Goal: Information Seeking & Learning: Learn about a topic

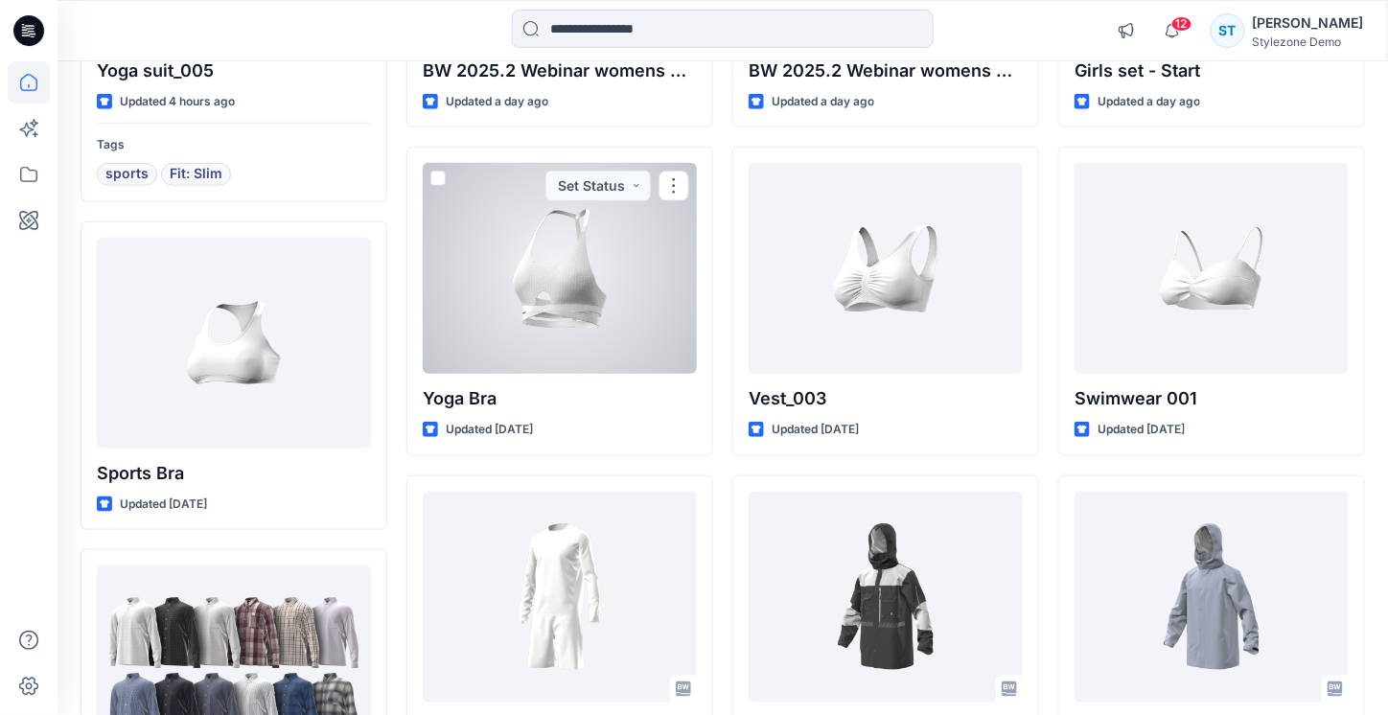
scroll to position [671, 0]
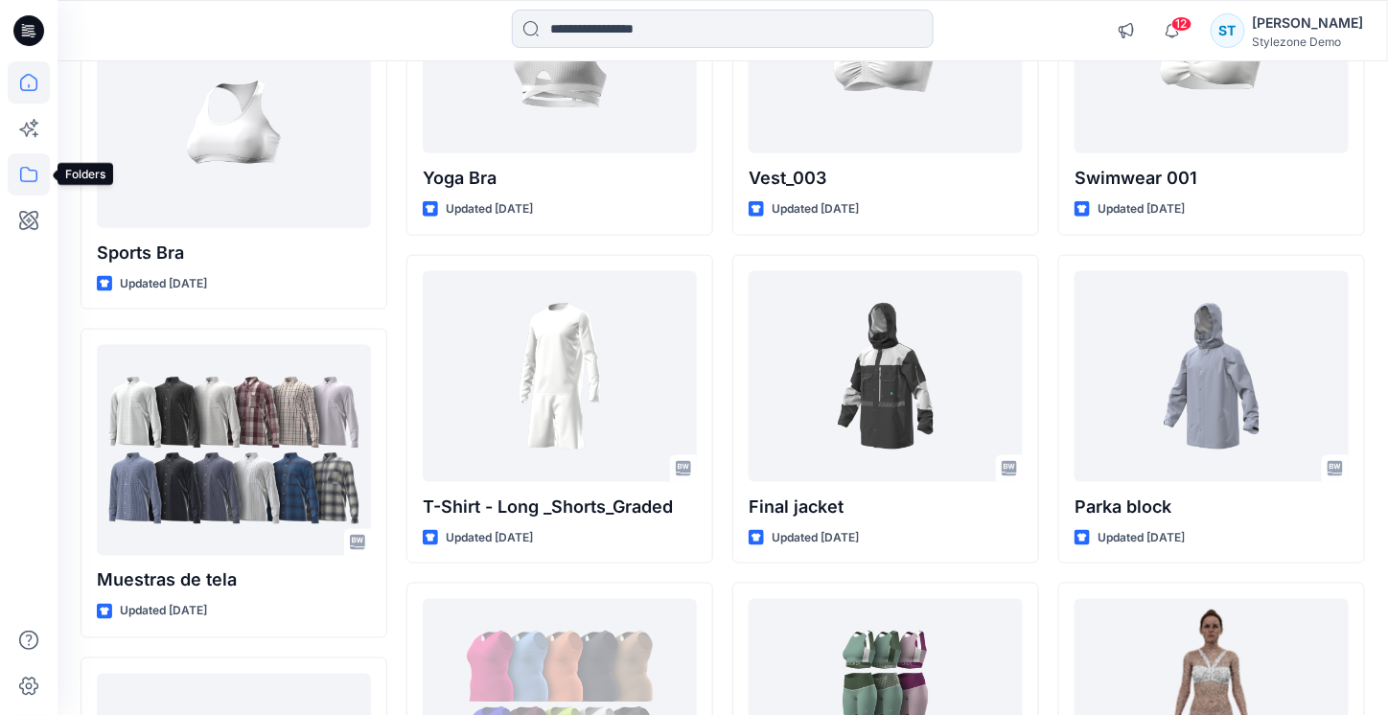
click at [25, 177] on icon at bounding box center [29, 174] width 42 height 42
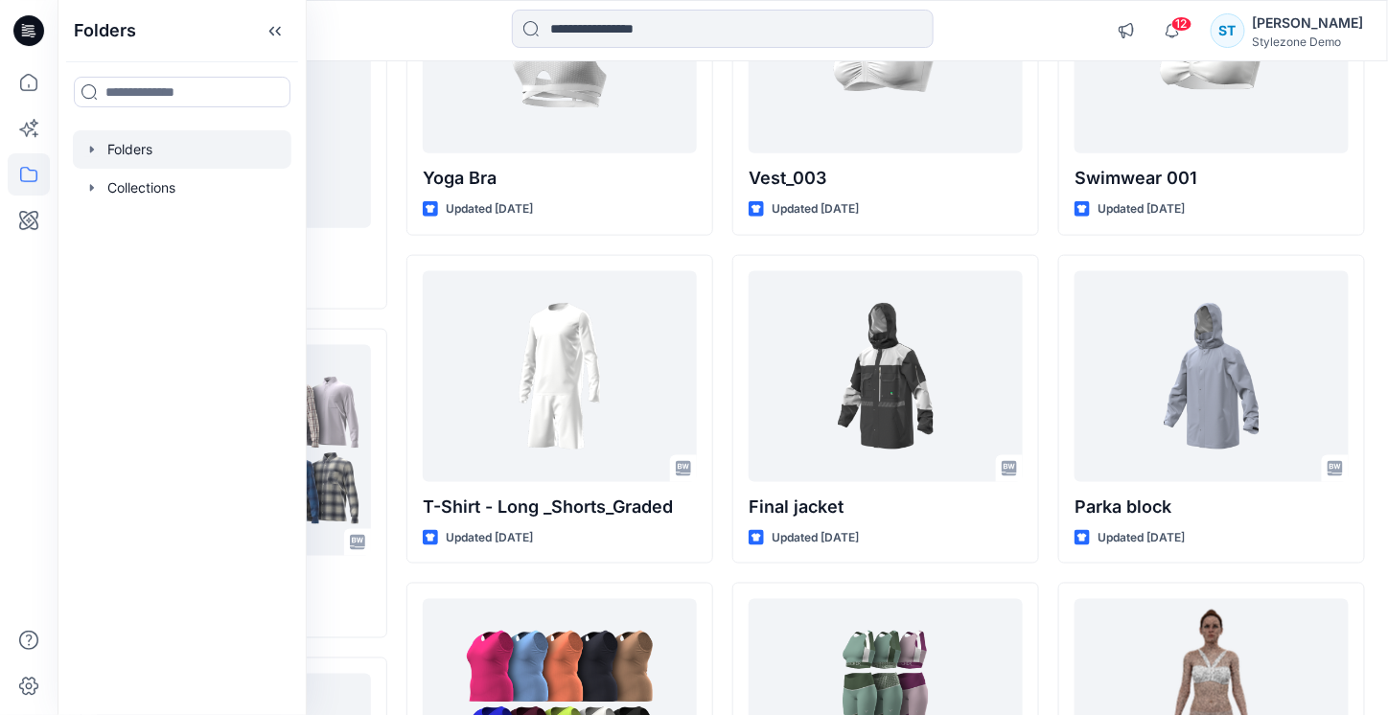
click at [86, 150] on icon "button" at bounding box center [91, 149] width 15 height 15
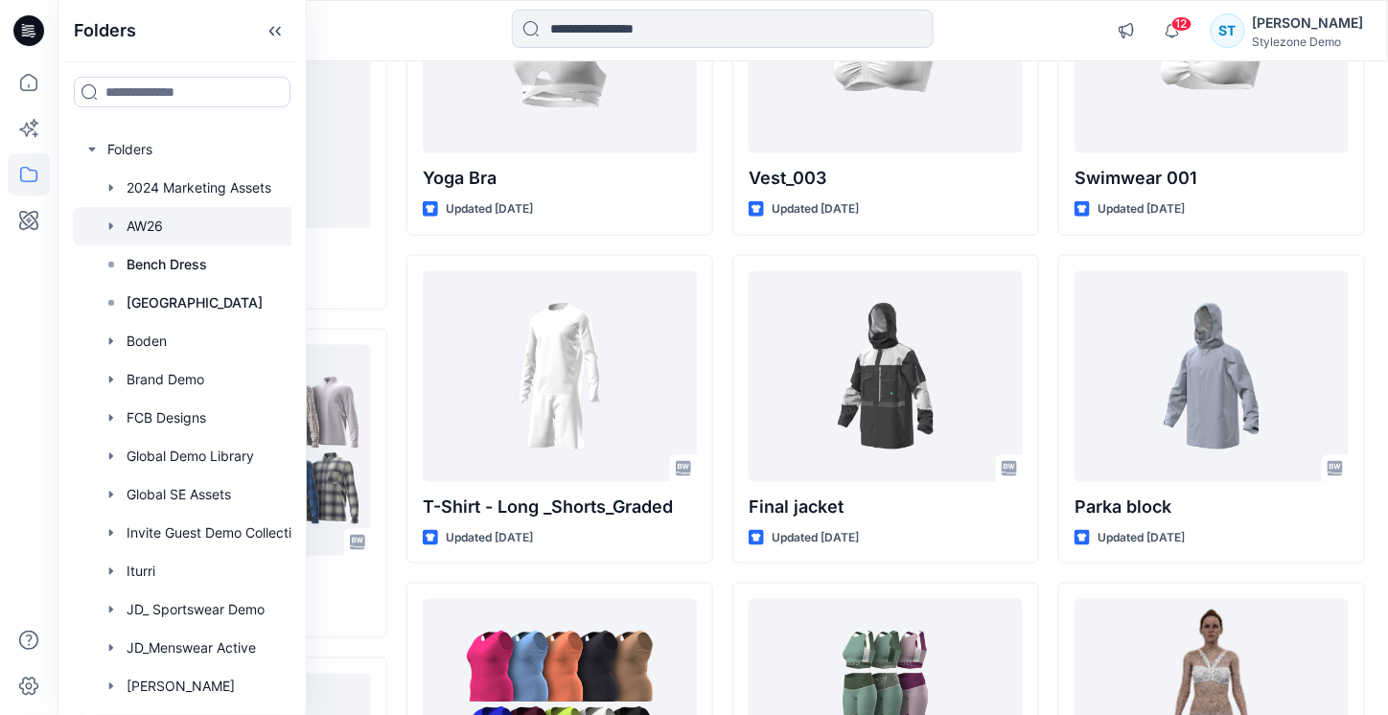
click at [110, 230] on icon "button" at bounding box center [111, 226] width 15 height 15
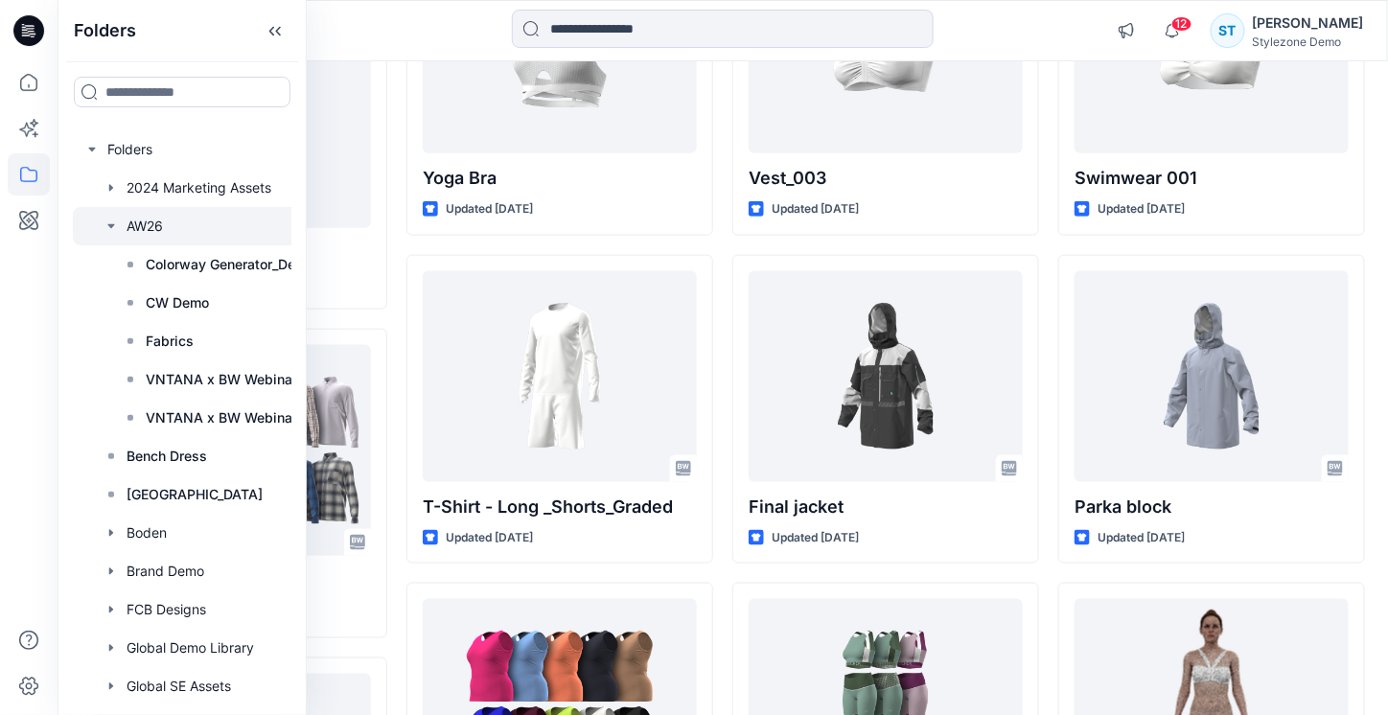
click at [136, 222] on div at bounding box center [207, 226] width 268 height 38
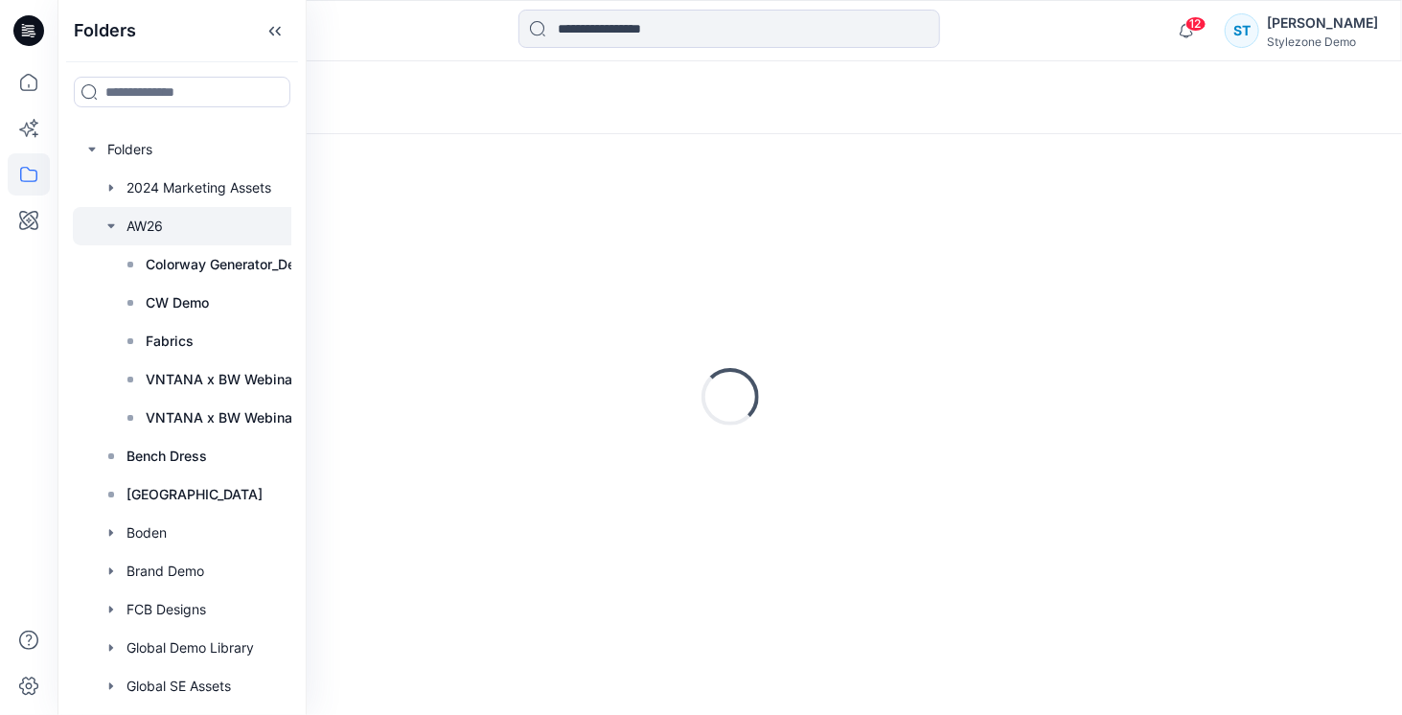
click at [1005, 88] on div "Loading..." at bounding box center [730, 97] width 1345 height 73
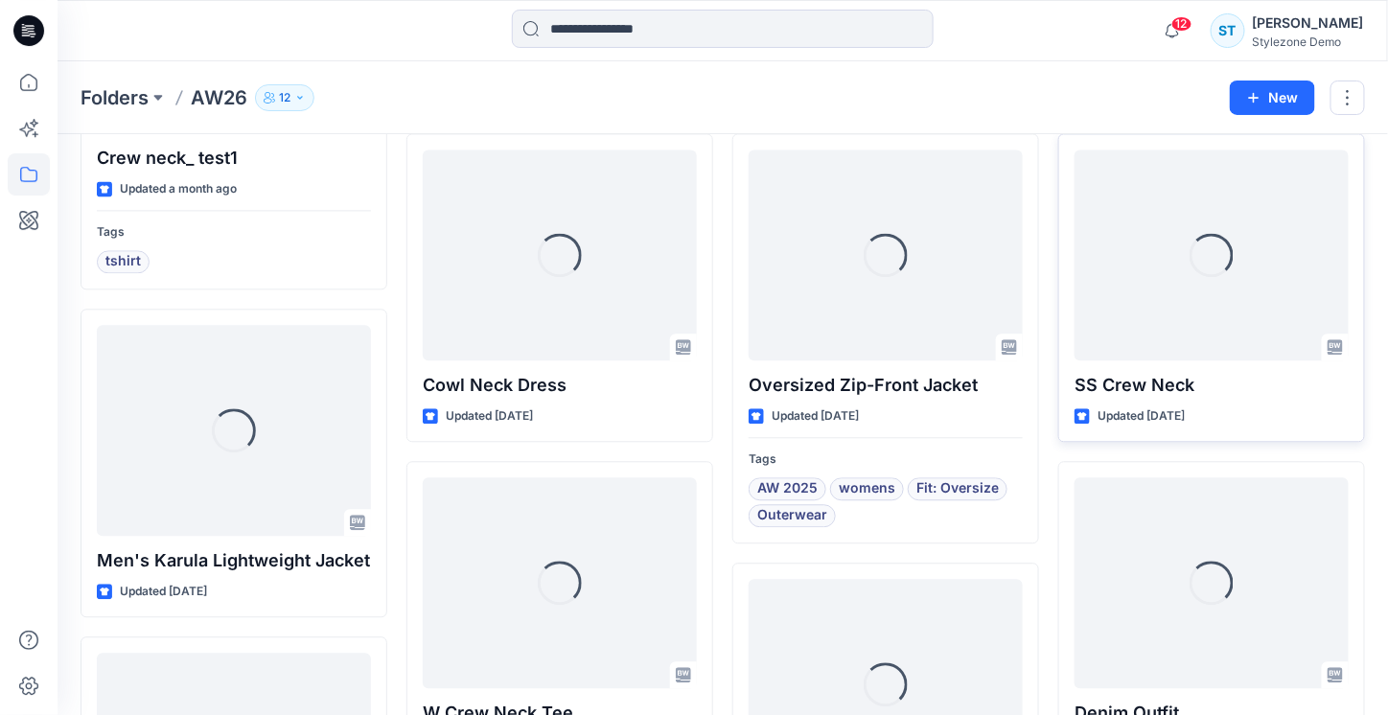
scroll to position [1327, 0]
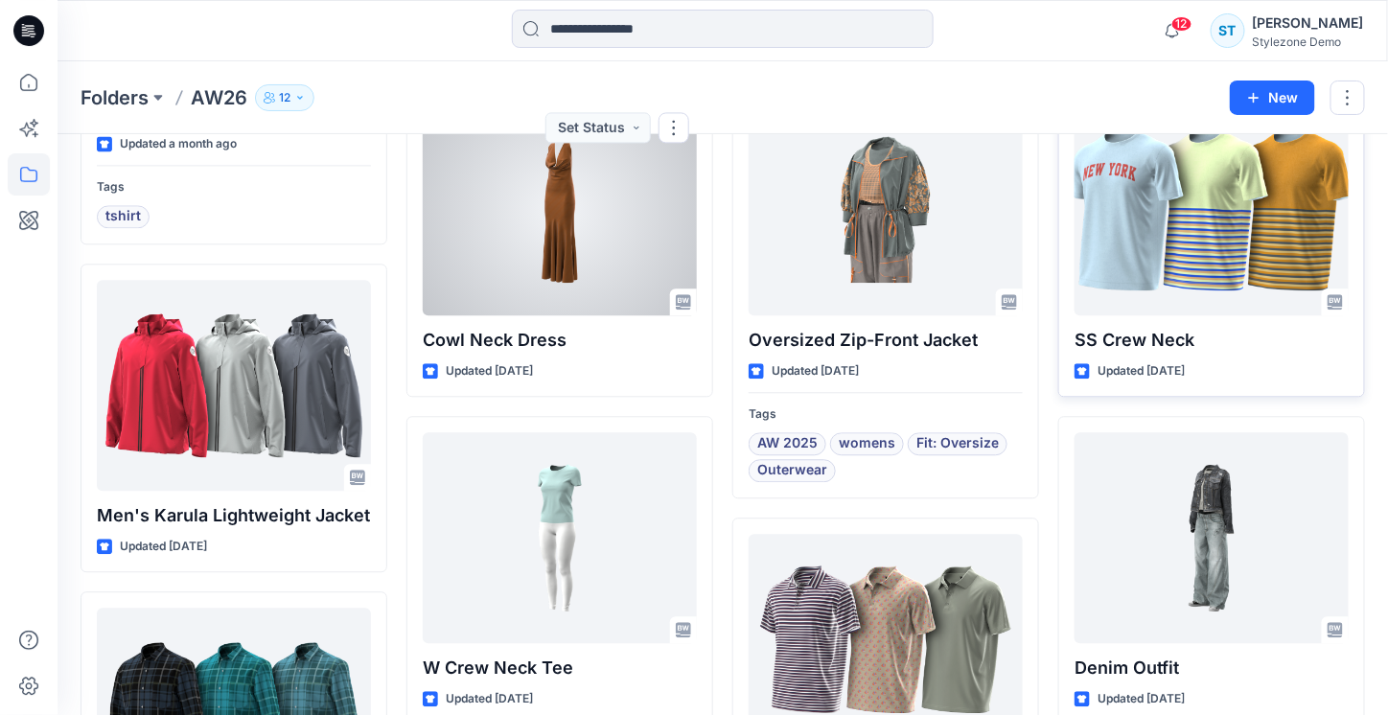
click at [618, 280] on div at bounding box center [560, 209] width 274 height 211
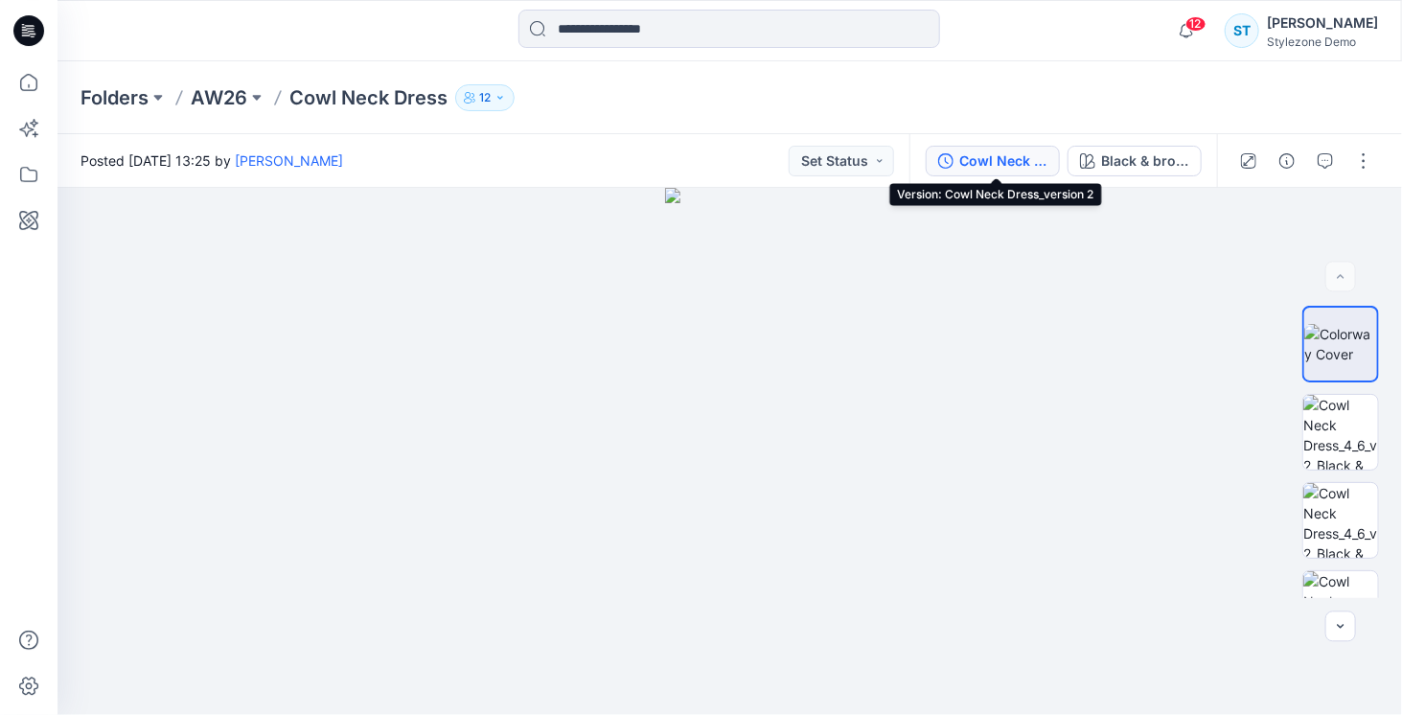
click at [1007, 156] on div "Cowl Neck Dress_version 2" at bounding box center [1004, 160] width 88 height 21
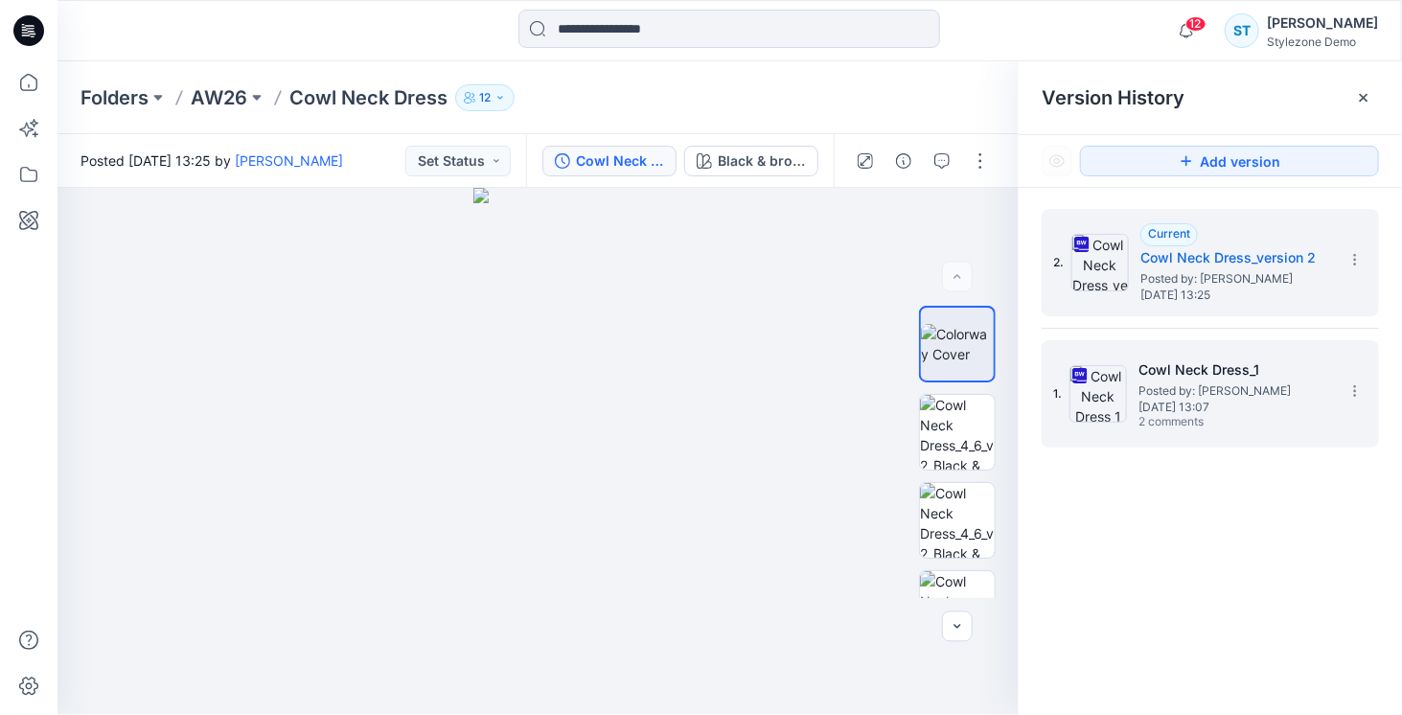
click at [1186, 371] on h5 "Cowl Neck Dress_1" at bounding box center [1235, 370] width 192 height 23
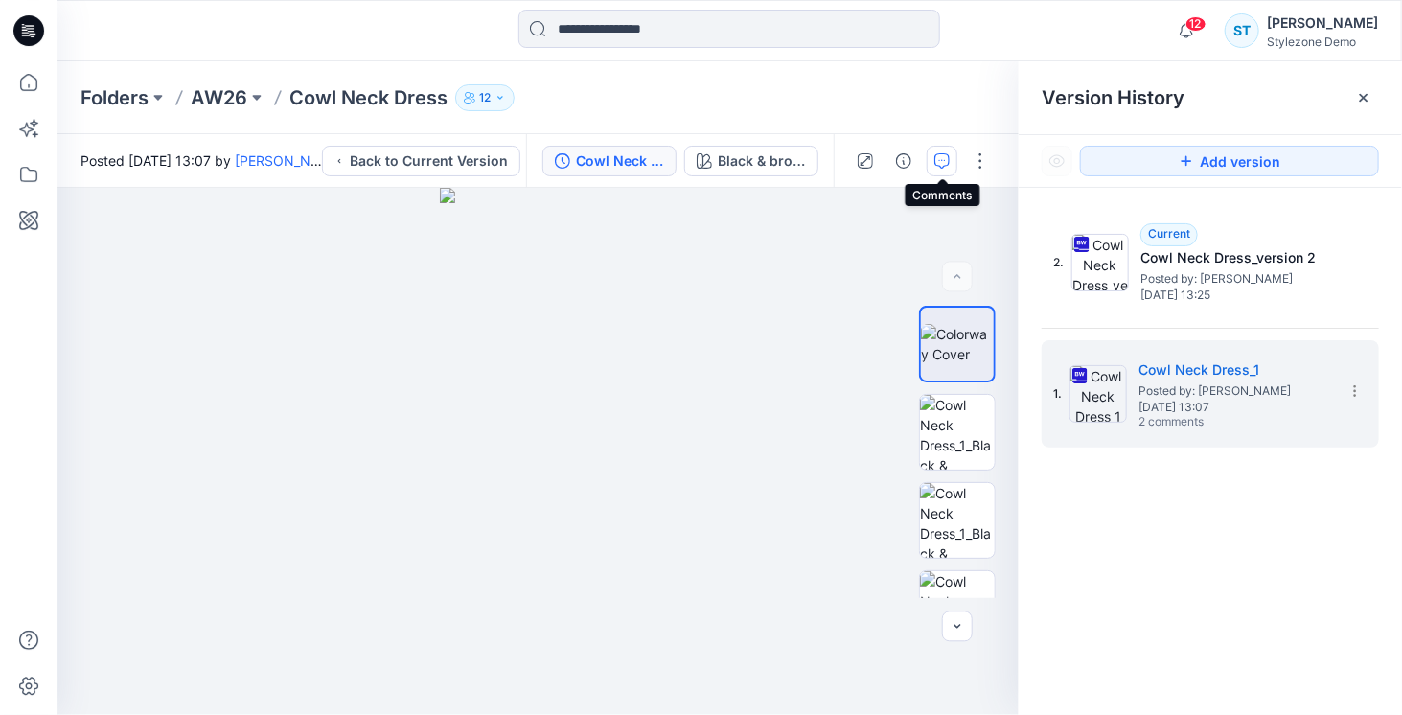
click at [951, 157] on button "button" at bounding box center [942, 161] width 31 height 31
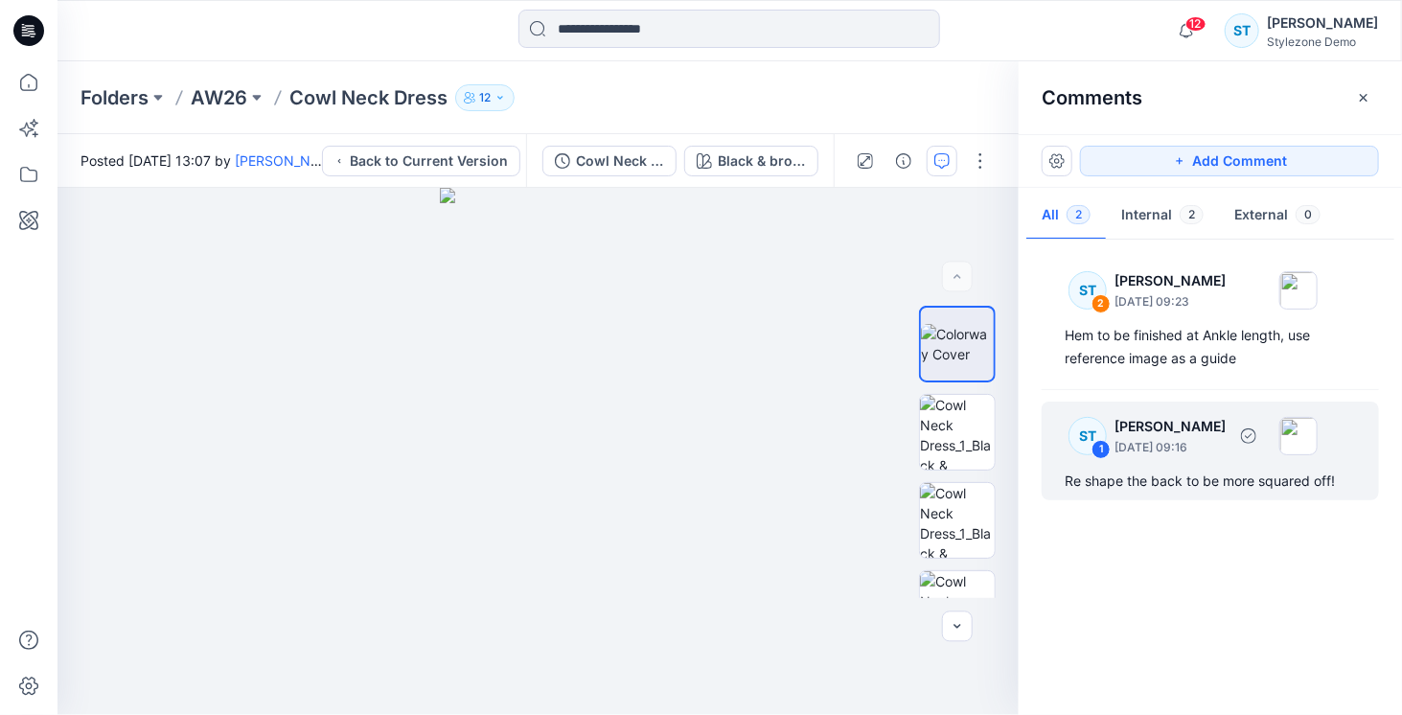
click at [1204, 470] on div "Re shape the back to be more squared off!" at bounding box center [1210, 481] width 291 height 23
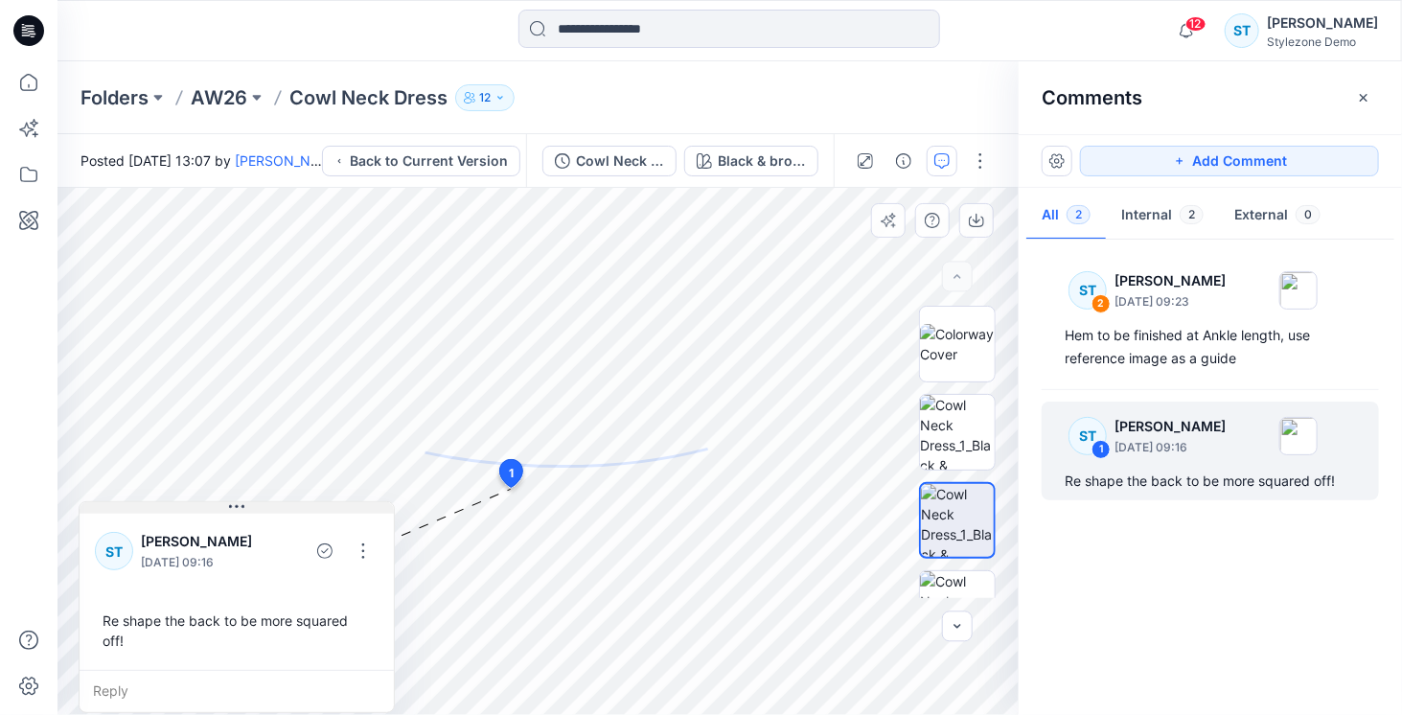
drag, startPoint x: 158, startPoint y: 559, endPoint x: 318, endPoint y: 511, distance: 167.1
click at [318, 511] on button at bounding box center [237, 508] width 314 height 12
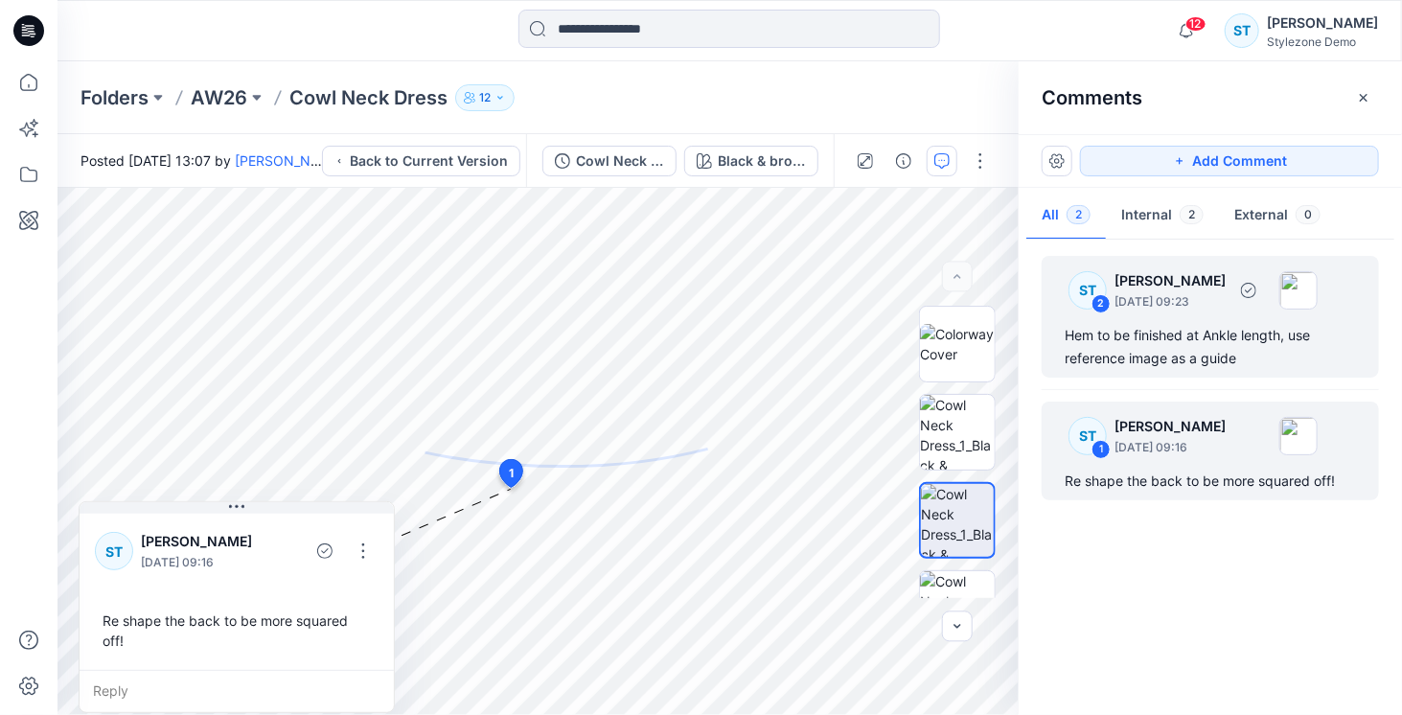
click at [1142, 341] on div "Hem to be finished at Ankle length, use reference image as a guide" at bounding box center [1210, 347] width 291 height 46
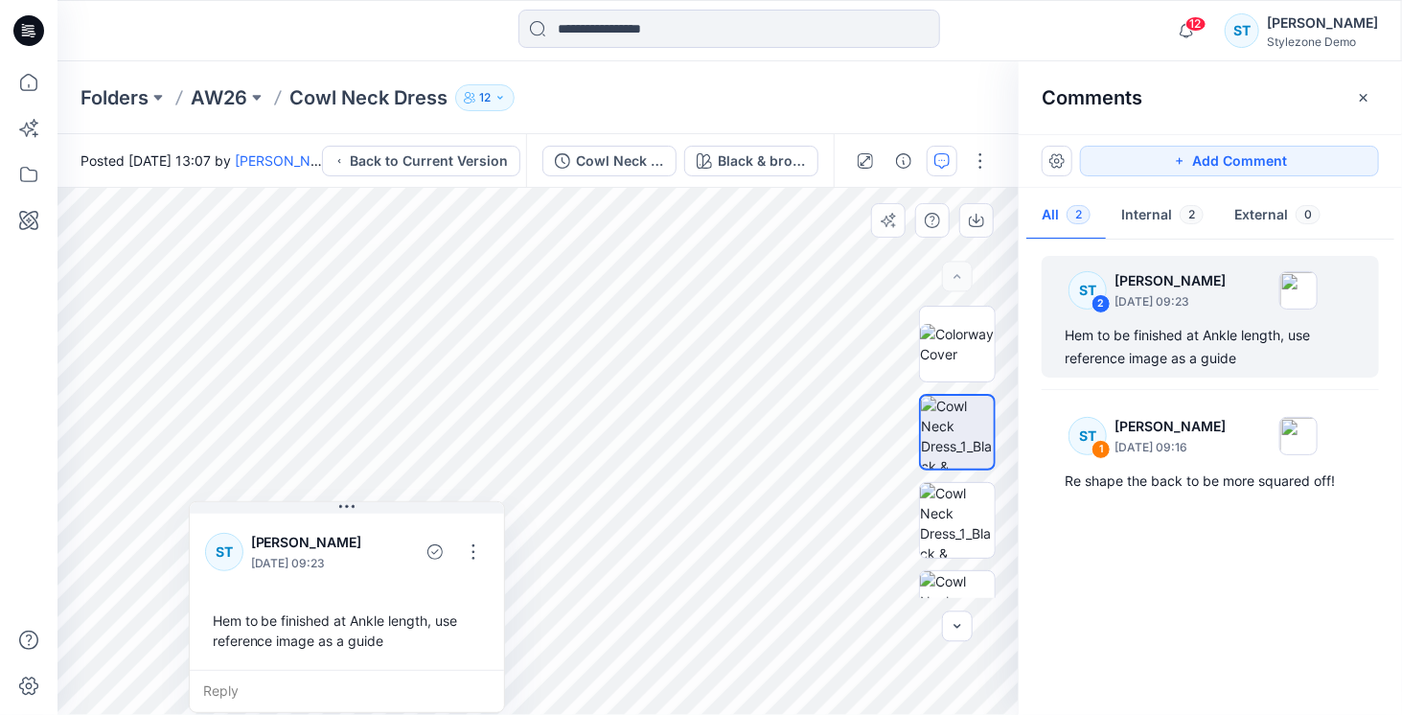
drag, startPoint x: 204, startPoint y: 495, endPoint x: 424, endPoint y: 519, distance: 220.8
click at [424, 519] on div "ST Savio Thomas June 04, 2025 09:23 Hem to be finished at Ankle length, use ref…" at bounding box center [347, 607] width 316 height 212
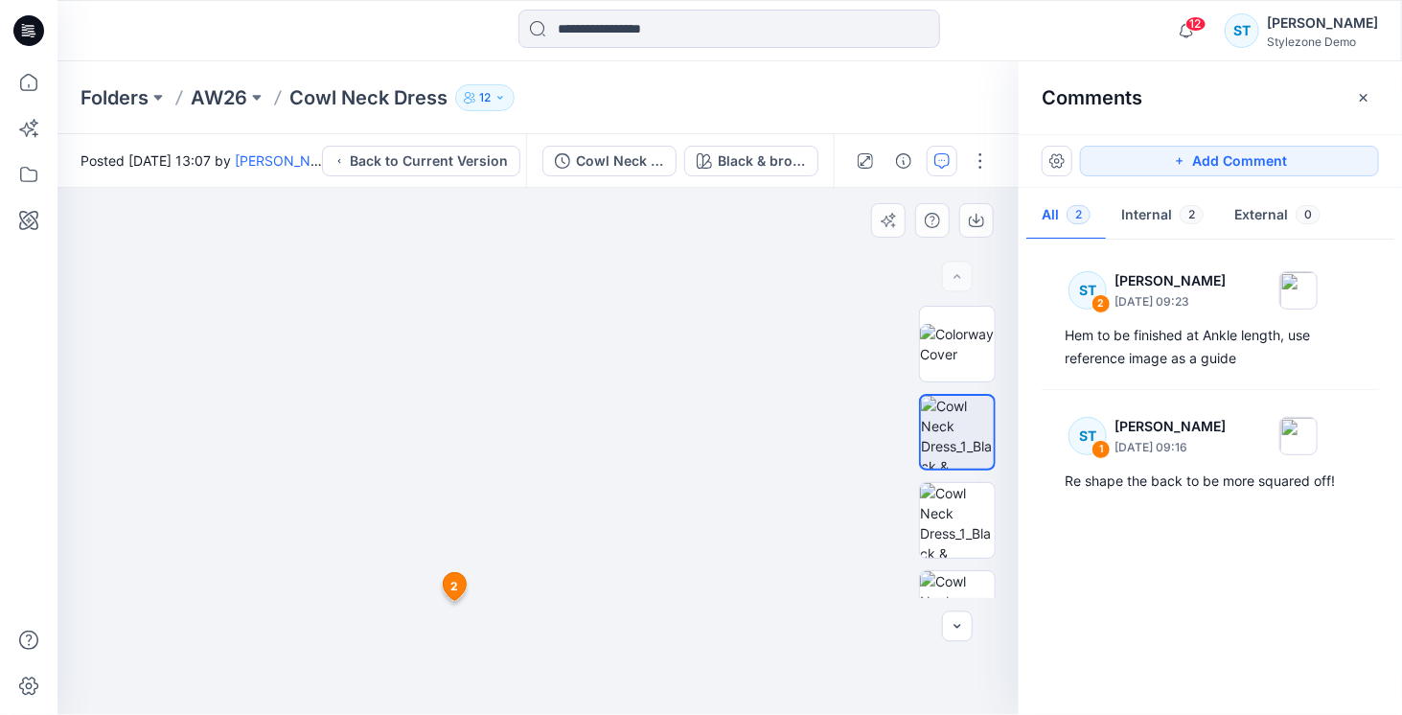
click at [173, 349] on div at bounding box center [538, 451] width 961 height 527
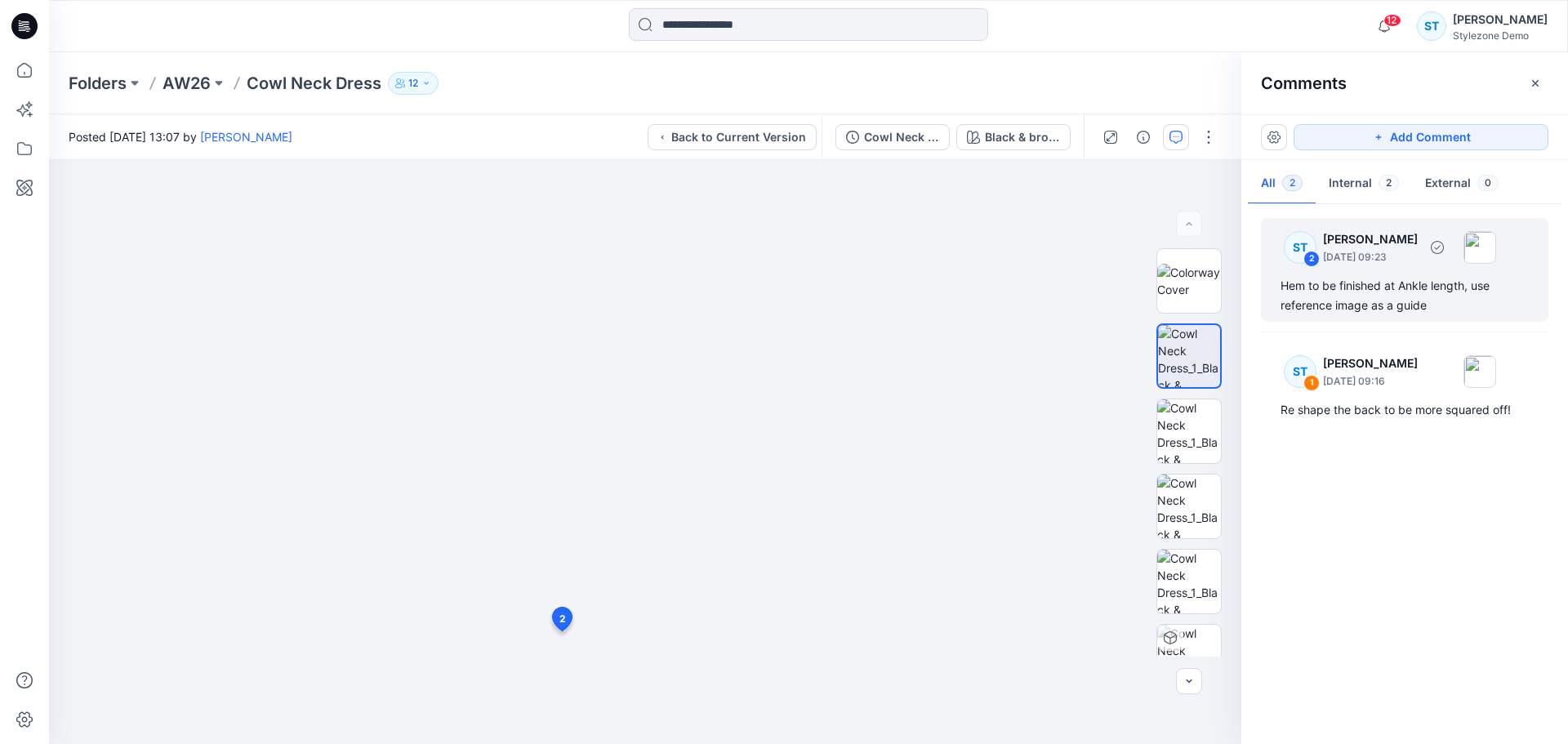
click at [1194, 280] on div "Hem to be finished at Ankle length, use reference image as a guide" at bounding box center [1404, 296] width 248 height 39
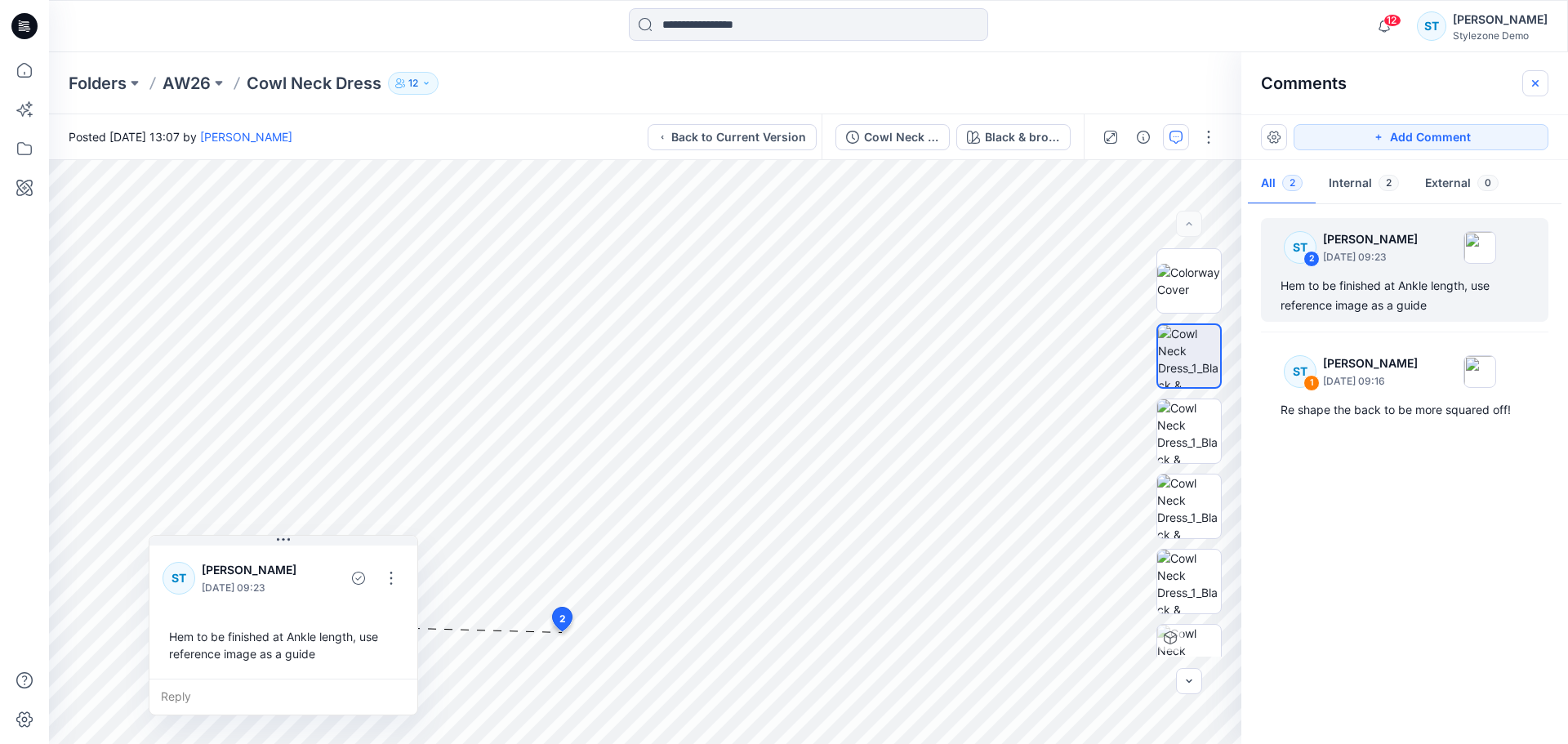
click at [1194, 74] on button "button" at bounding box center [1536, 83] width 26 height 26
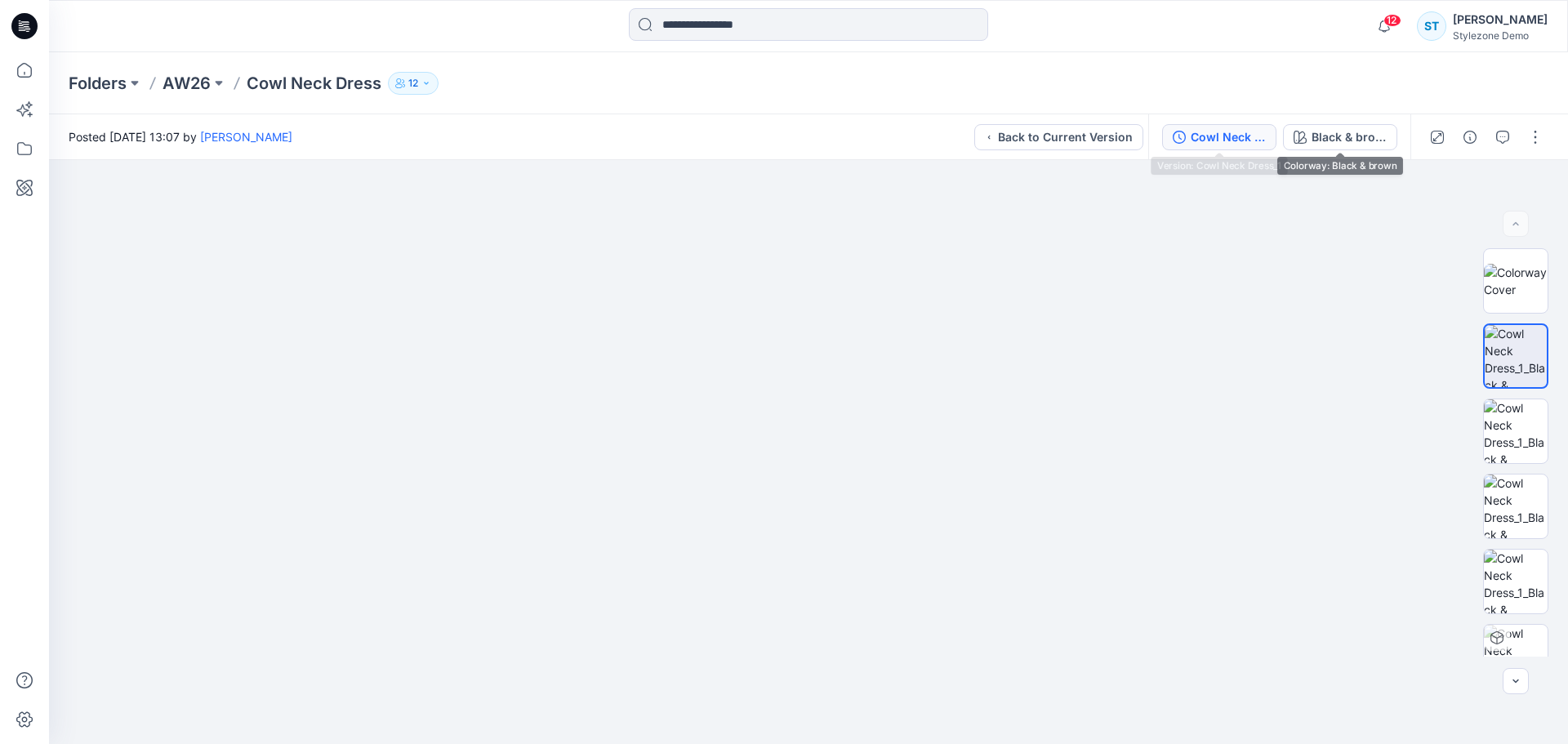
click at [1194, 140] on div "Cowl Neck Dress_1" at bounding box center [1229, 136] width 75 height 18
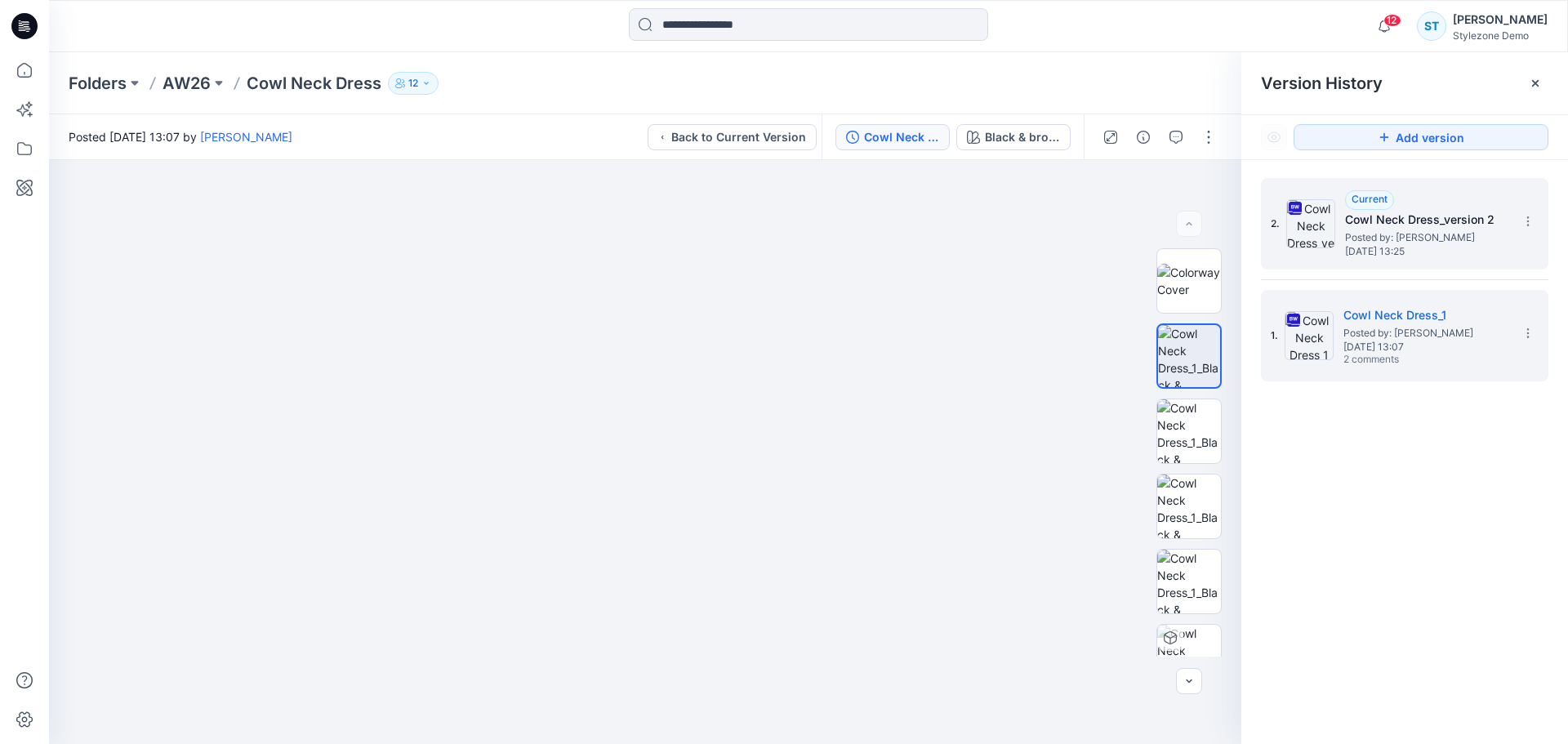
click at [1194, 219] on h5 "Cowl Neck Dress_version 2" at bounding box center [1427, 219] width 164 height 20
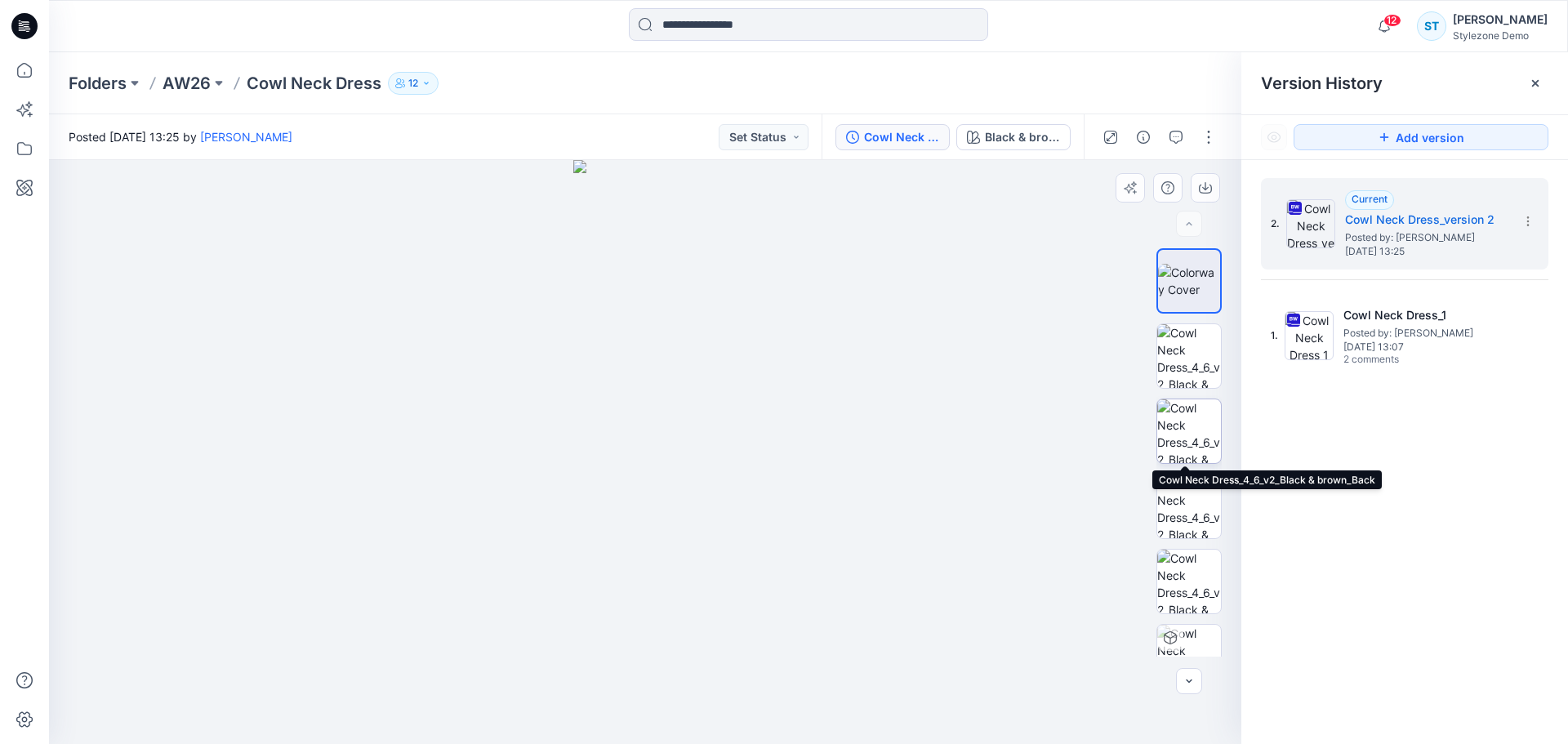
click at [1192, 426] on img at bounding box center [1189, 431] width 64 height 64
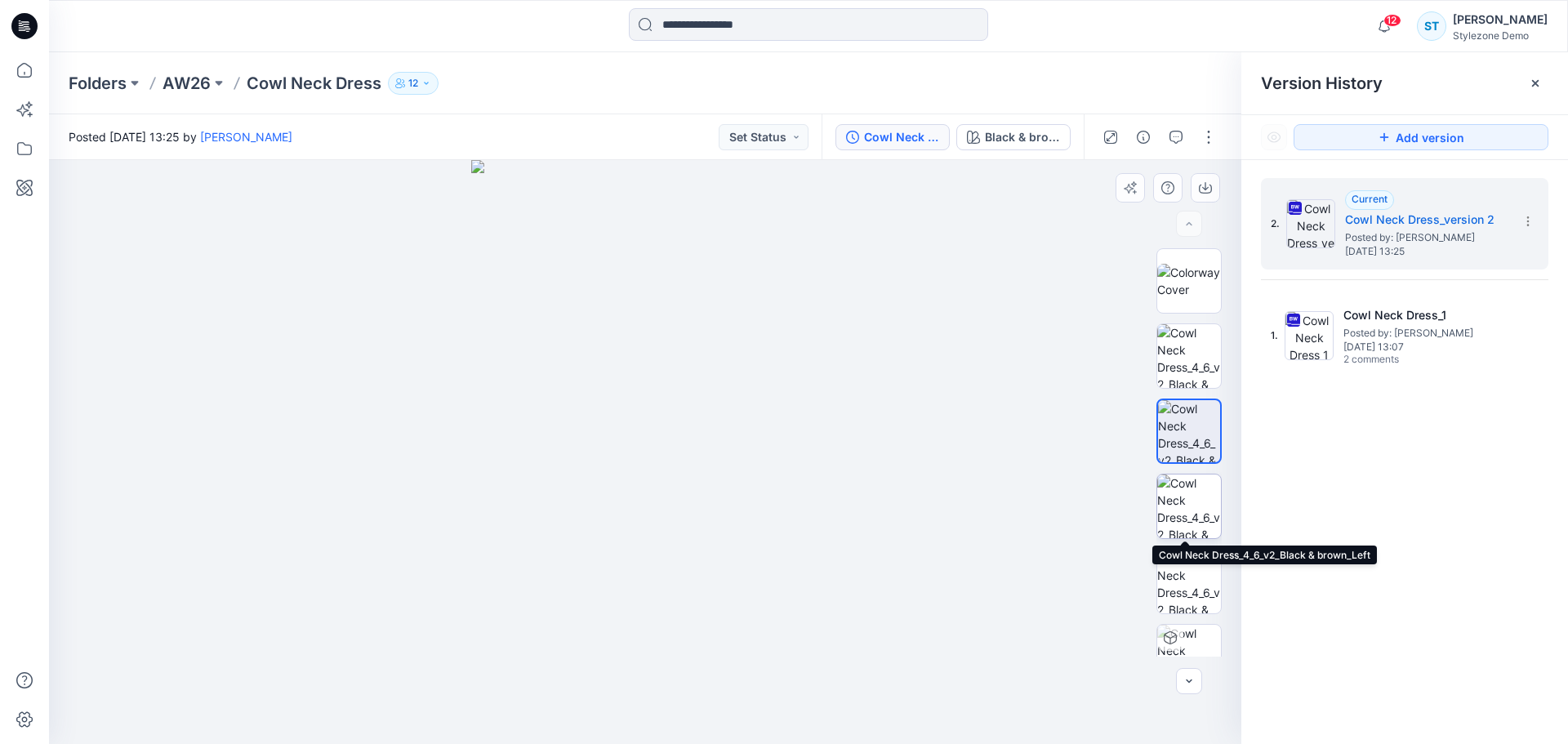
click at [1194, 499] on img at bounding box center [1189, 506] width 64 height 64
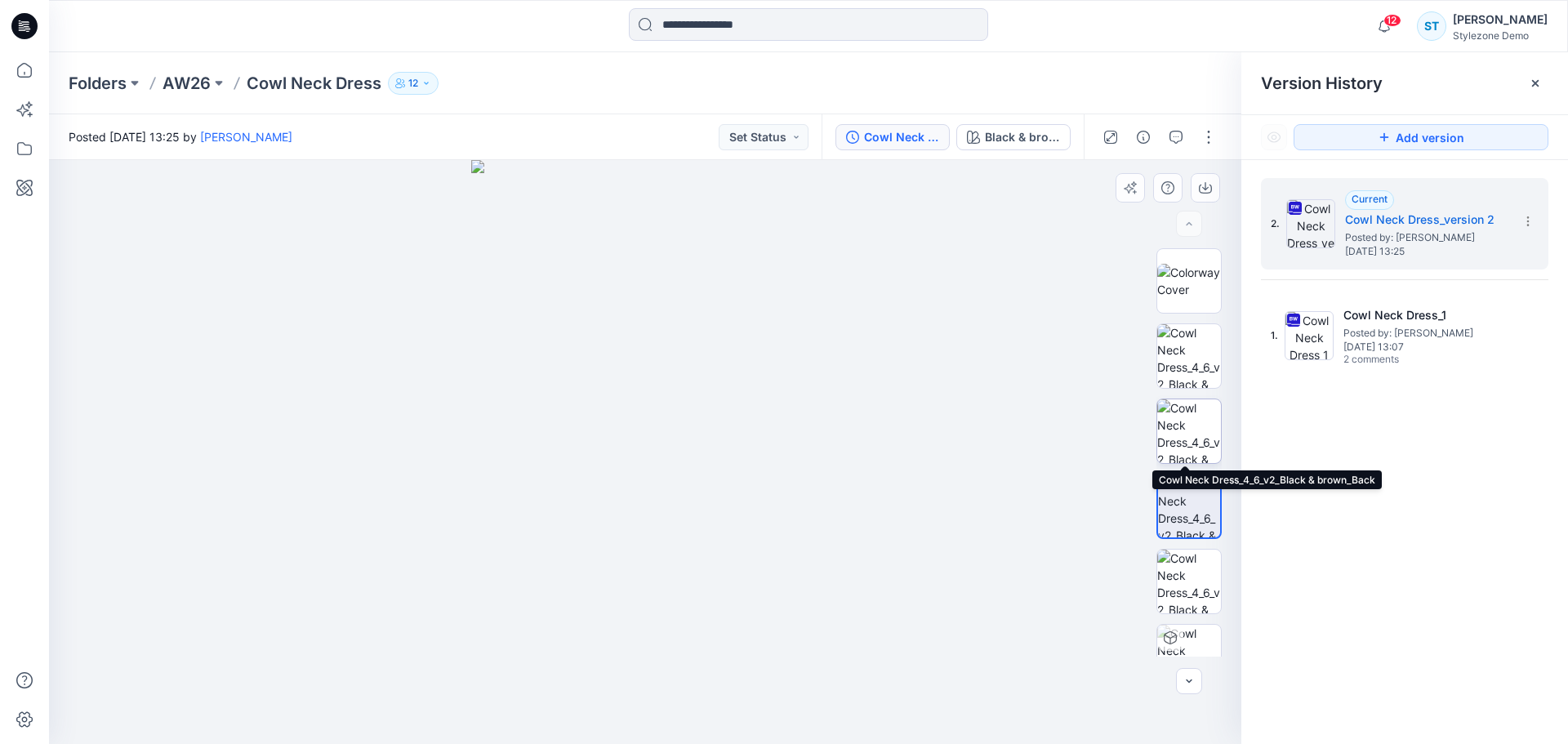
click at [1194, 418] on img at bounding box center [1189, 431] width 64 height 64
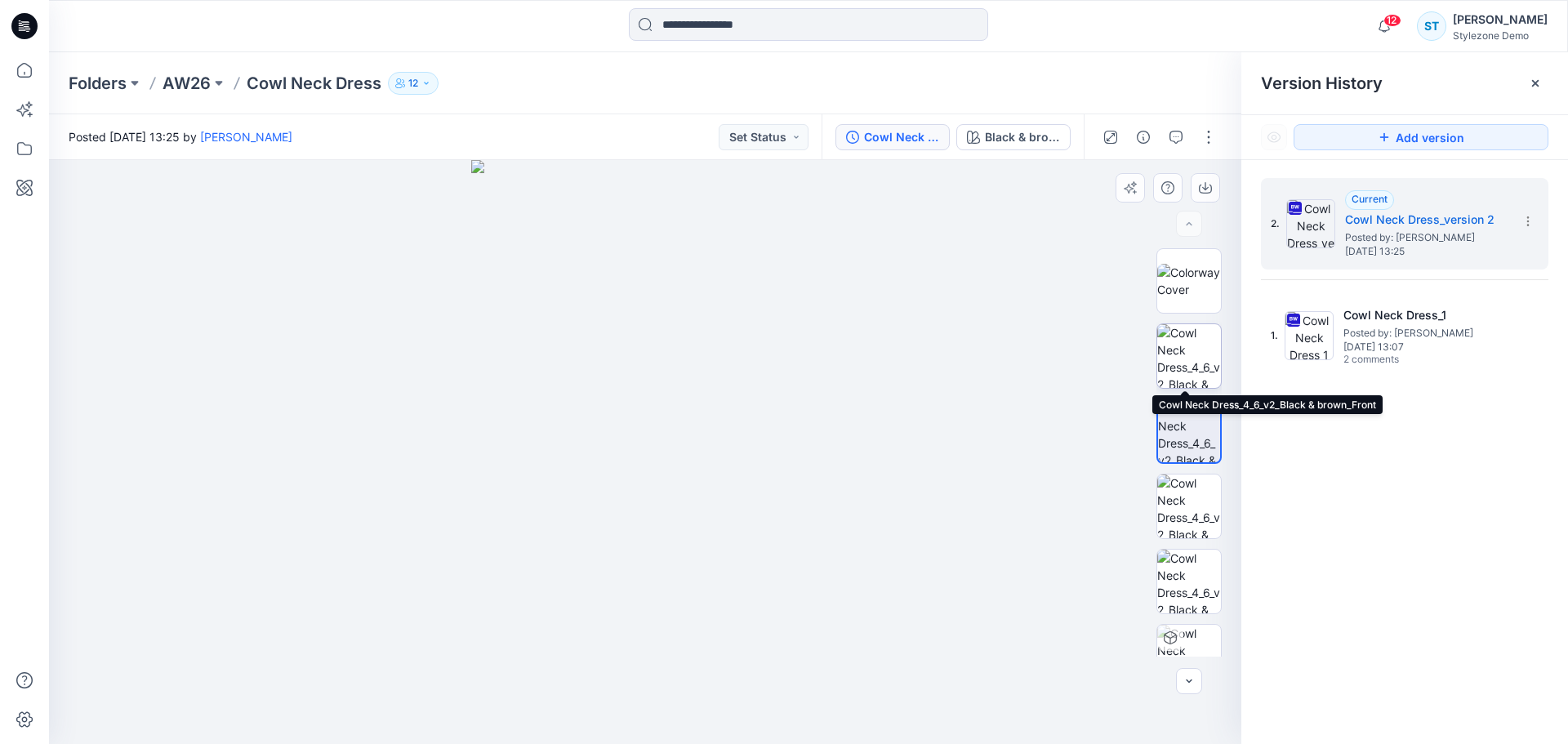
click at [1192, 356] on img at bounding box center [1189, 356] width 64 height 64
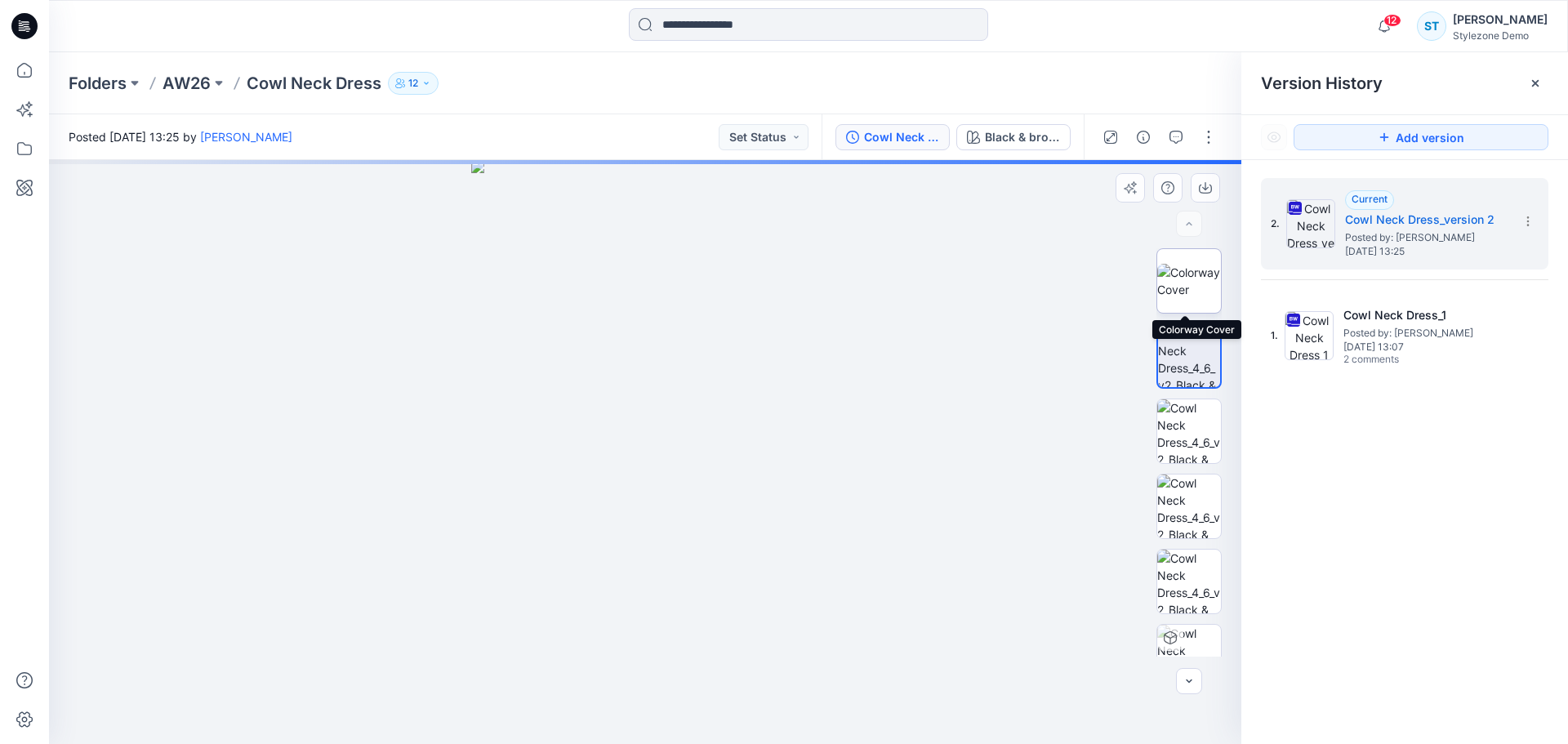
click at [1194, 292] on img at bounding box center [1189, 281] width 64 height 34
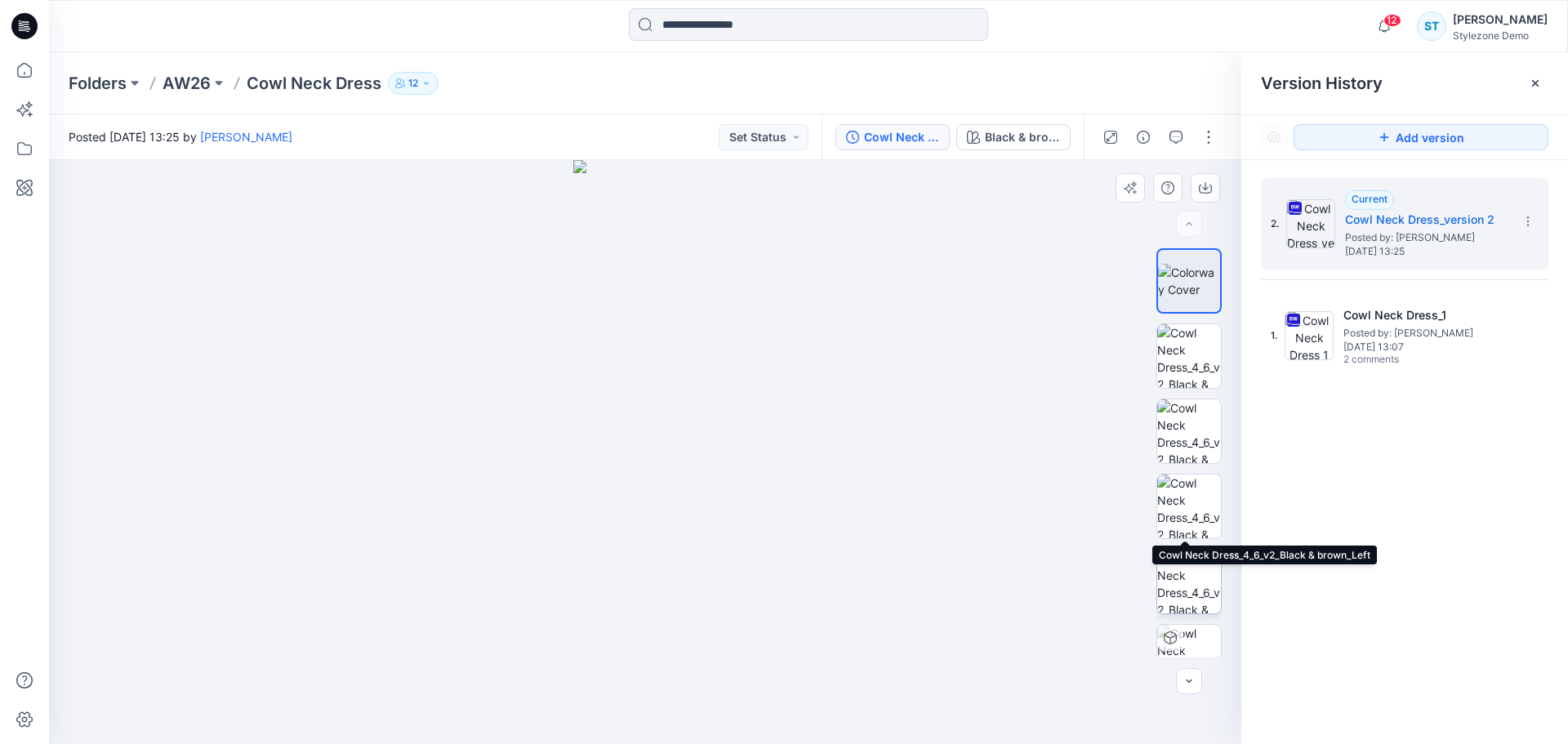
drag, startPoint x: 1183, startPoint y: 521, endPoint x: 1184, endPoint y: 548, distance: 27.0
click at [1183, 522] on img at bounding box center [1189, 506] width 64 height 64
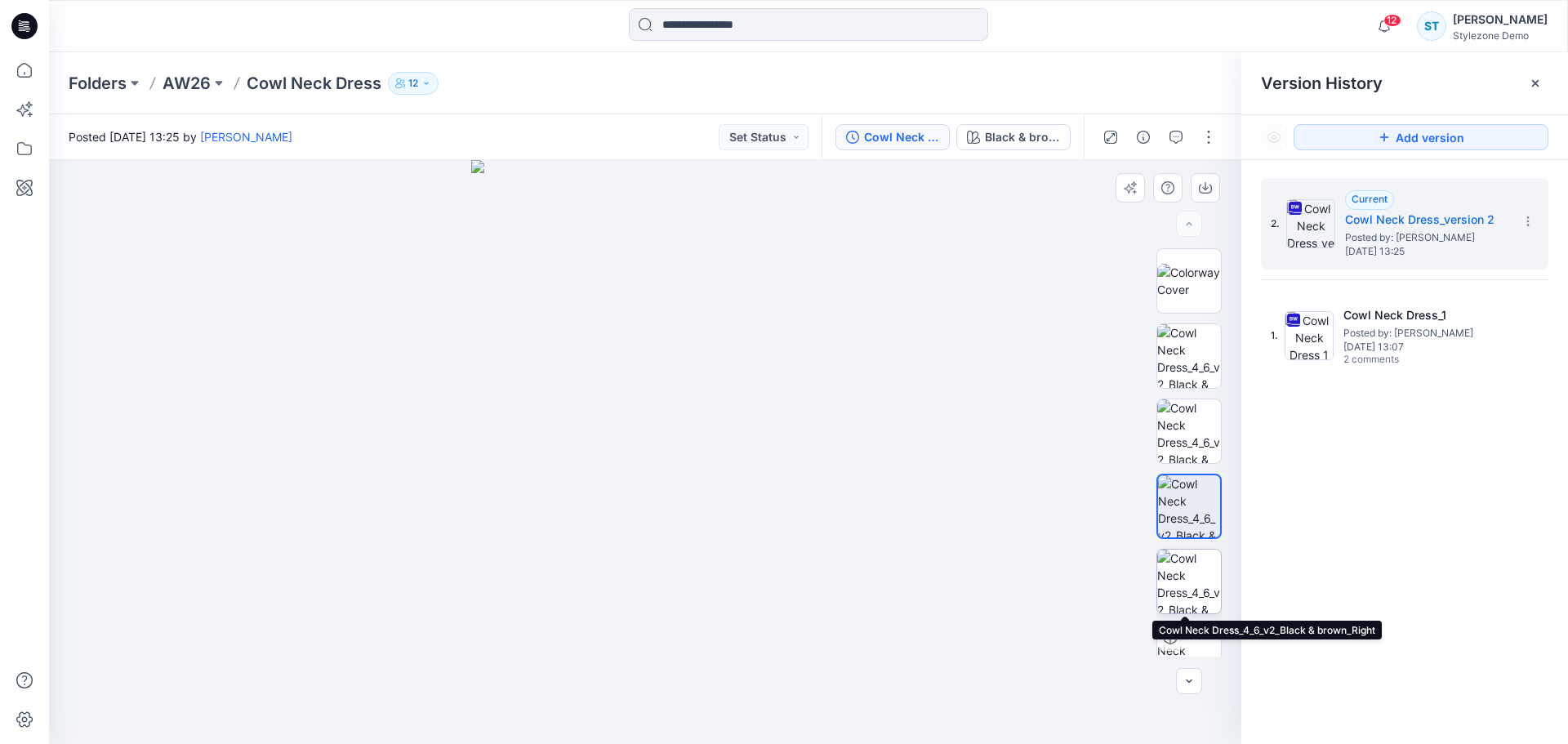
click at [1179, 580] on img at bounding box center [1189, 581] width 64 height 64
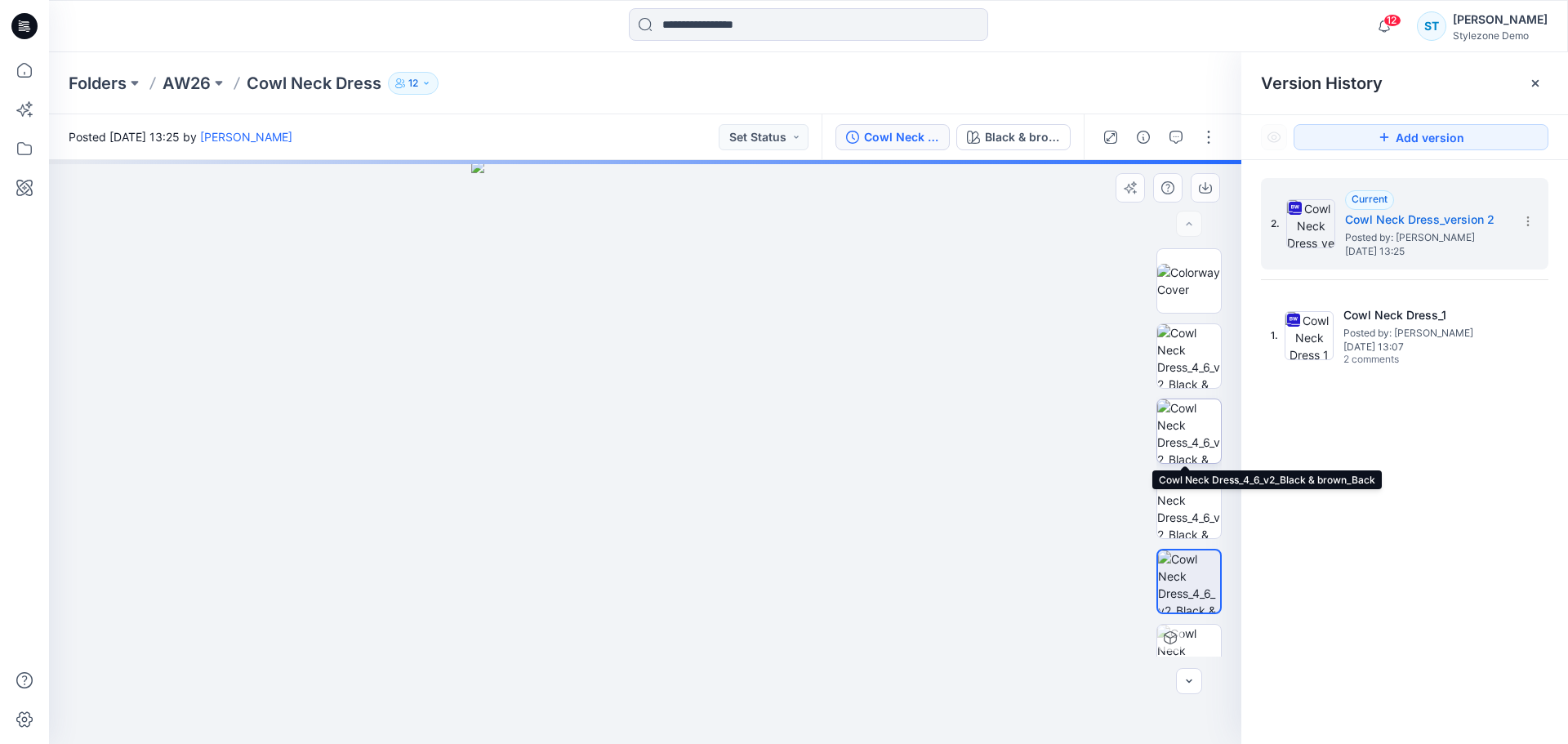
click at [1194, 433] on img at bounding box center [1189, 431] width 64 height 64
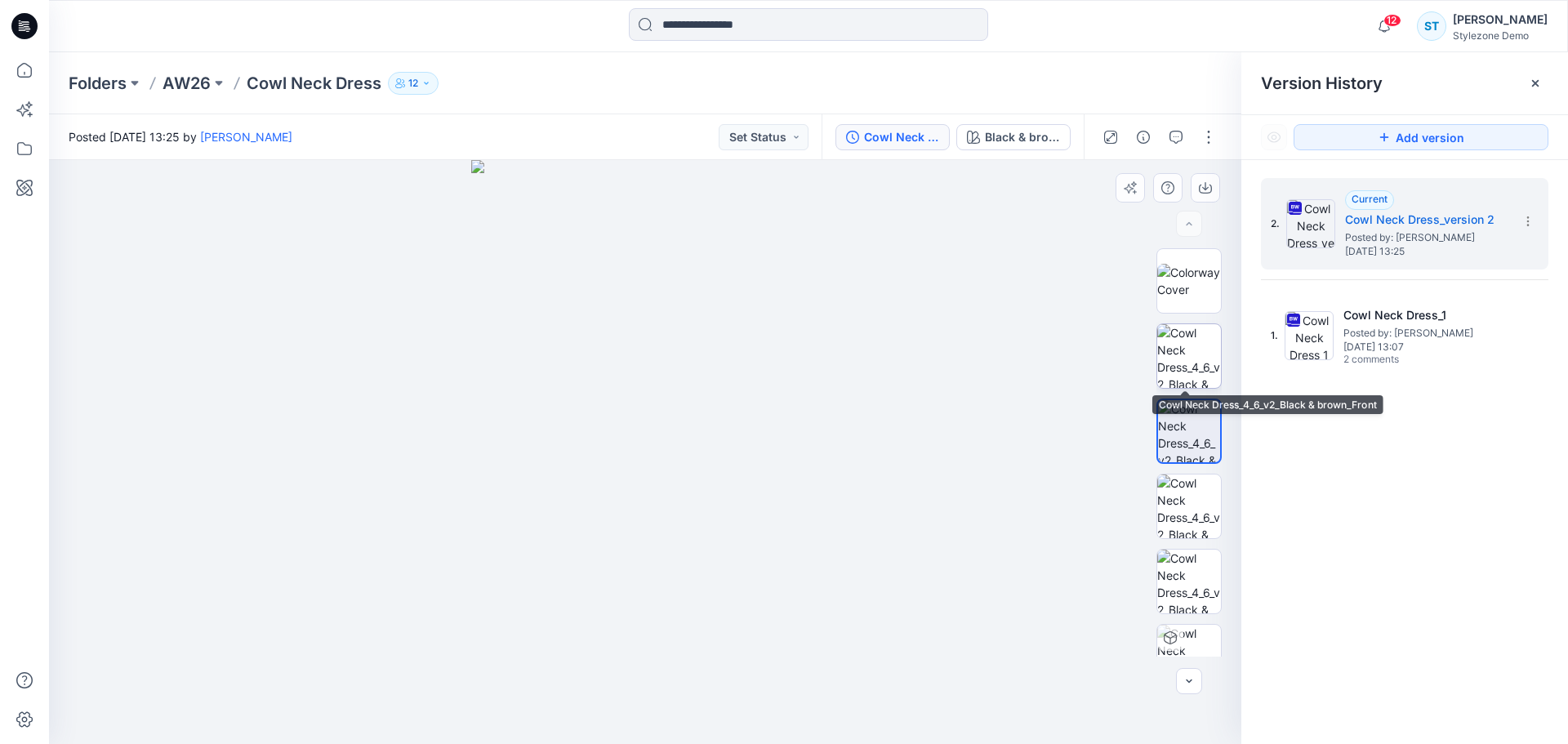
click at [1178, 350] on img at bounding box center [1189, 356] width 64 height 64
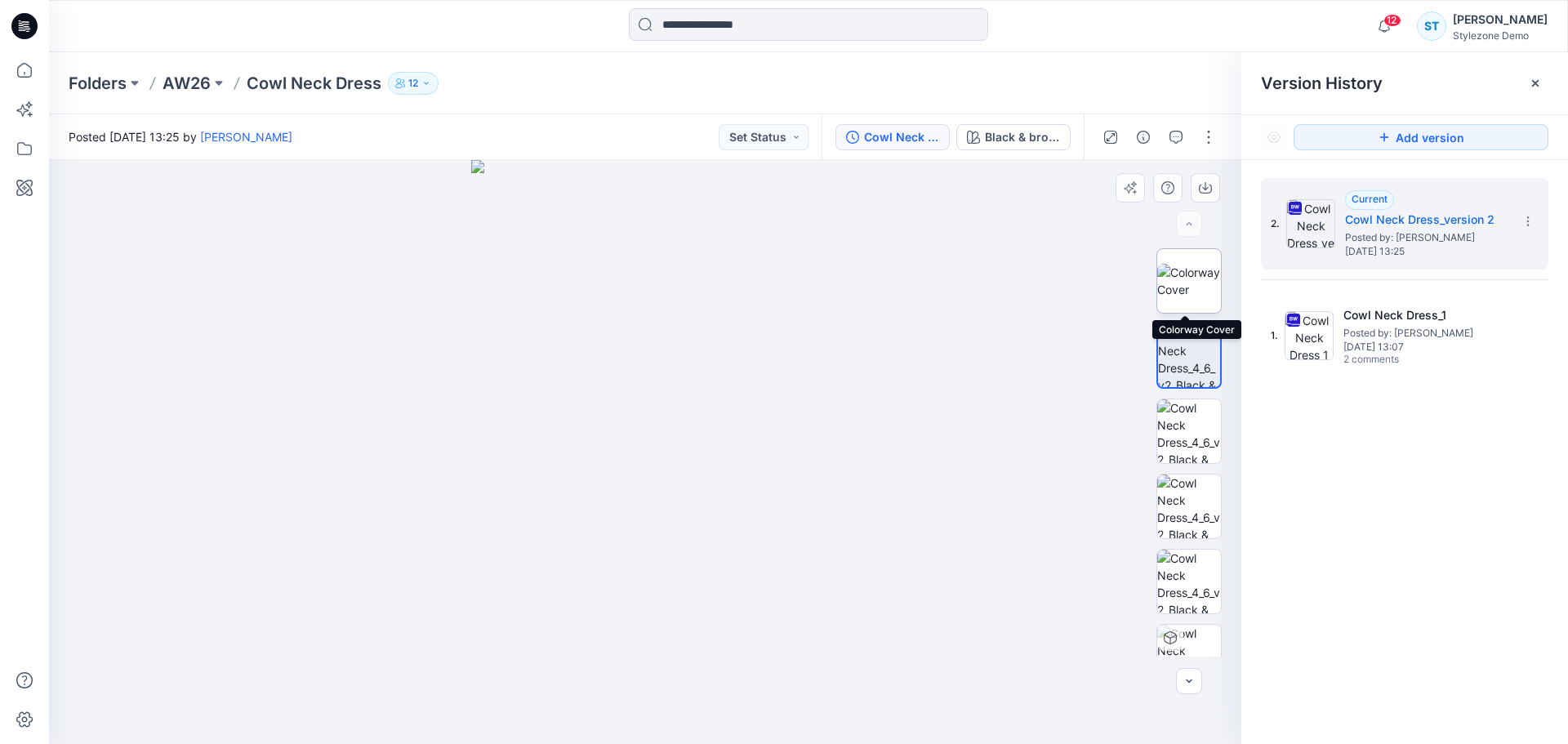
click at [1185, 273] on img at bounding box center [1189, 281] width 64 height 34
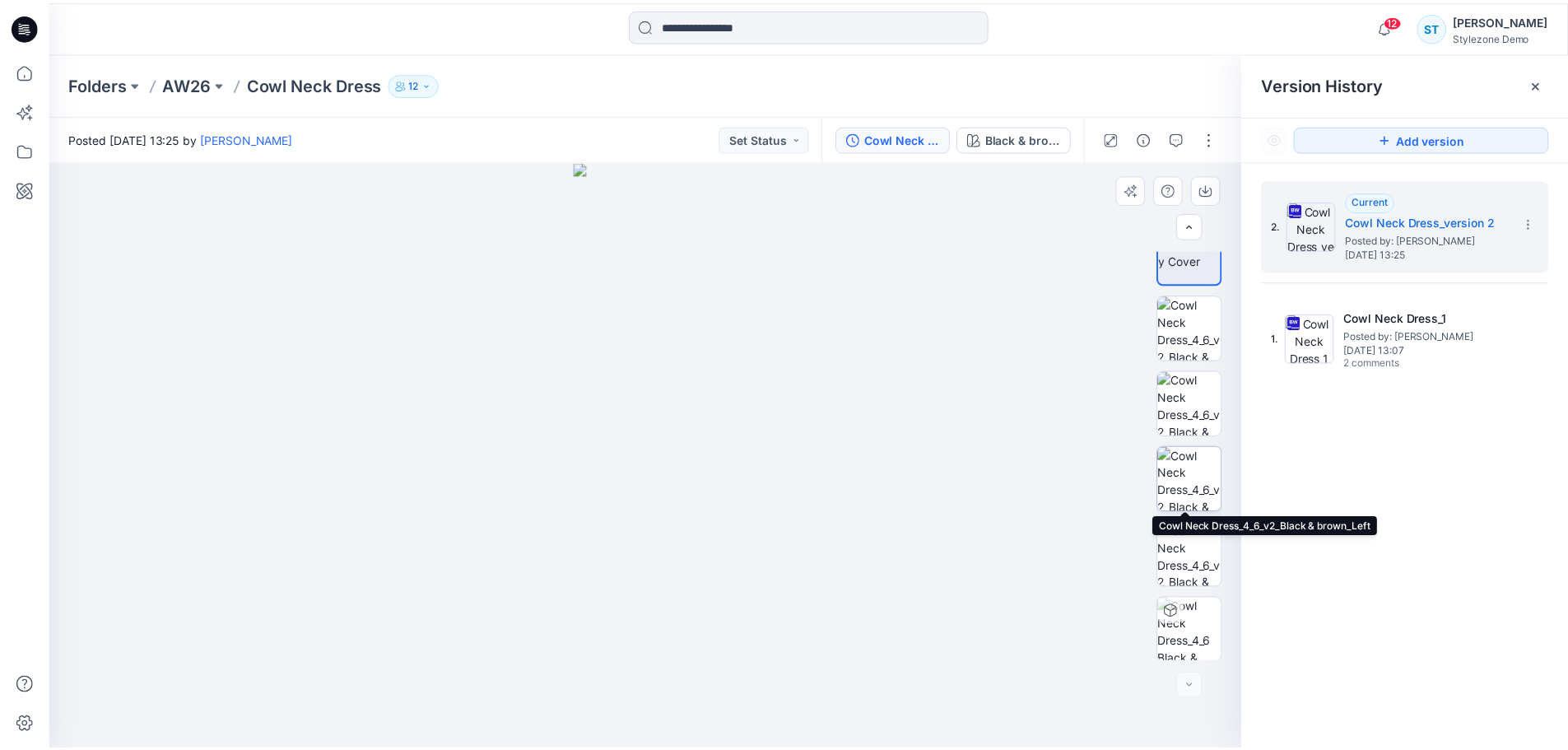
scroll to position [33, 0]
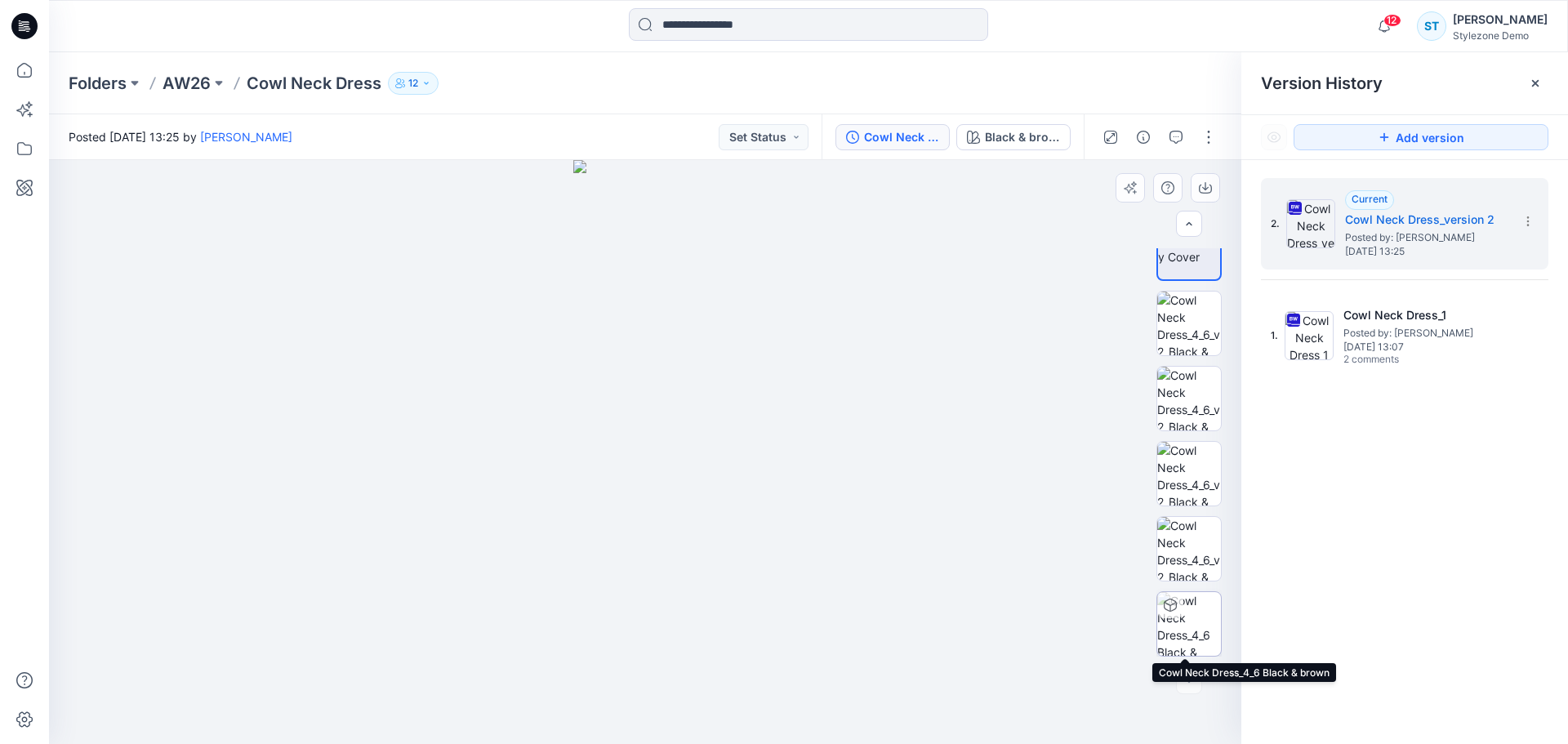
click at [1194, 608] on img at bounding box center [1189, 624] width 64 height 64
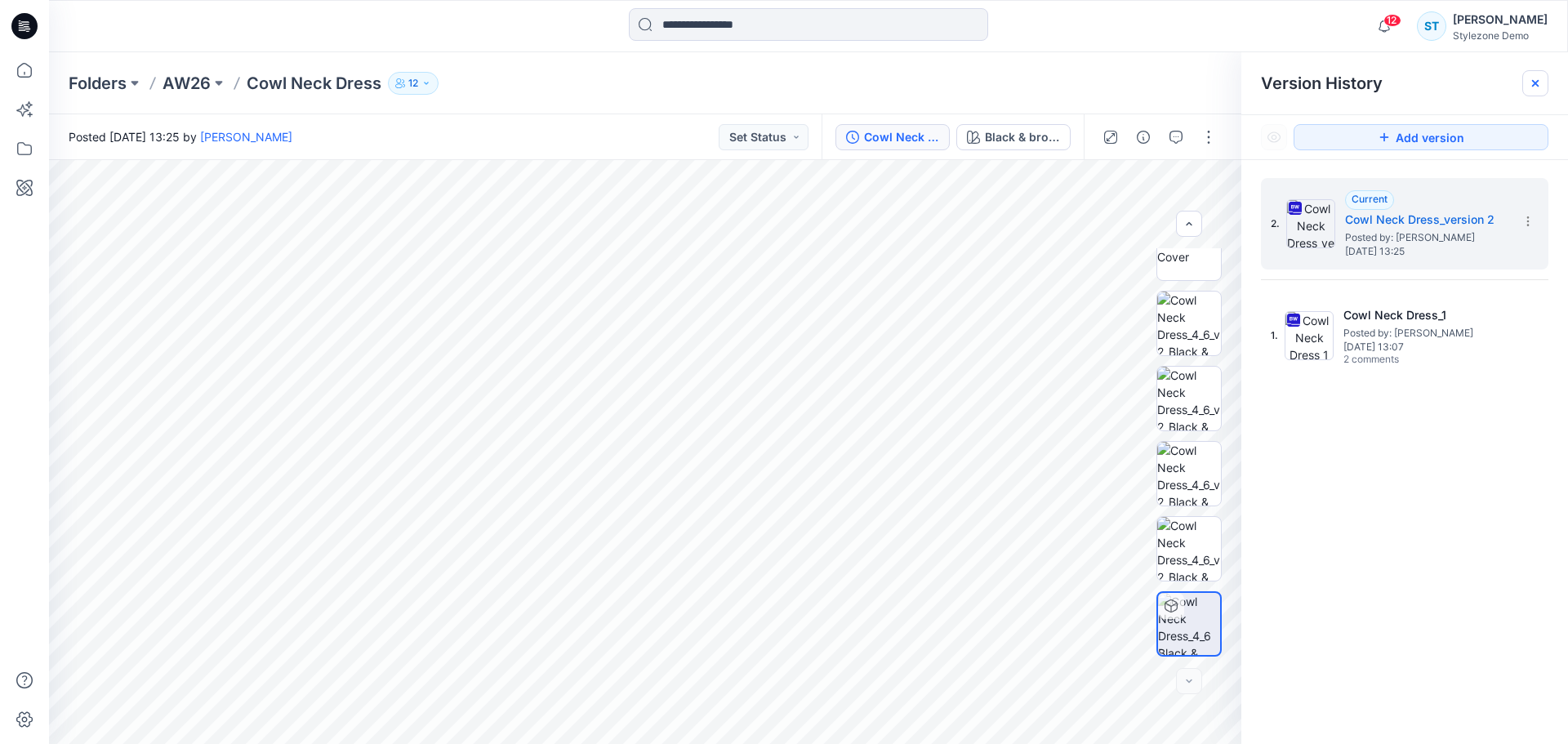
click at [1194, 77] on div at bounding box center [1536, 83] width 26 height 26
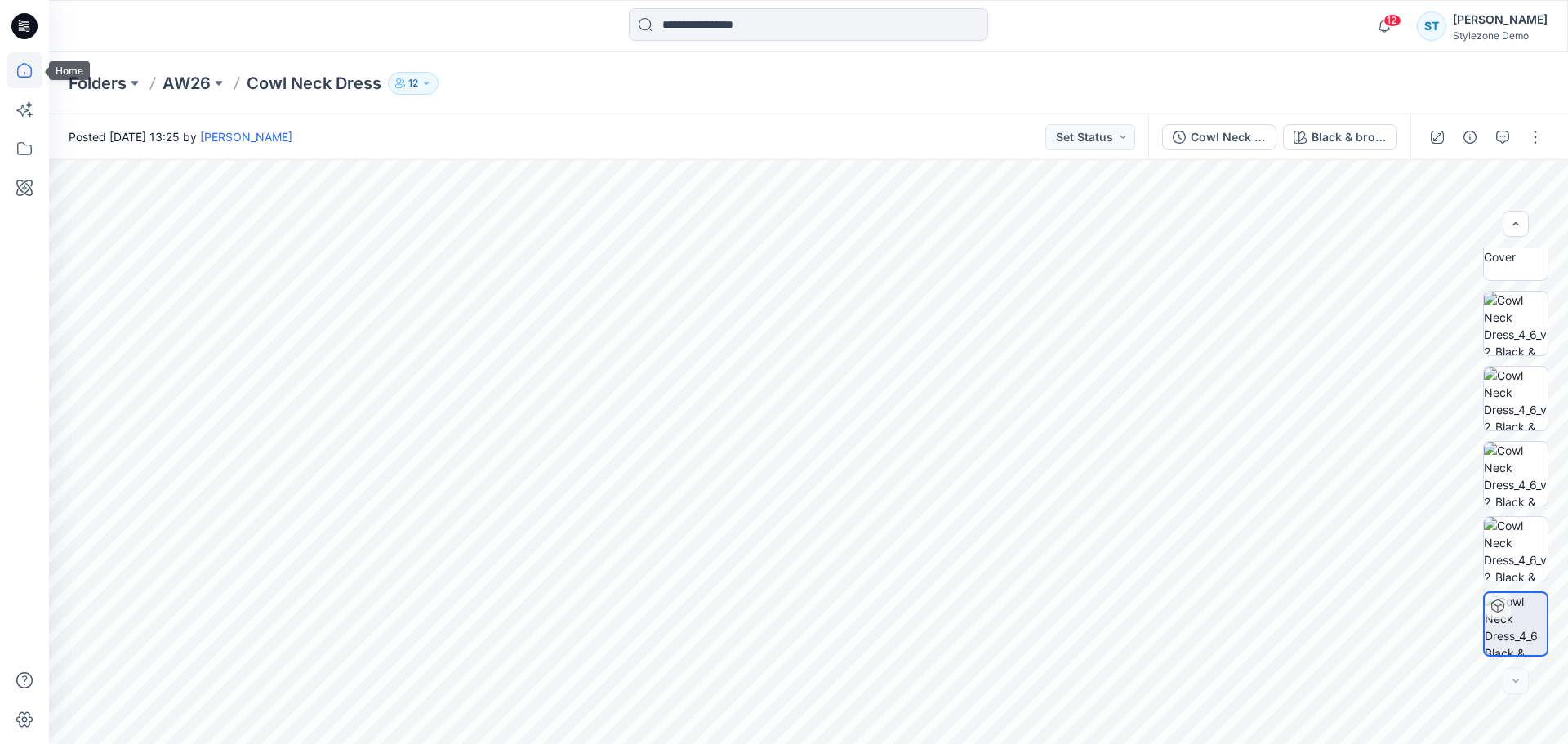
click at [32, 65] on icon at bounding box center [25, 70] width 36 height 36
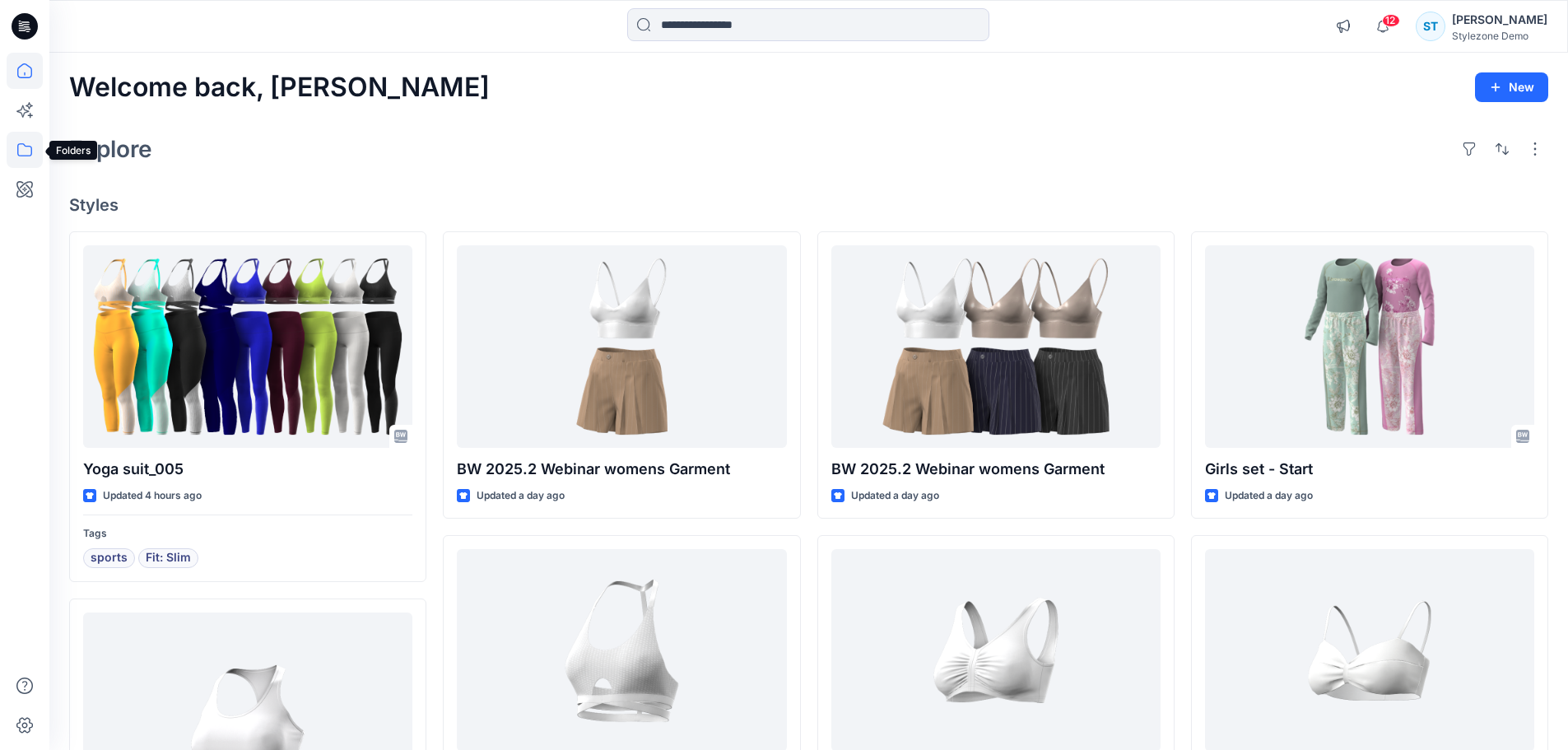
click at [30, 144] on icon at bounding box center [25, 149] width 36 height 36
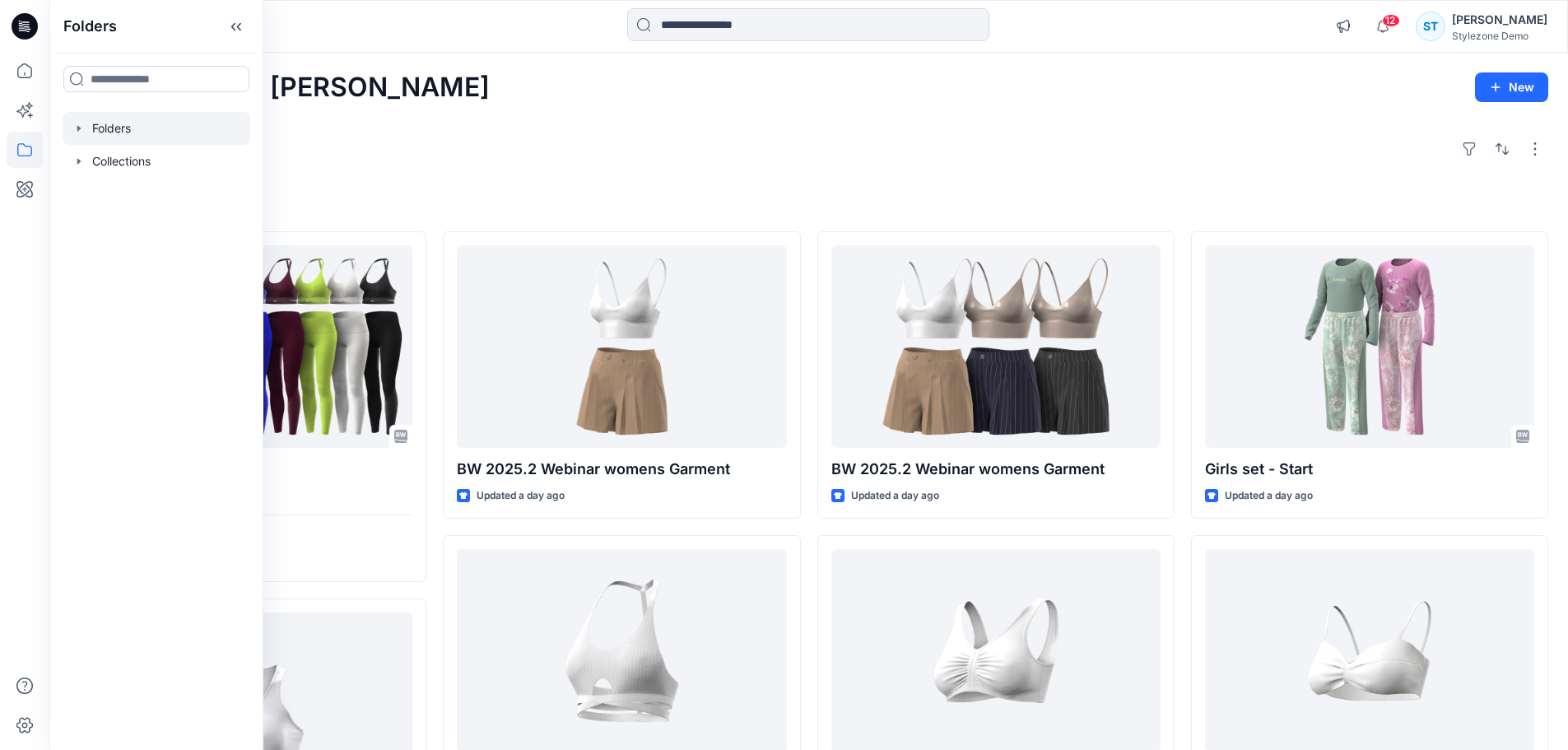
click at [76, 126] on icon "button" at bounding box center [78, 128] width 13 height 13
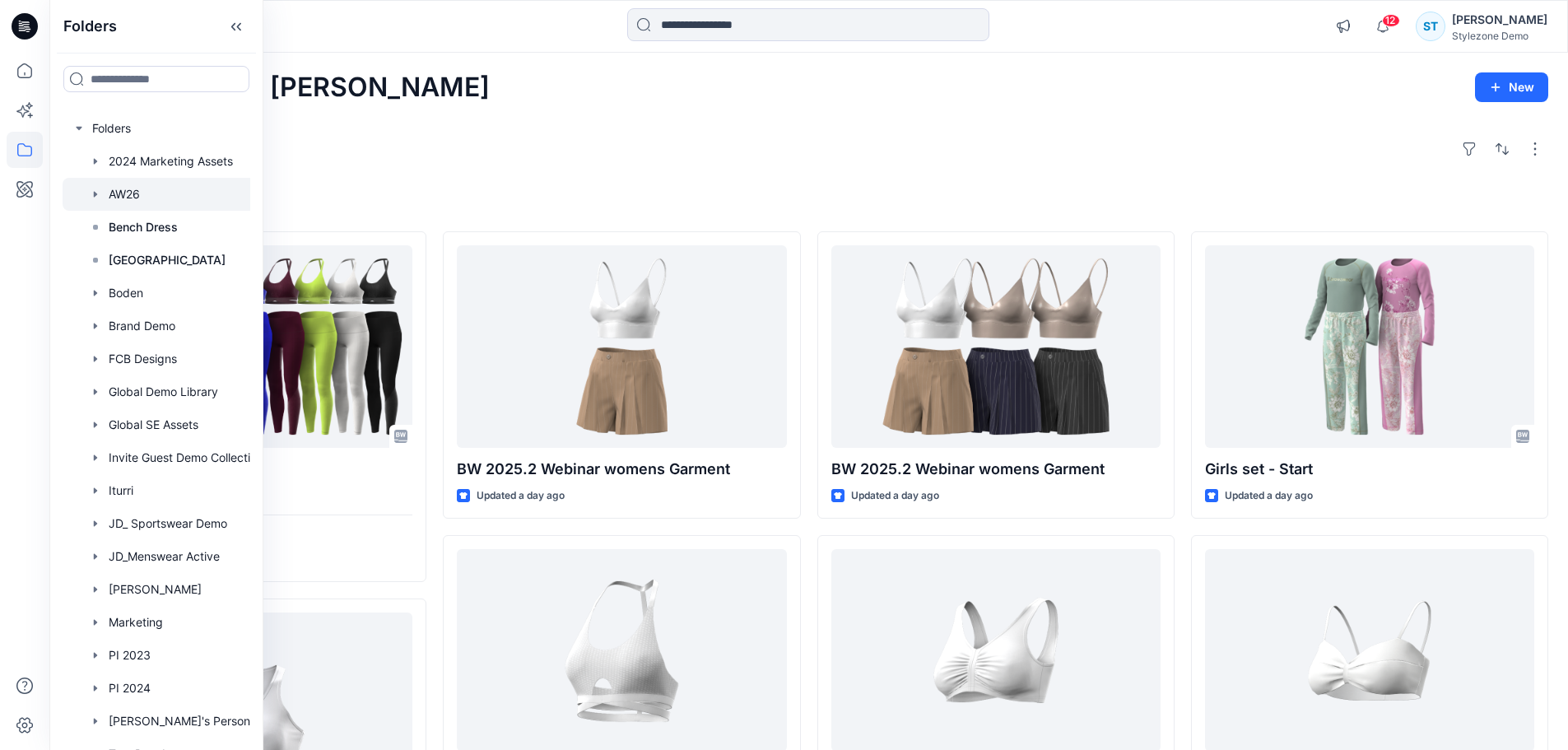
click at [123, 192] on div at bounding box center [178, 194] width 230 height 33
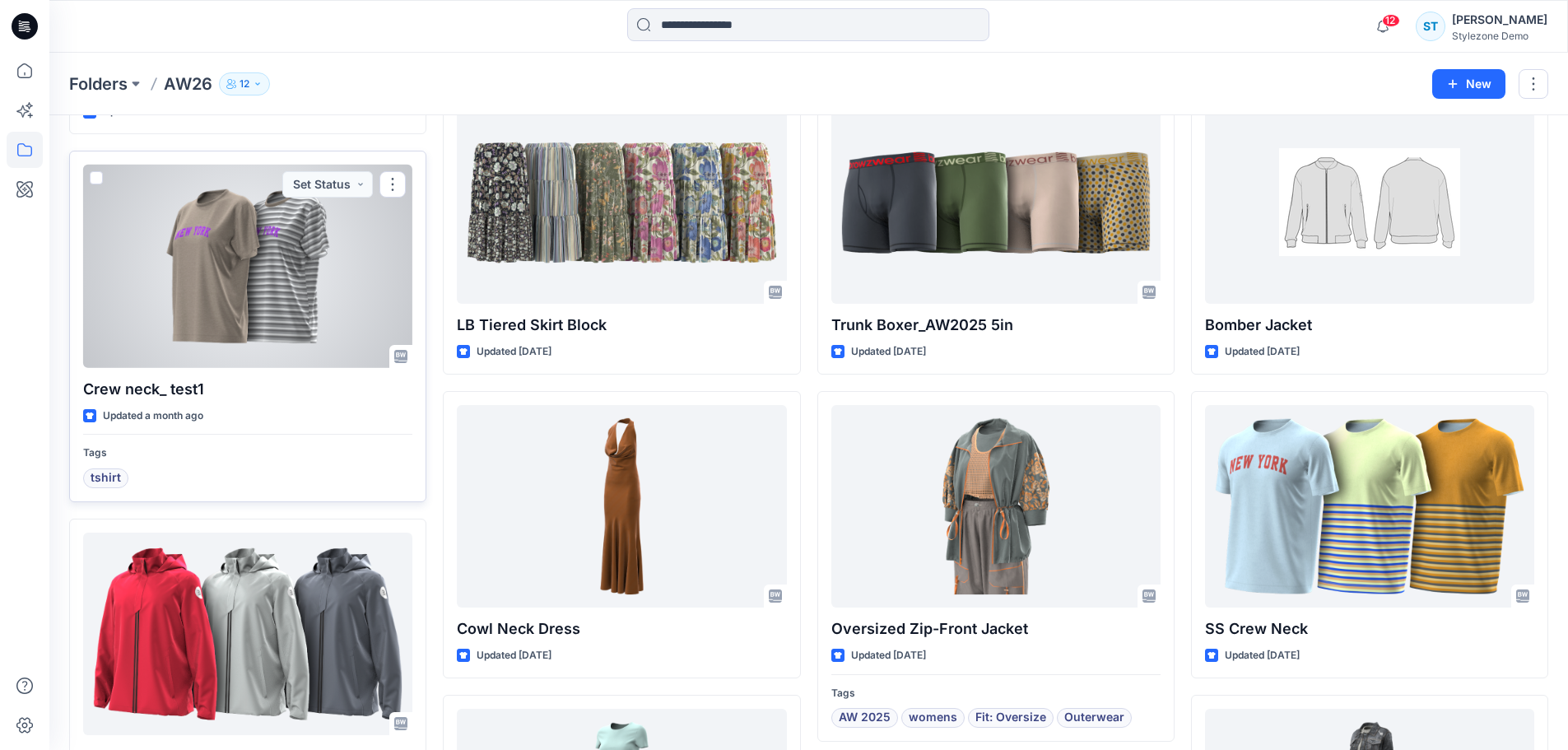
scroll to position [1235, 0]
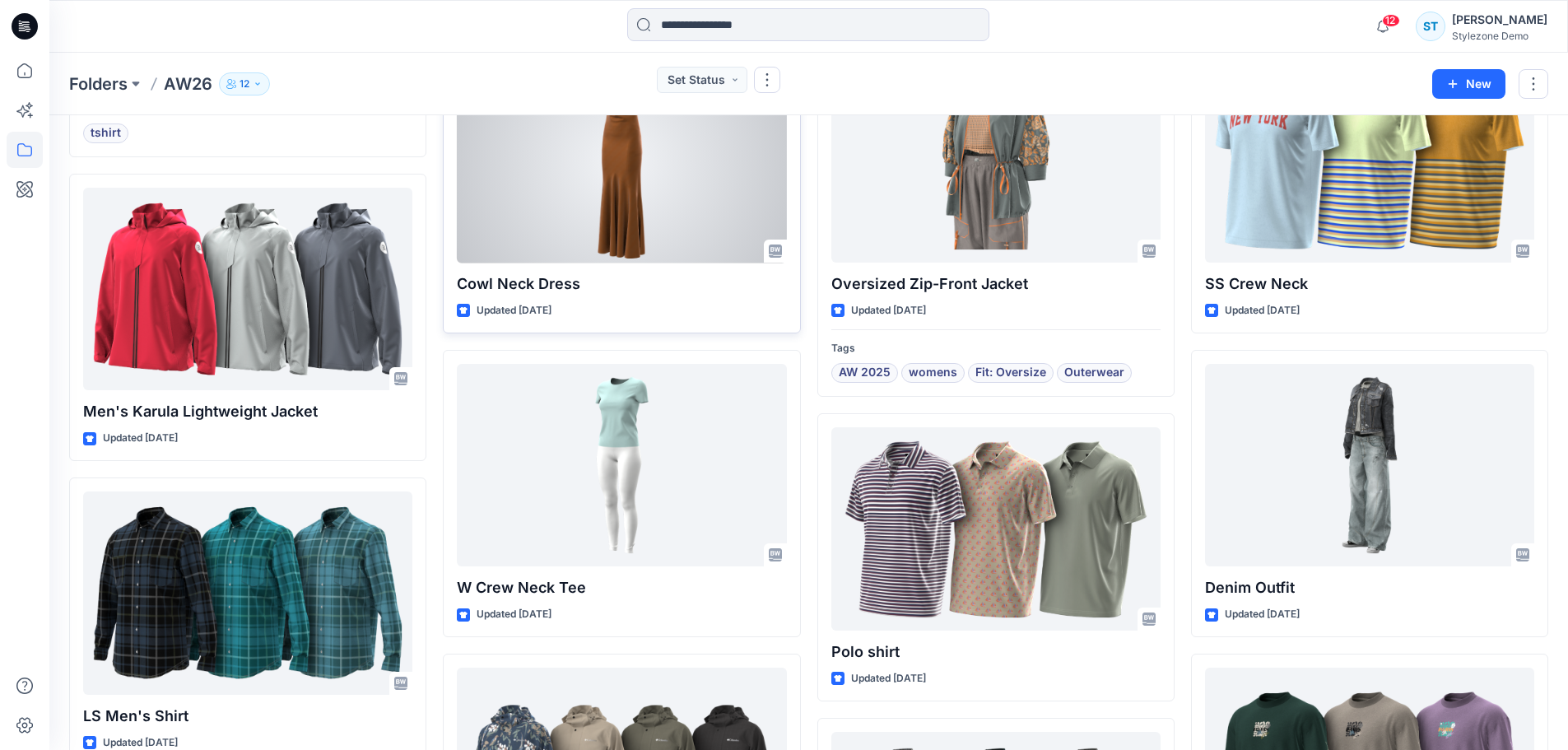
click at [578, 214] on div at bounding box center [621, 162] width 329 height 204
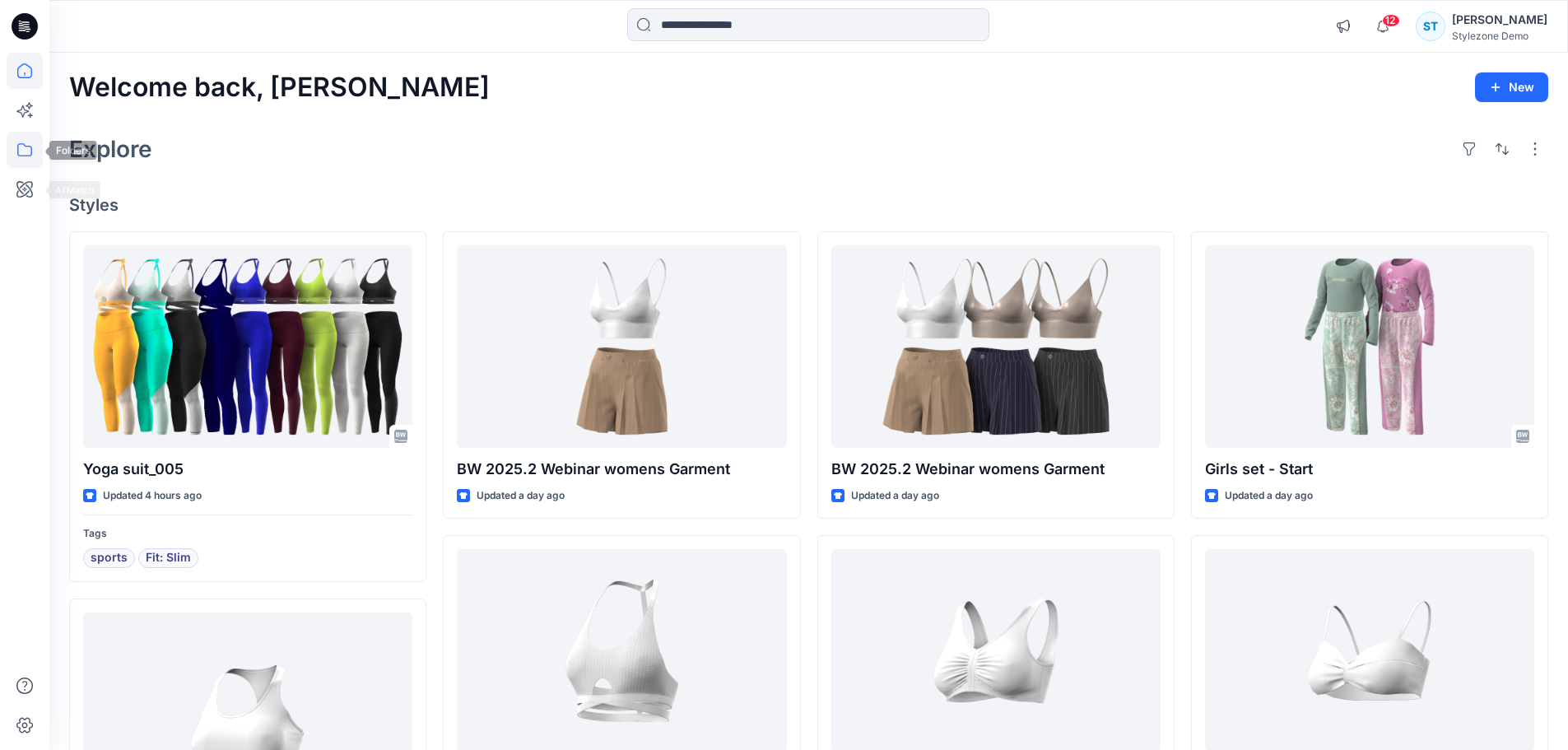
click at [26, 155] on icon at bounding box center [24, 149] width 15 height 13
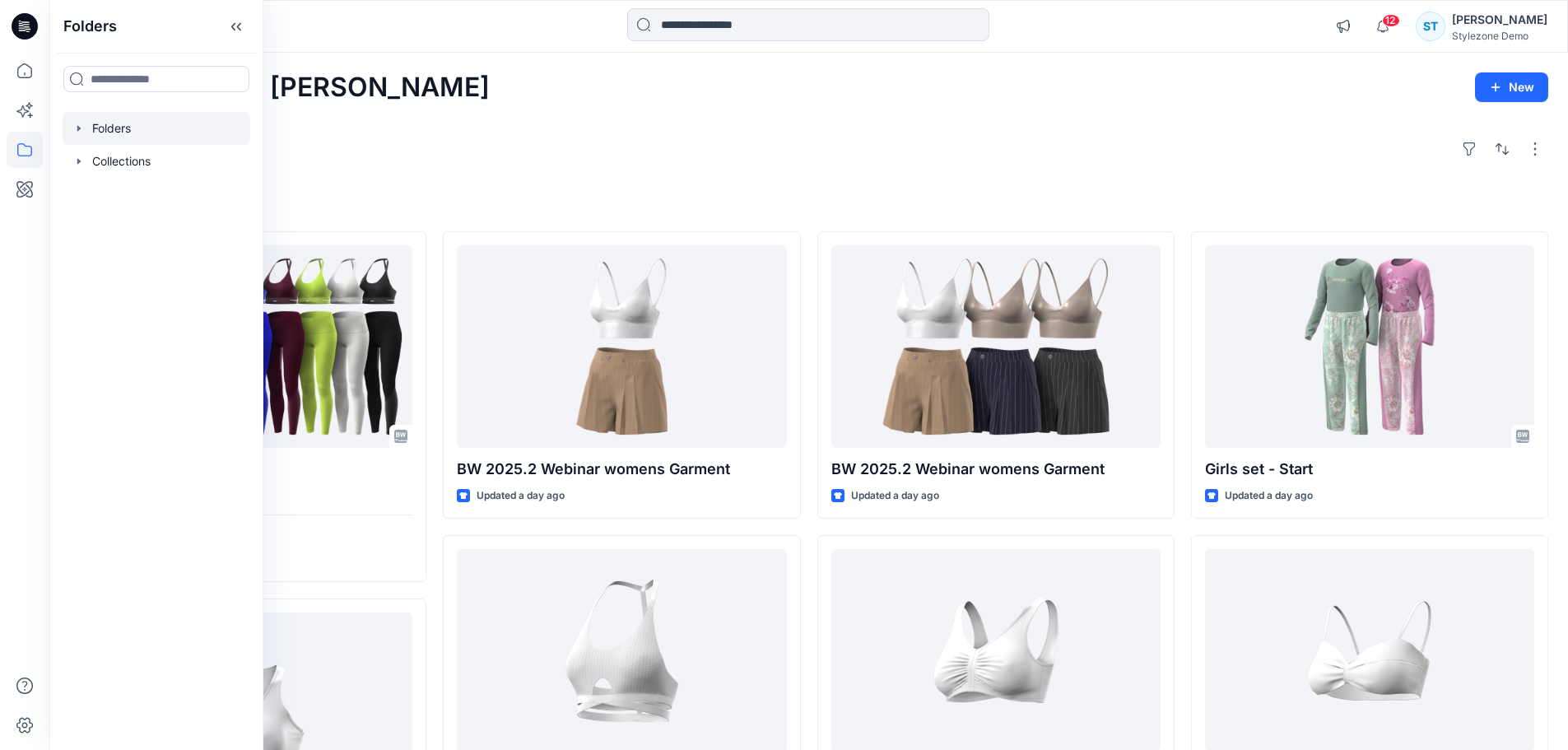
click at [80, 129] on icon "button" at bounding box center [79, 128] width 3 height 6
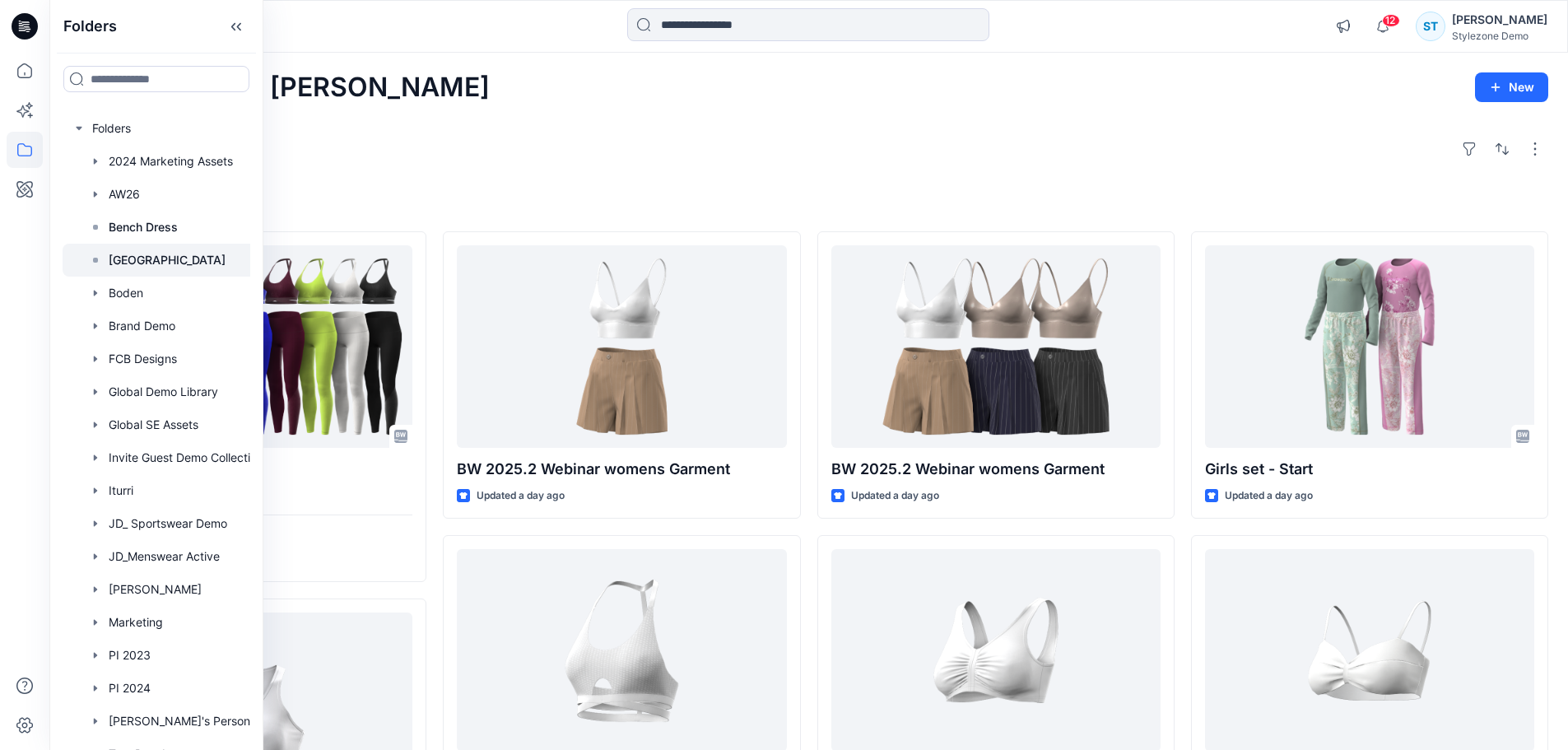
click at [126, 257] on p "Block Library" at bounding box center [167, 259] width 117 height 20
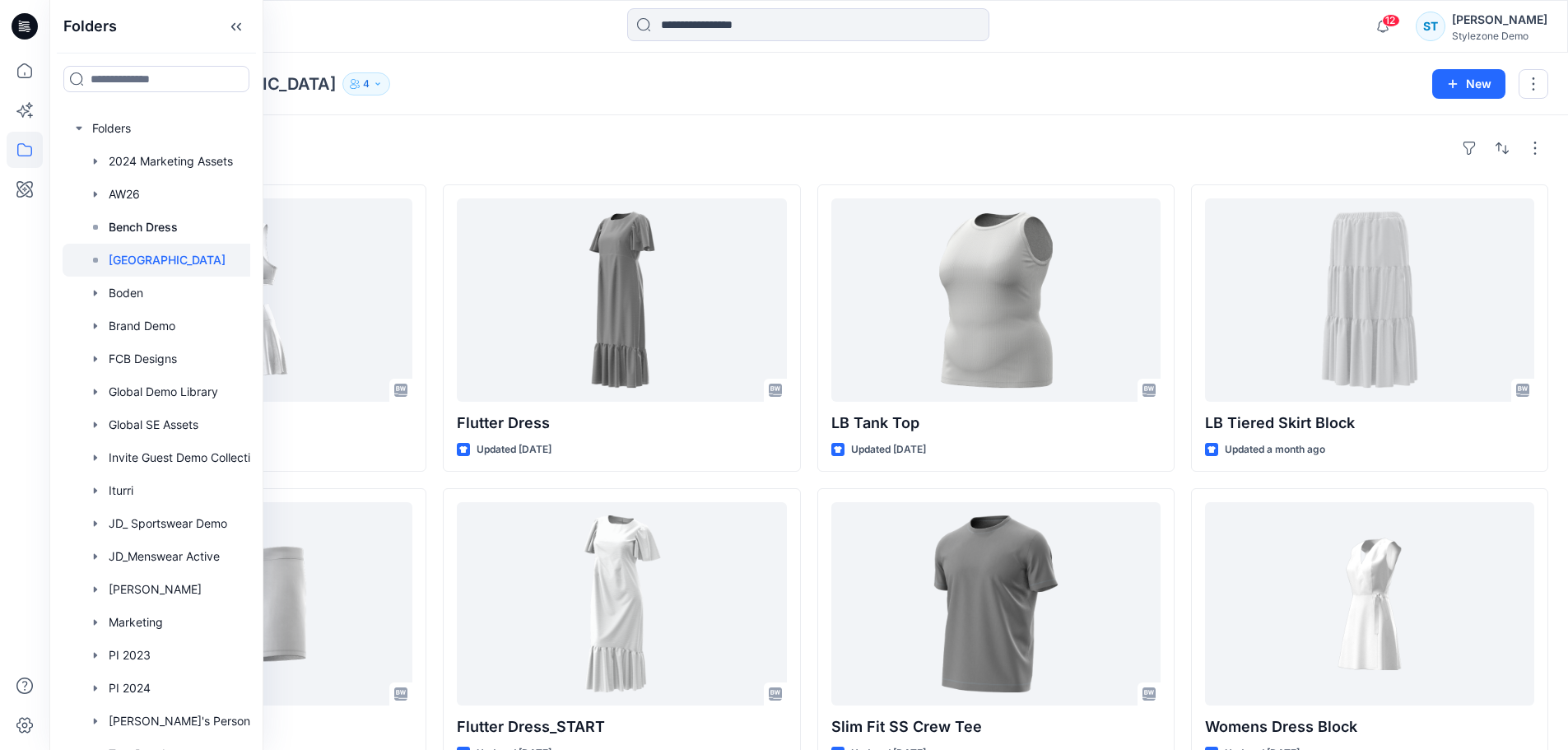
click at [586, 145] on div "Styles" at bounding box center [809, 148] width 1480 height 27
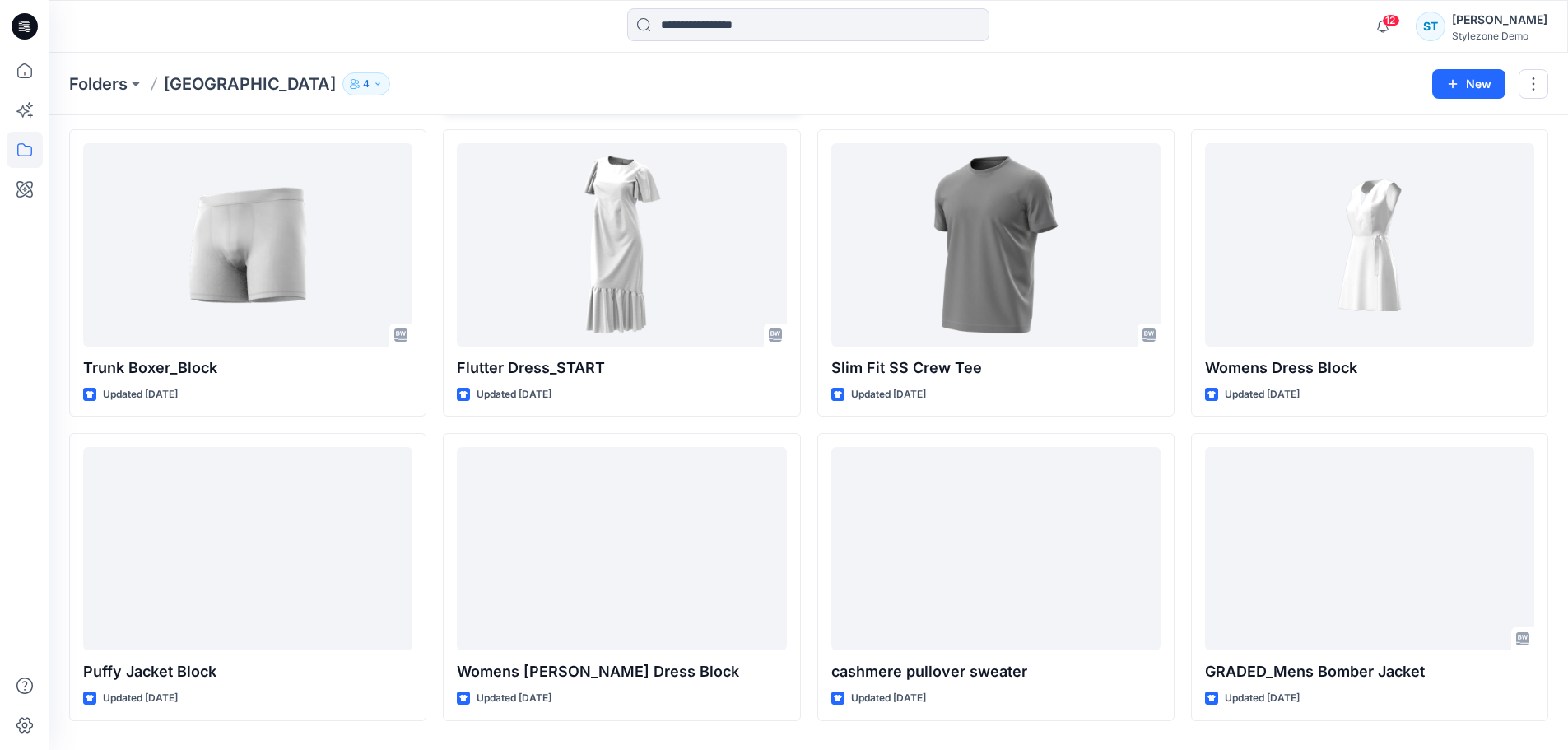
scroll to position [409, 0]
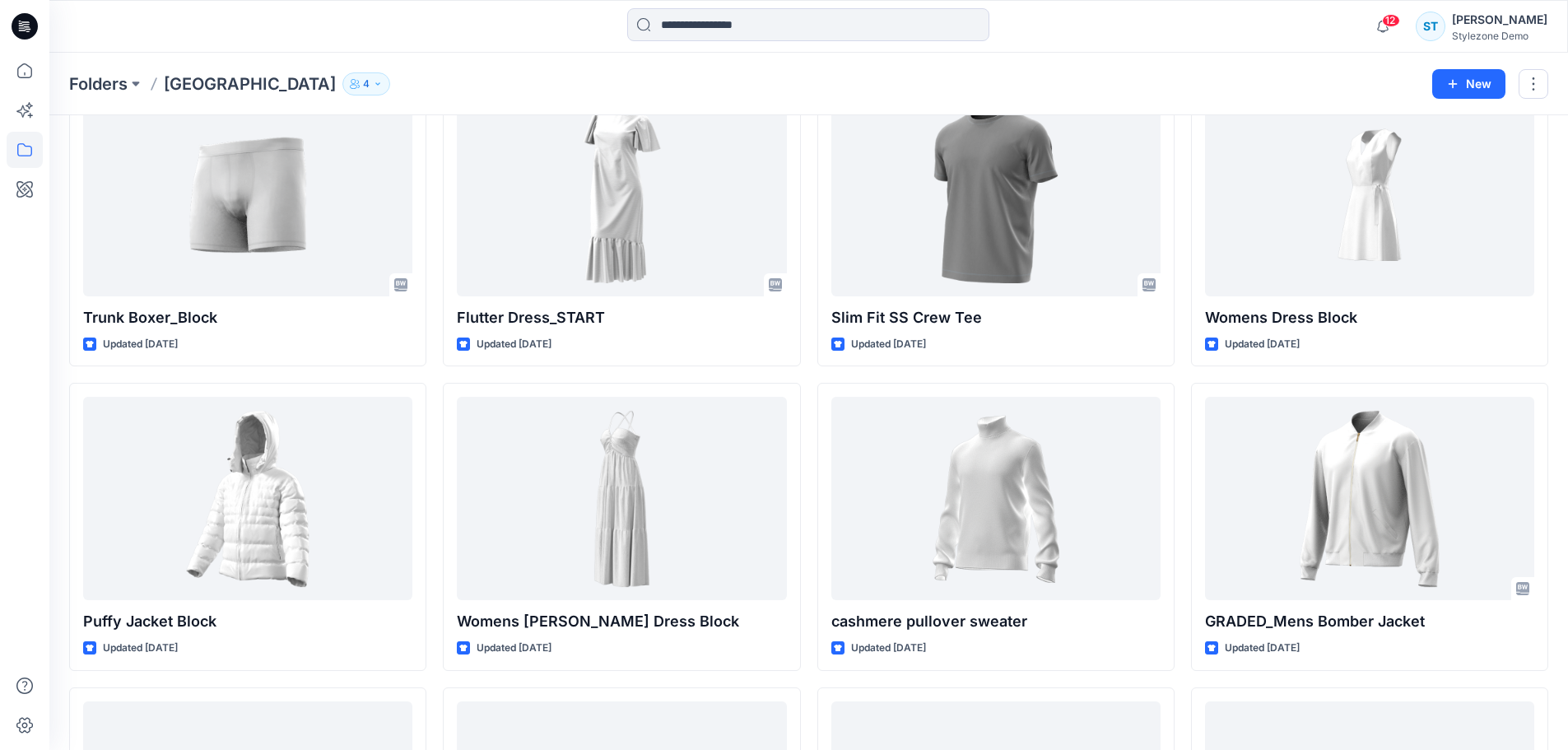
click at [107, 86] on p "Folders" at bounding box center [99, 83] width 58 height 23
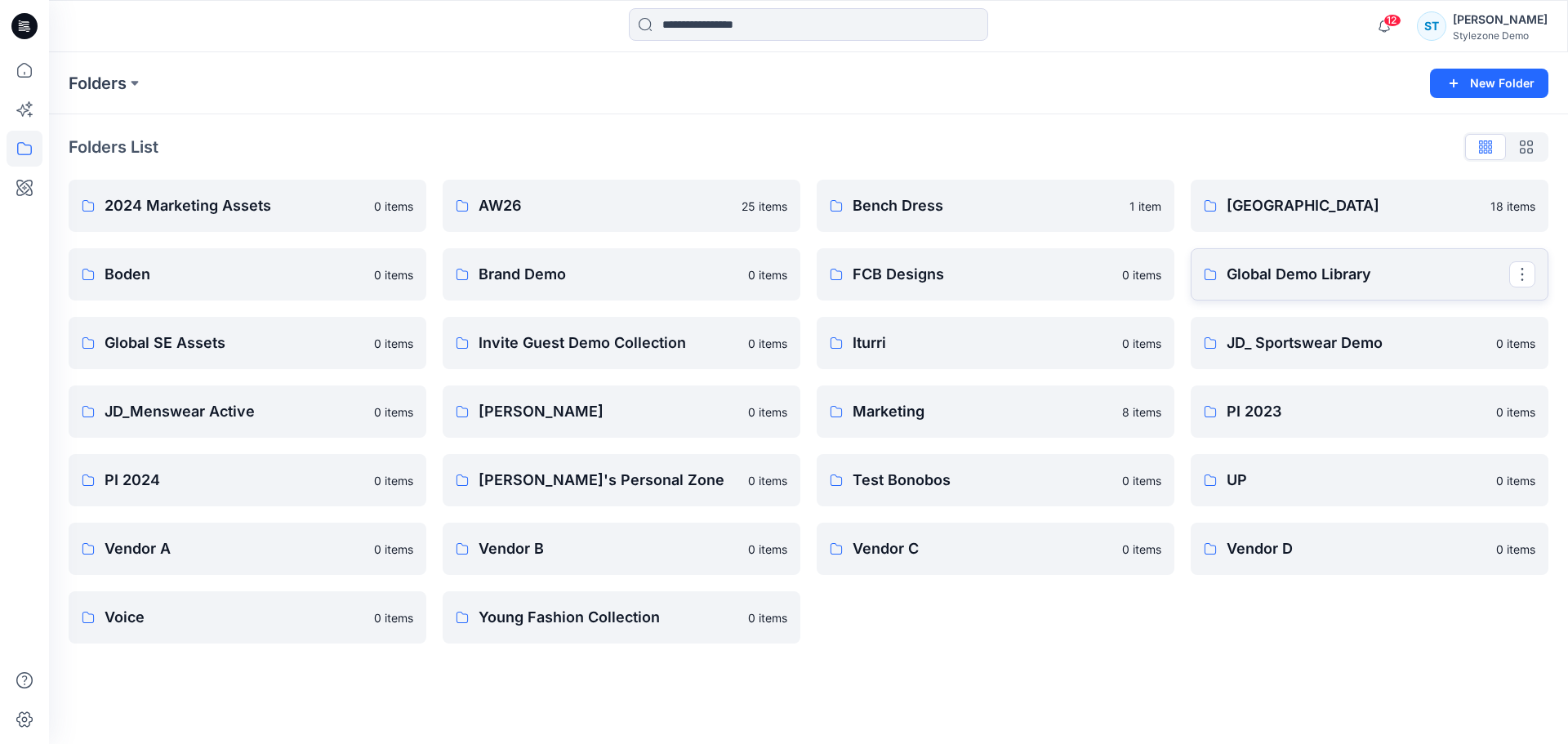
click at [1349, 287] on link "Global Demo Library" at bounding box center [1370, 274] width 358 height 52
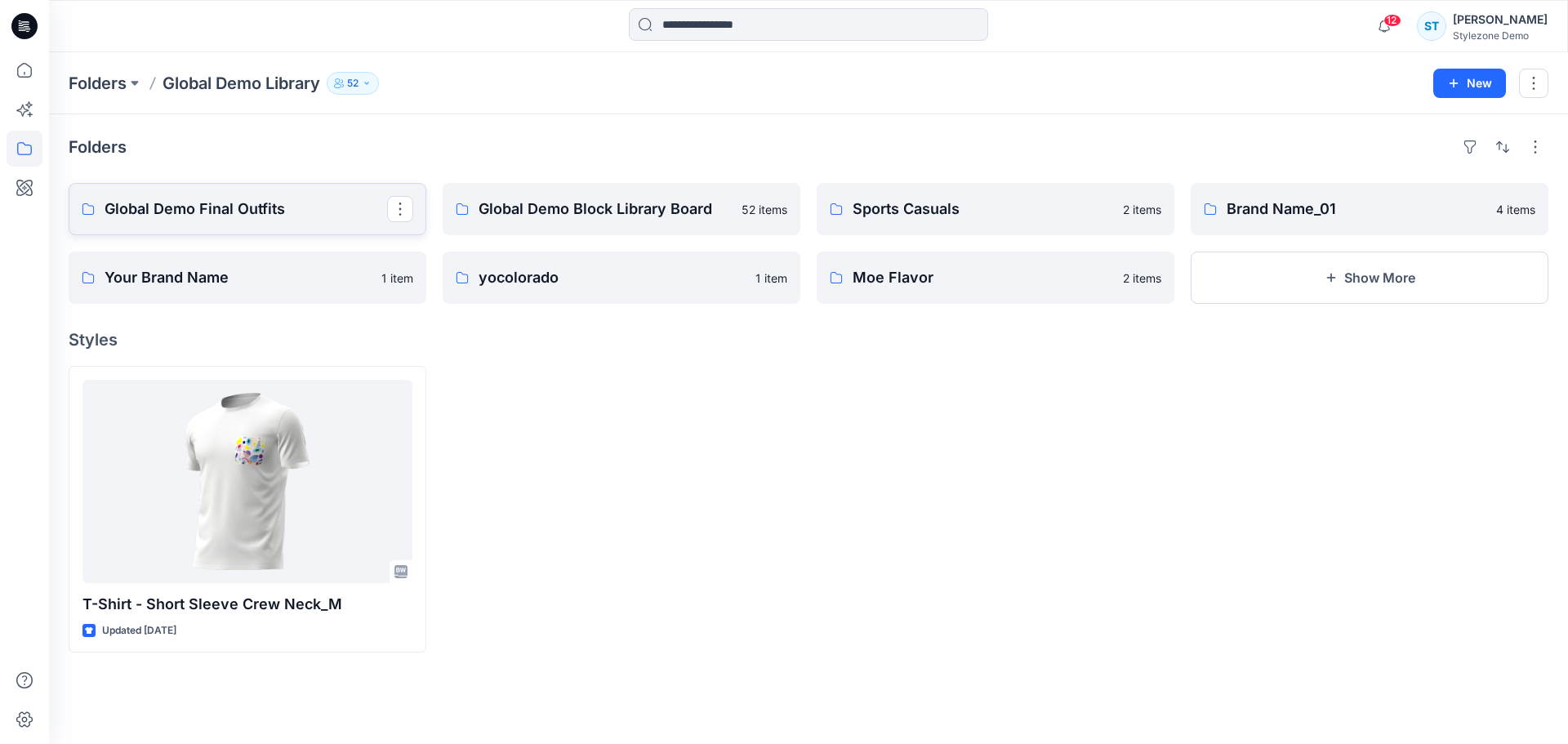
click at [313, 203] on p "Global Demo Final Outfits" at bounding box center [246, 209] width 283 height 23
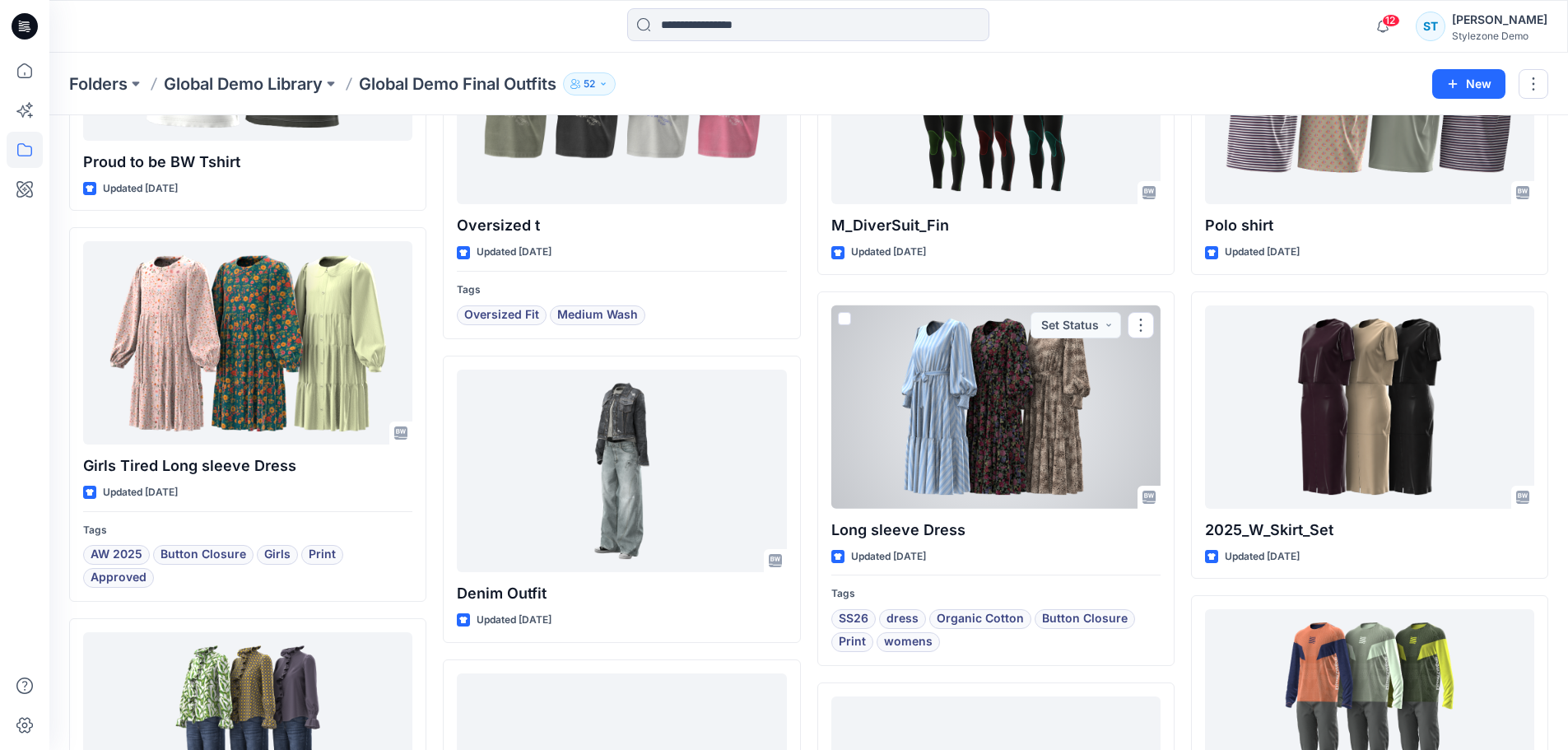
scroll to position [560, 0]
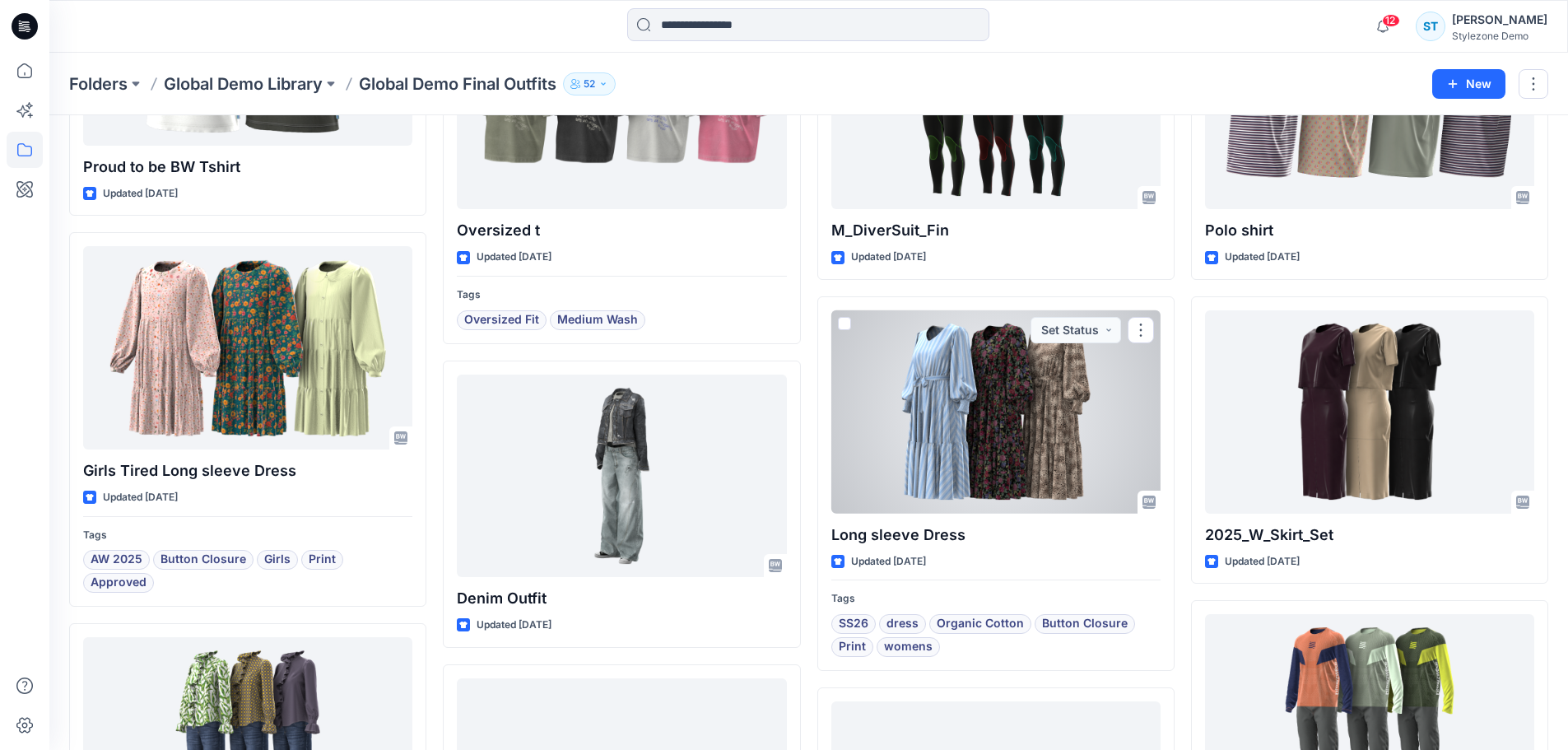
click at [1024, 417] on div at bounding box center [995, 412] width 329 height 204
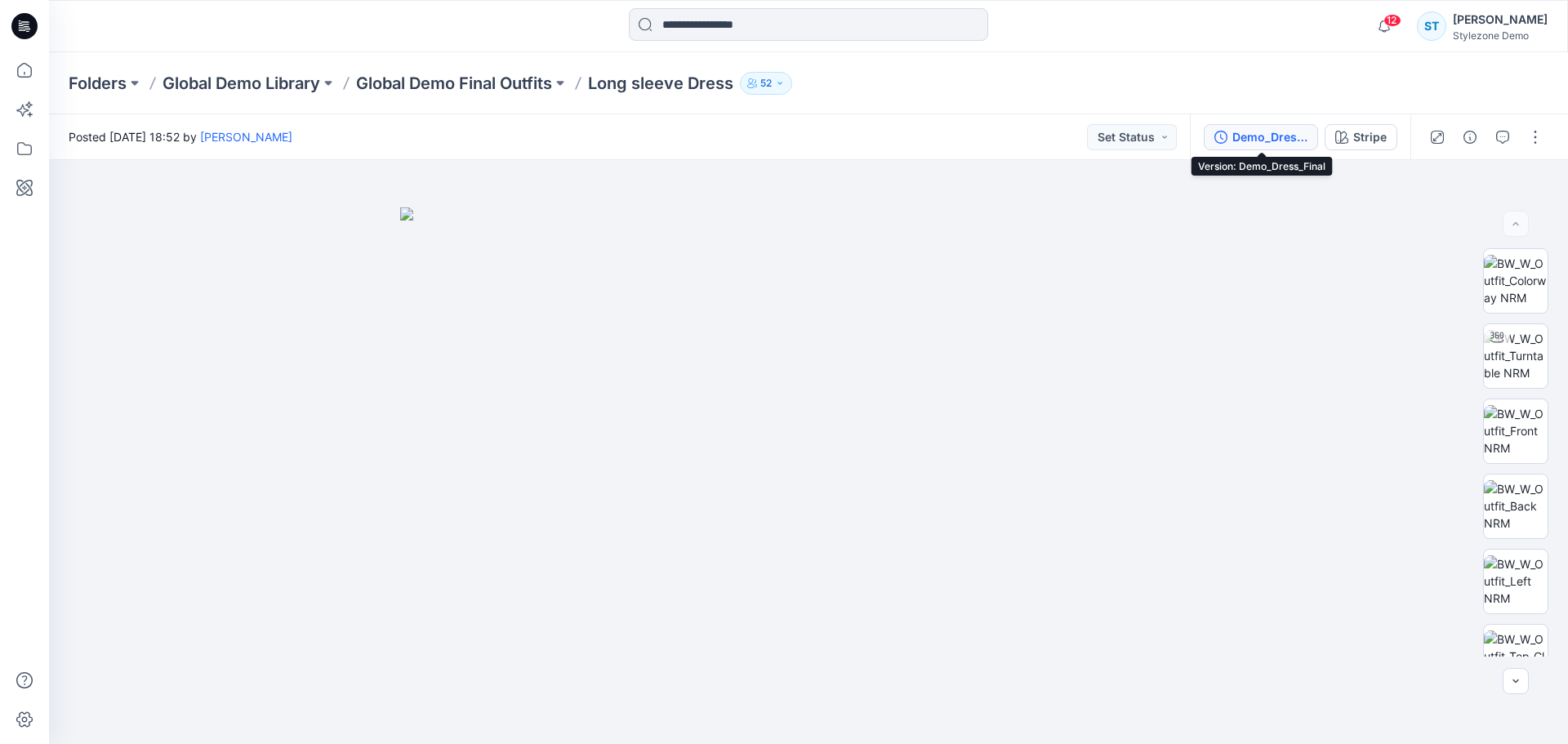
click at [1271, 139] on div "Demo_Dress_Final" at bounding box center [1270, 136] width 75 height 18
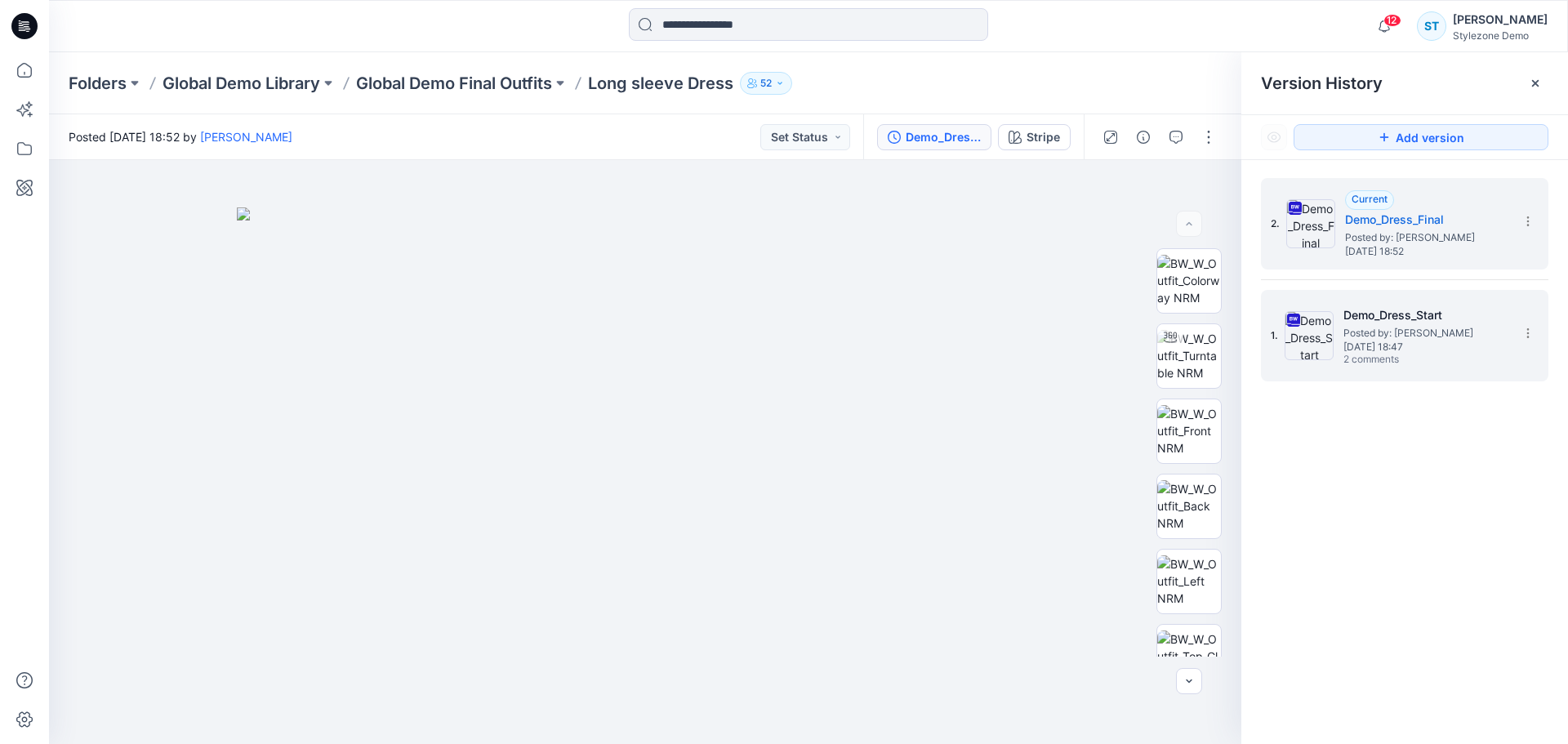
click at [1394, 322] on h5 "Demo_Dress_Start" at bounding box center [1426, 315] width 164 height 20
click at [1354, 246] on span "Tuesday, January 28, 2025 18:52" at bounding box center [1427, 251] width 164 height 11
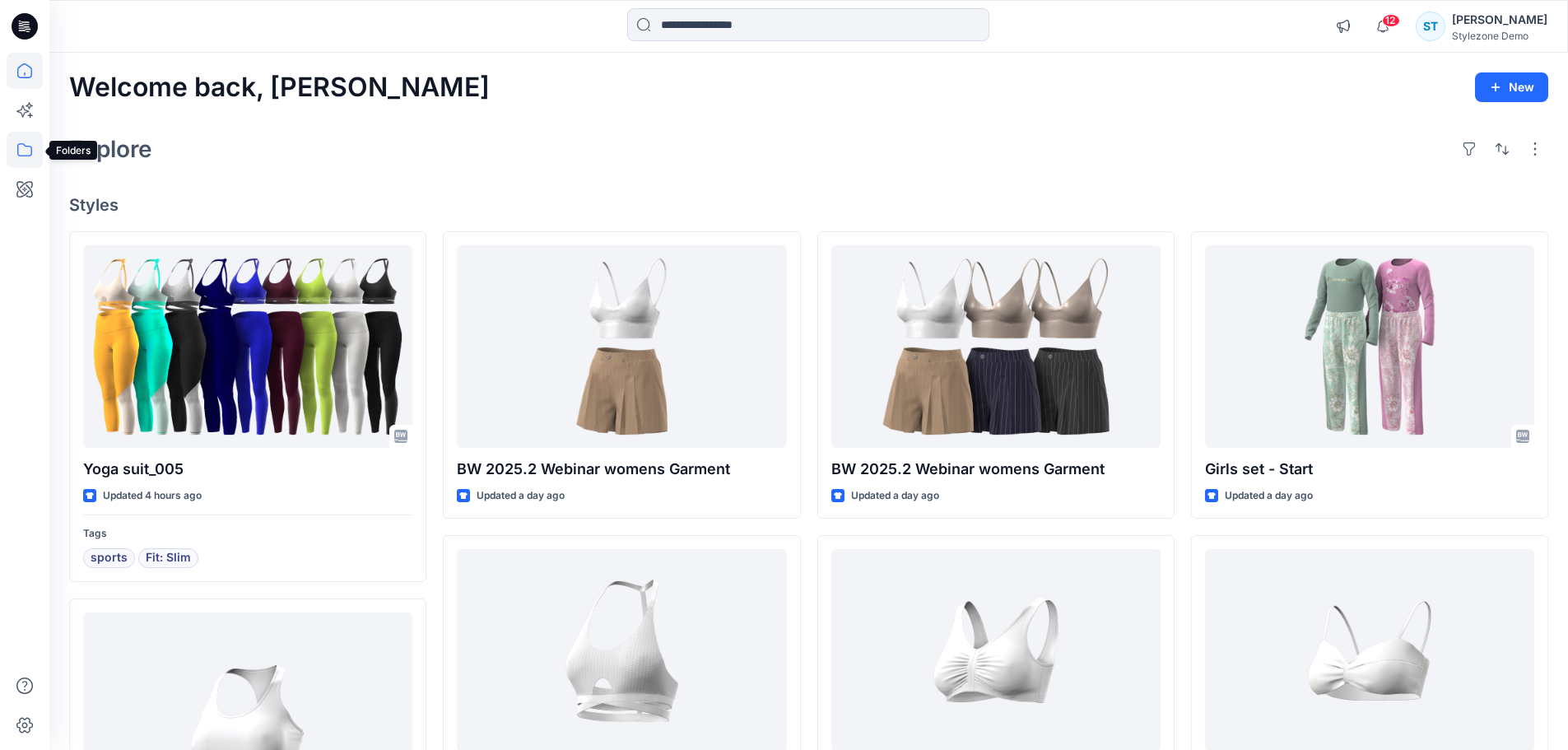
click at [21, 152] on icon at bounding box center [25, 149] width 36 height 36
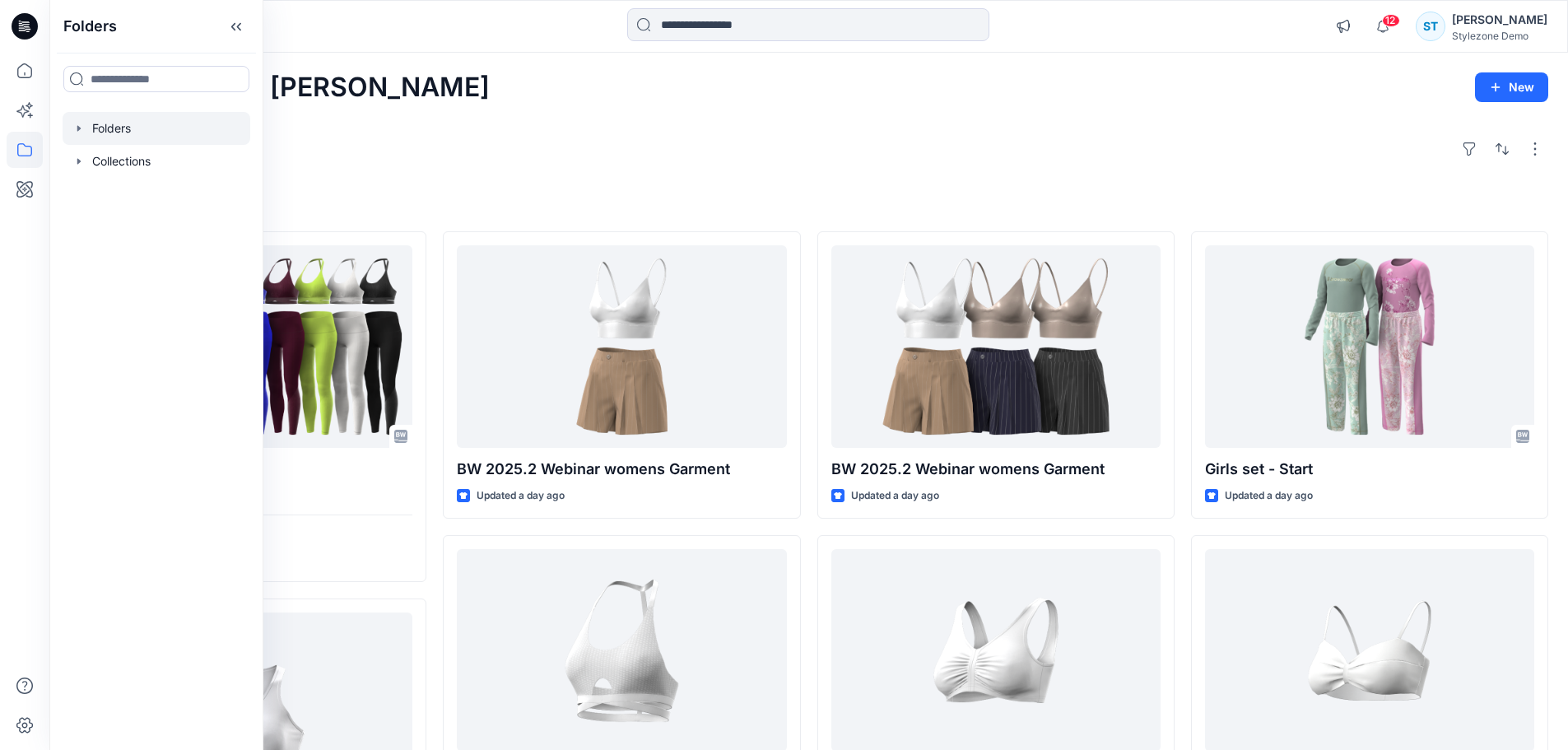
click at [76, 128] on icon "button" at bounding box center [78, 128] width 13 height 13
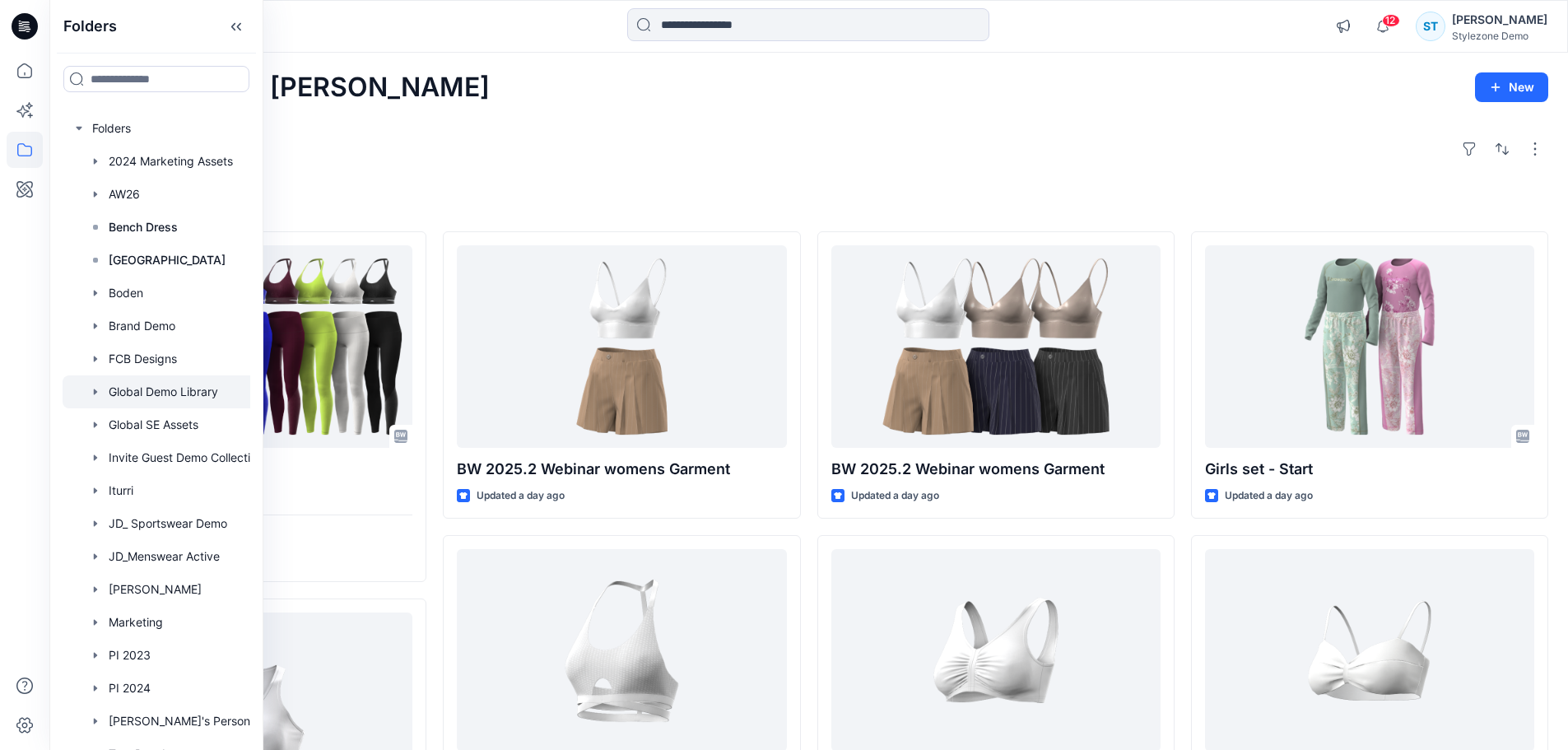
click at [94, 393] on icon "button" at bounding box center [95, 391] width 3 height 6
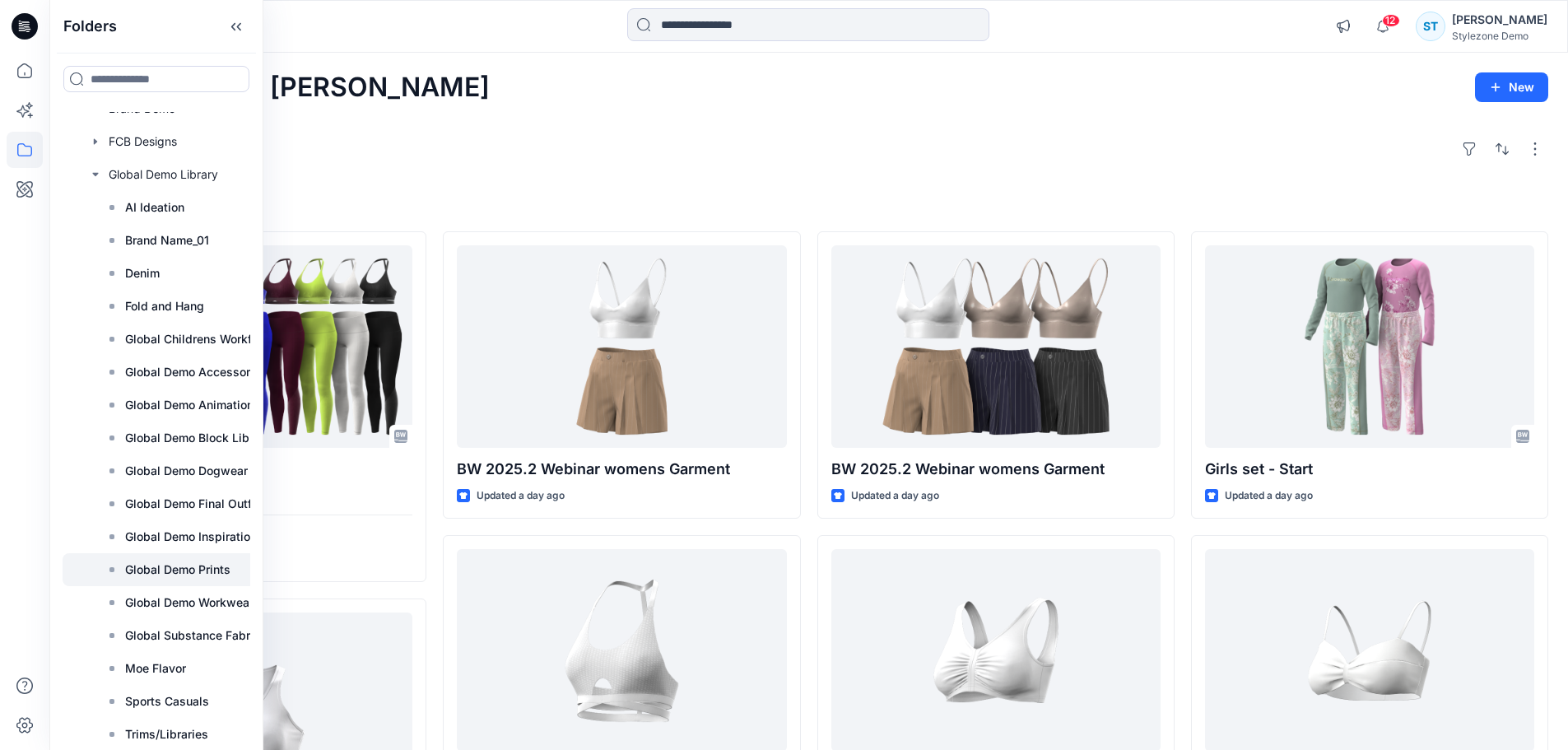
scroll to position [247, 0]
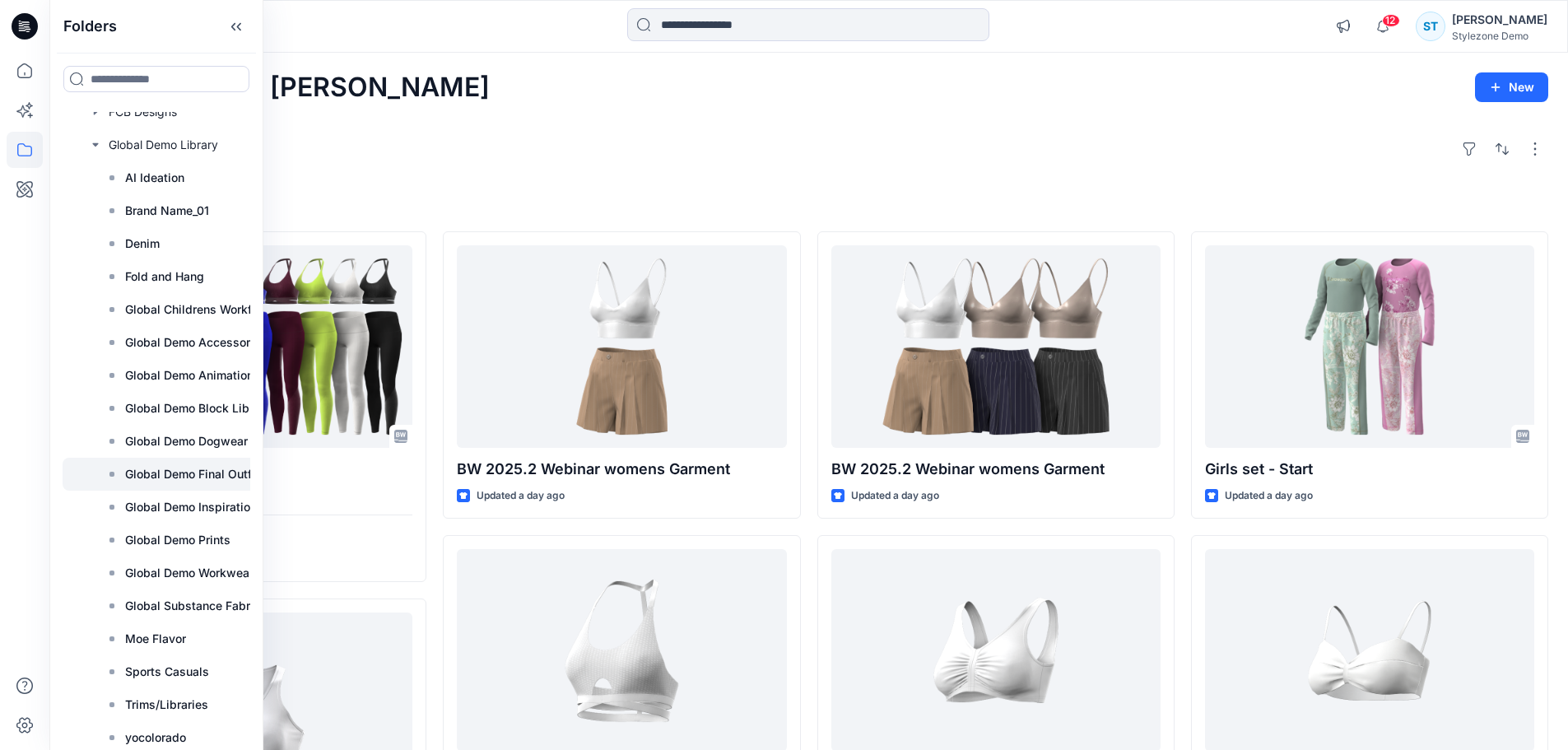
click at [203, 479] on p "Global Demo Final Outfits" at bounding box center [196, 474] width 141 height 20
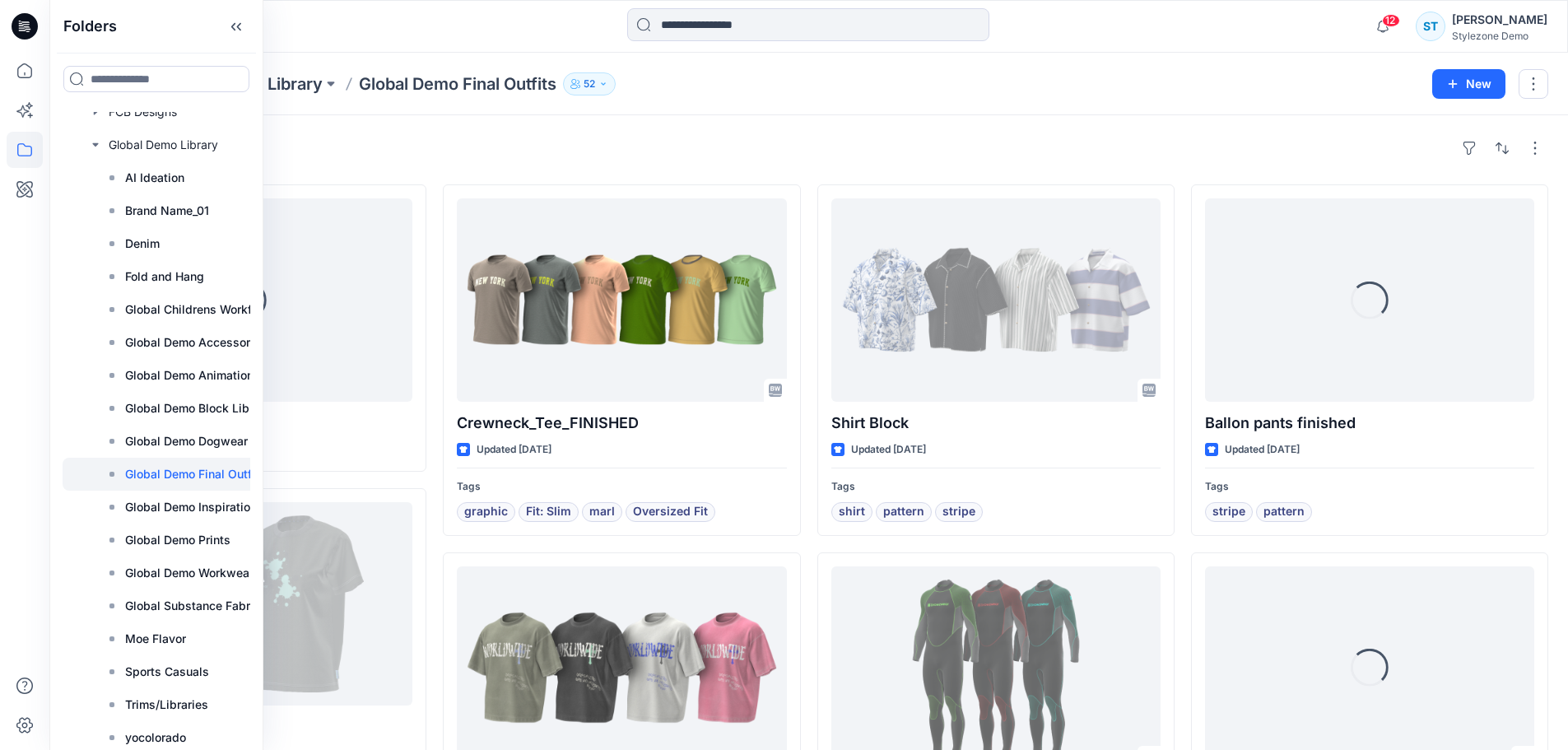
click at [1190, 121] on div "Styles Loading... Bra set Updated 18 days ago Proud to be BW Tshirt Updated 2 m…" at bounding box center [809, 712] width 1519 height 1195
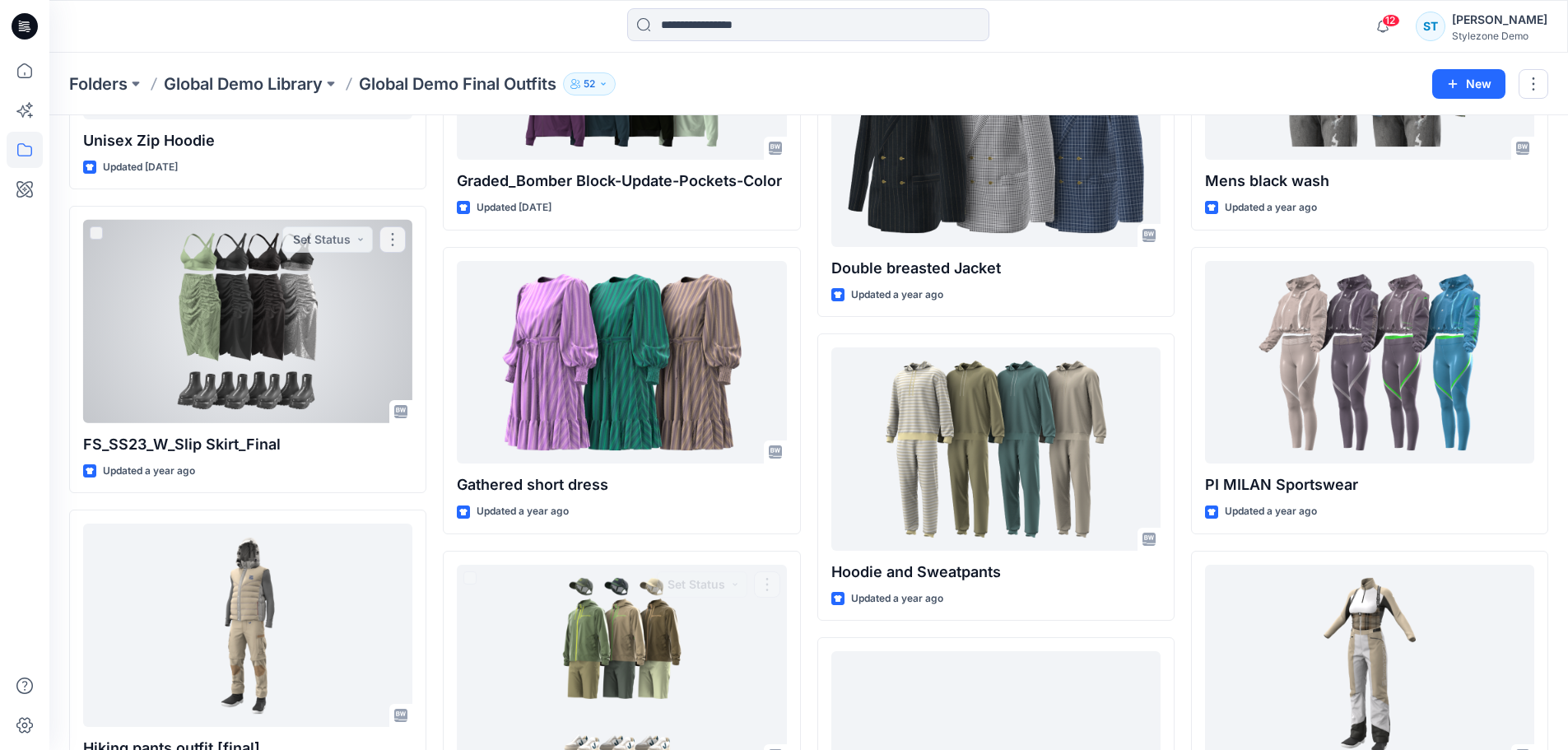
scroll to position [2460, 0]
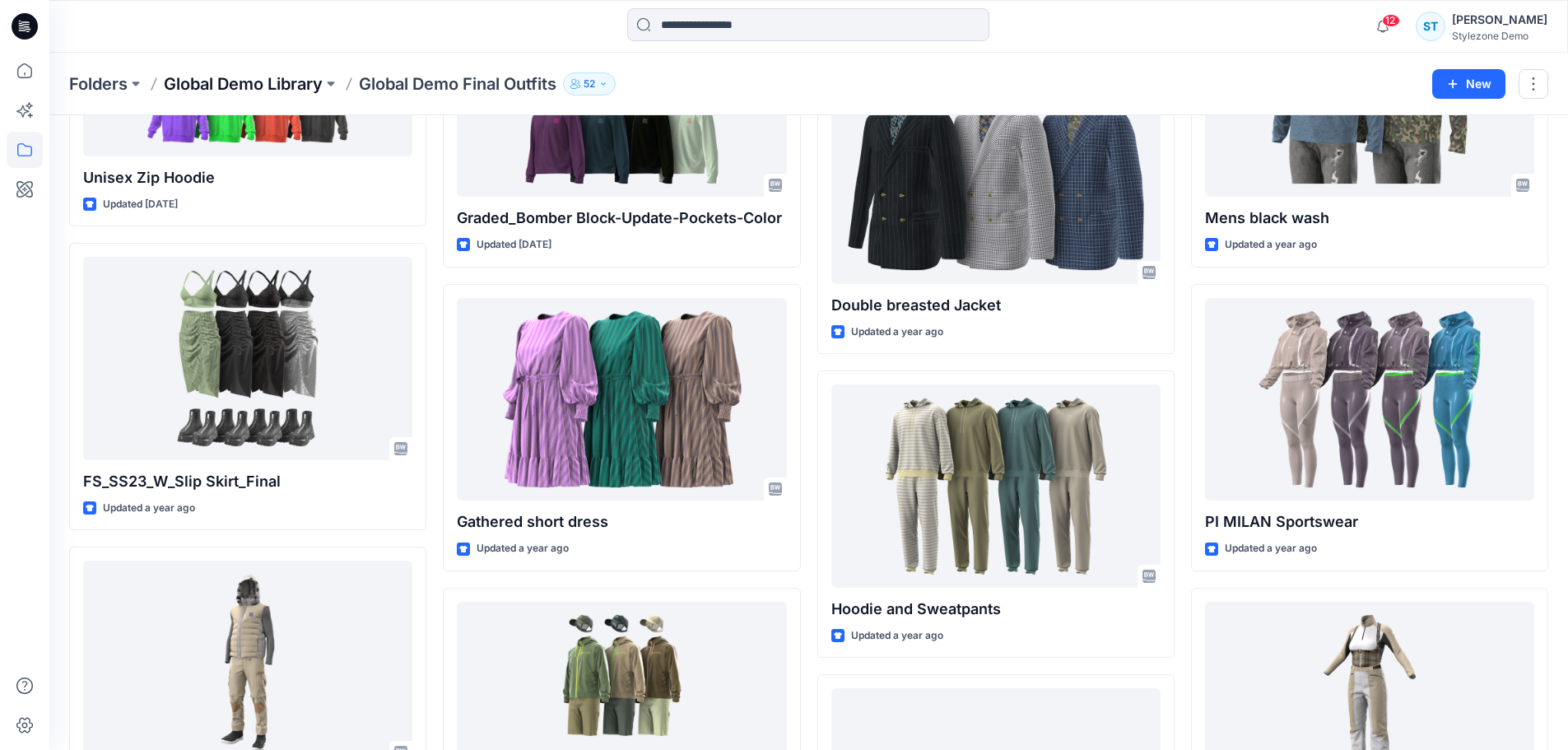
click at [294, 85] on p "Global Demo Library" at bounding box center [243, 83] width 159 height 23
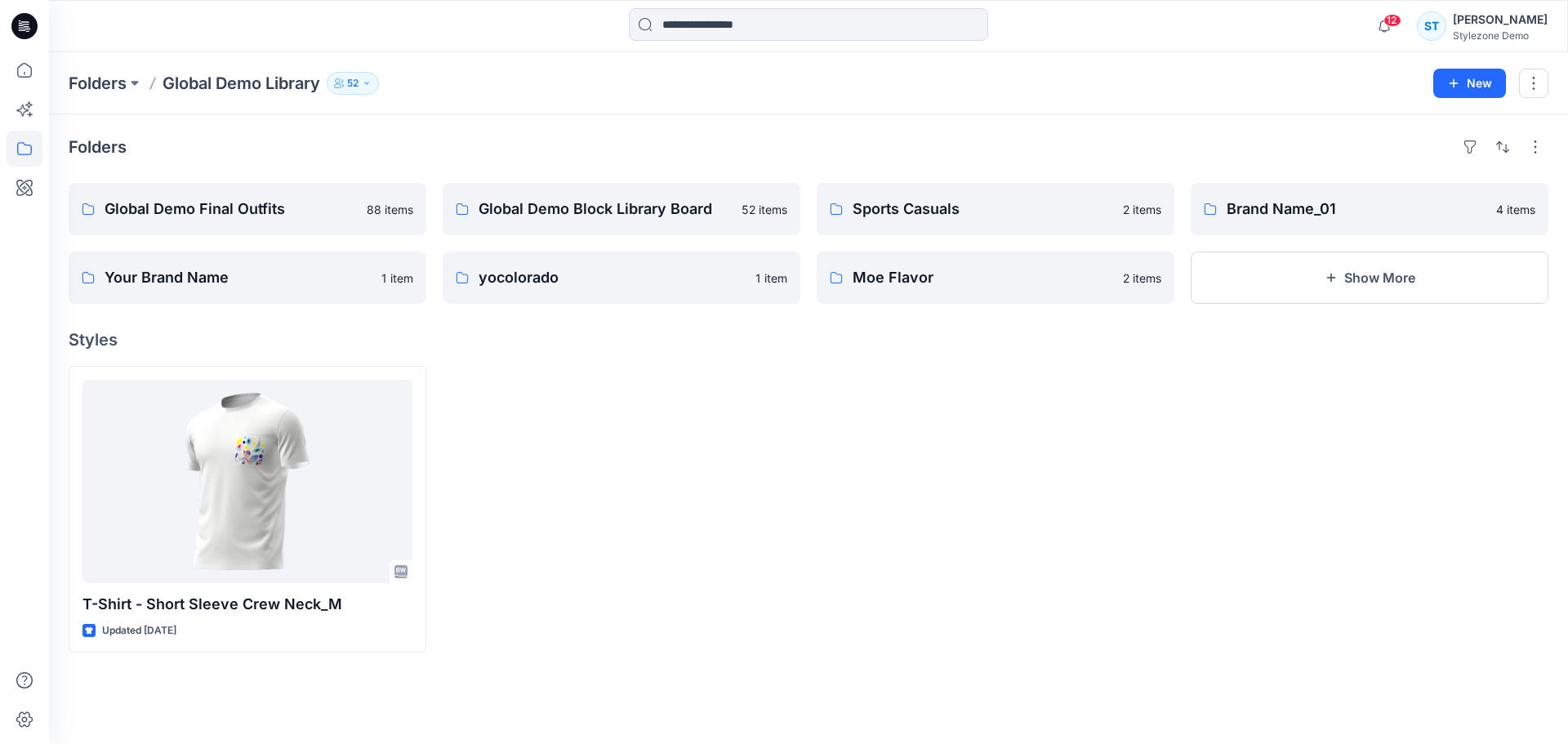
click at [91, 80] on p "Folders" at bounding box center [98, 83] width 58 height 23
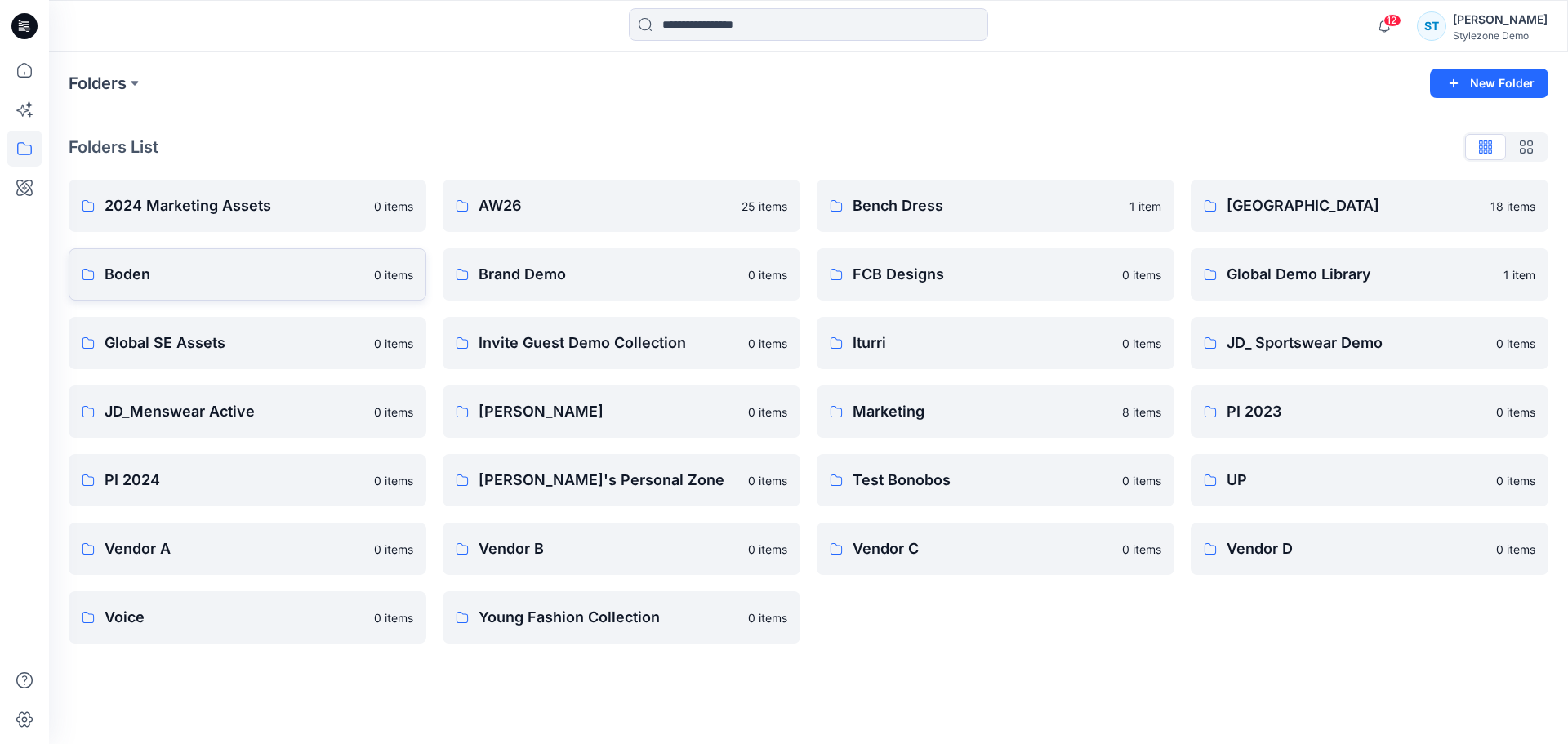
click at [179, 279] on p "Boden" at bounding box center [234, 274] width 260 height 23
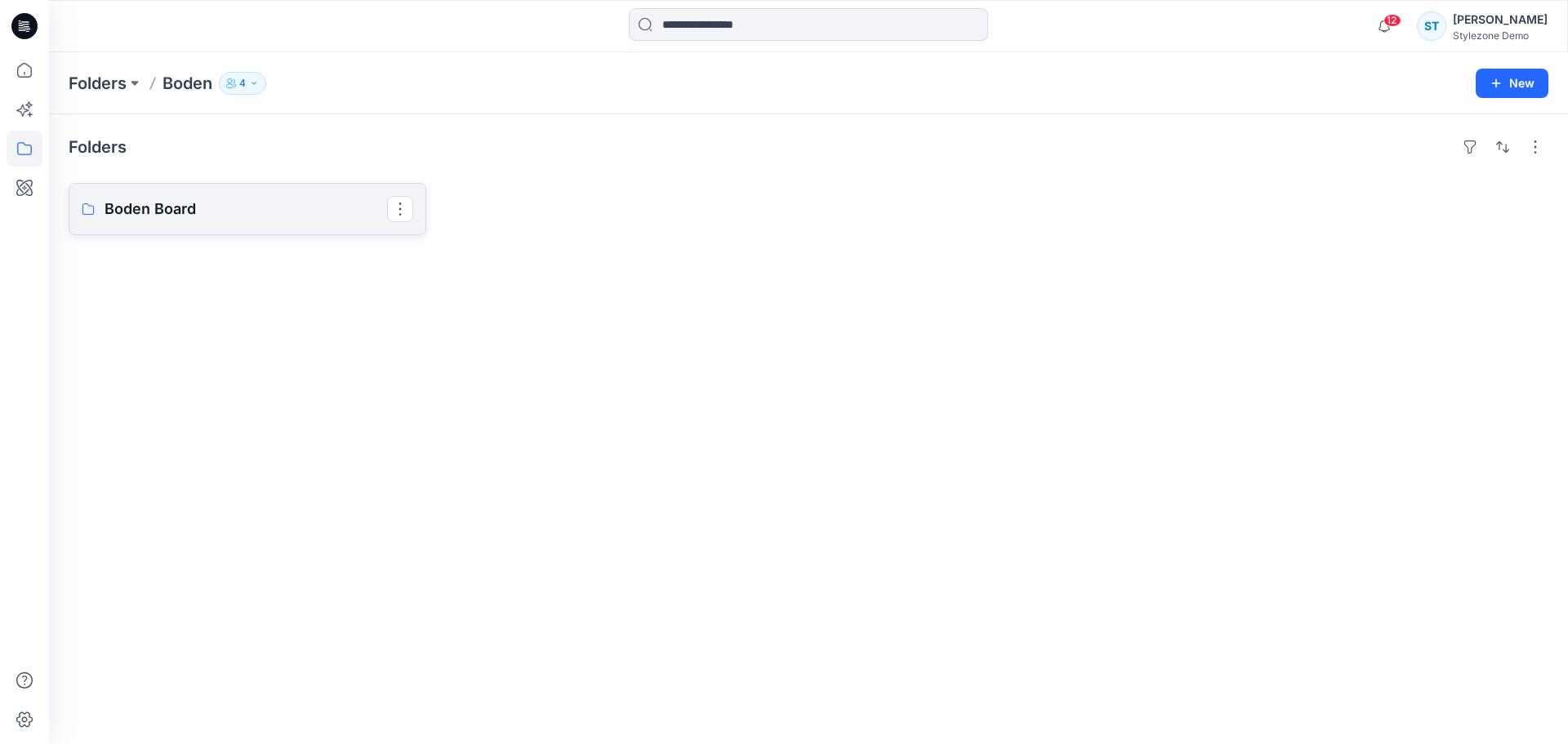
click at [203, 207] on p "Boden Board" at bounding box center [246, 209] width 283 height 23
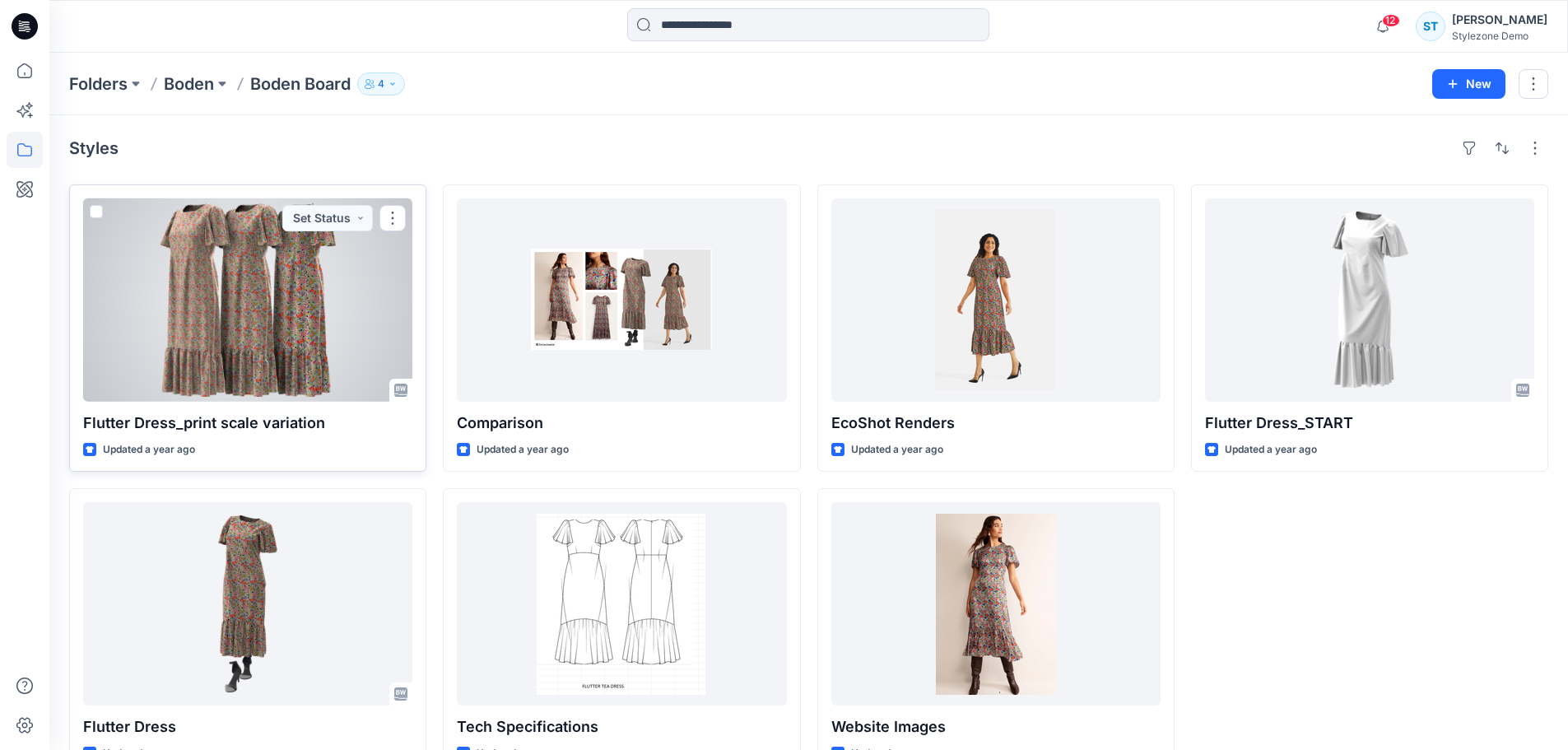
click at [313, 301] on div at bounding box center [247, 300] width 329 height 204
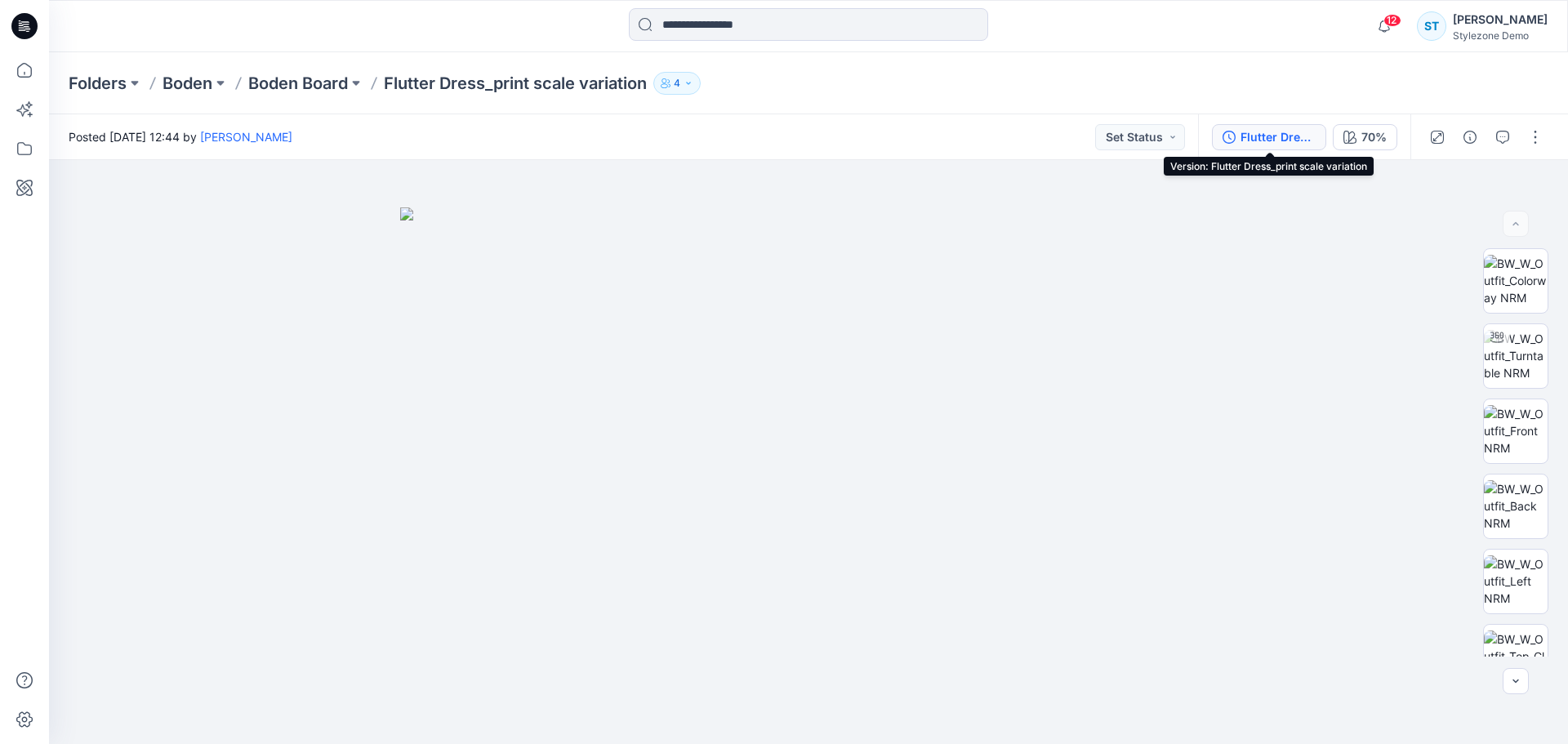
click at [1252, 126] on button "Flutter Dress_print scale variation" at bounding box center [1270, 137] width 114 height 26
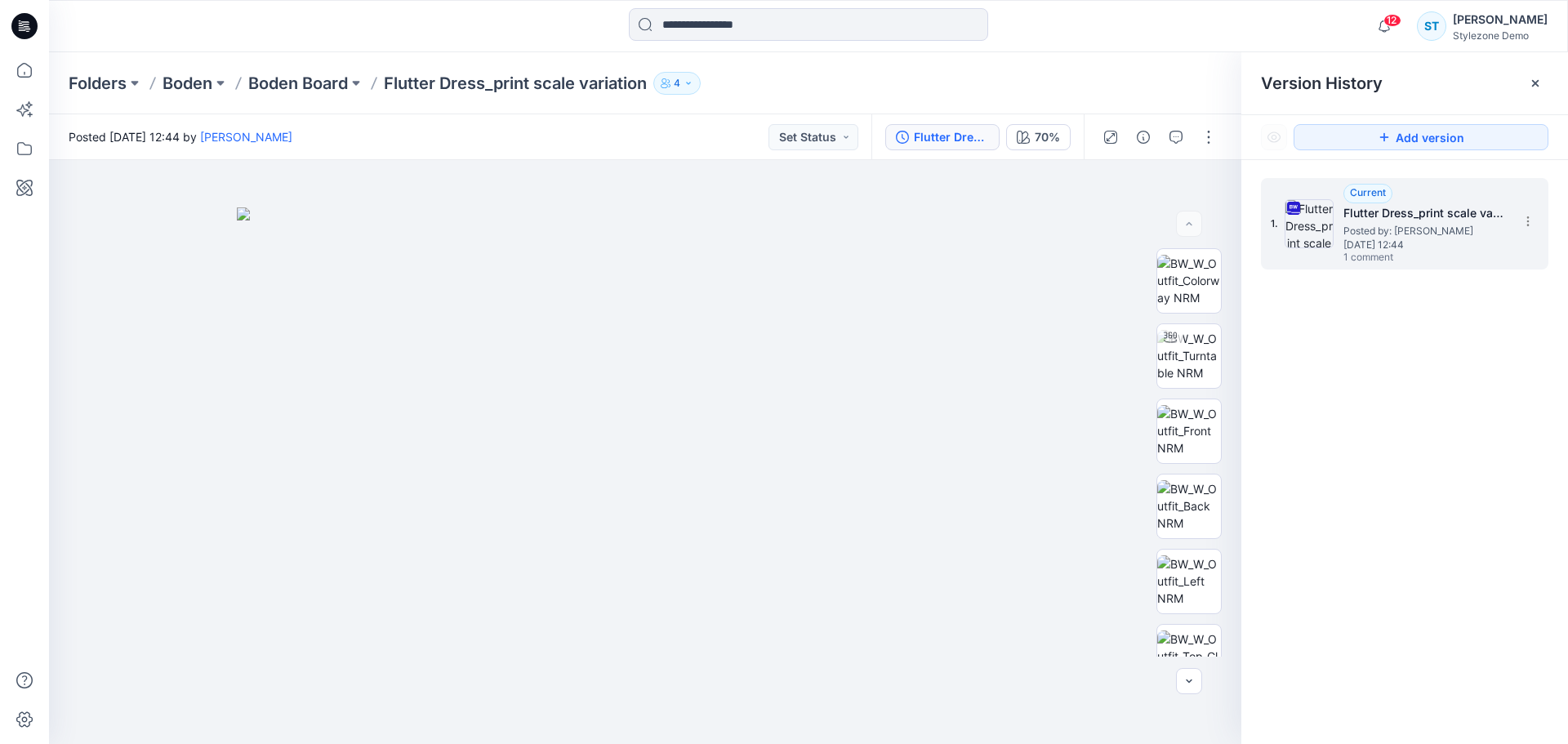
click at [1363, 251] on span "1 comment" at bounding box center [1401, 257] width 114 height 13
click at [1176, 145] on button "button" at bounding box center [1176, 137] width 26 height 26
click at [1348, 226] on div "ST 1 Savio Thomas October 02, 2024 09:43 @Vendor PLease follow 70% Option" at bounding box center [1404, 211] width 287 height 84
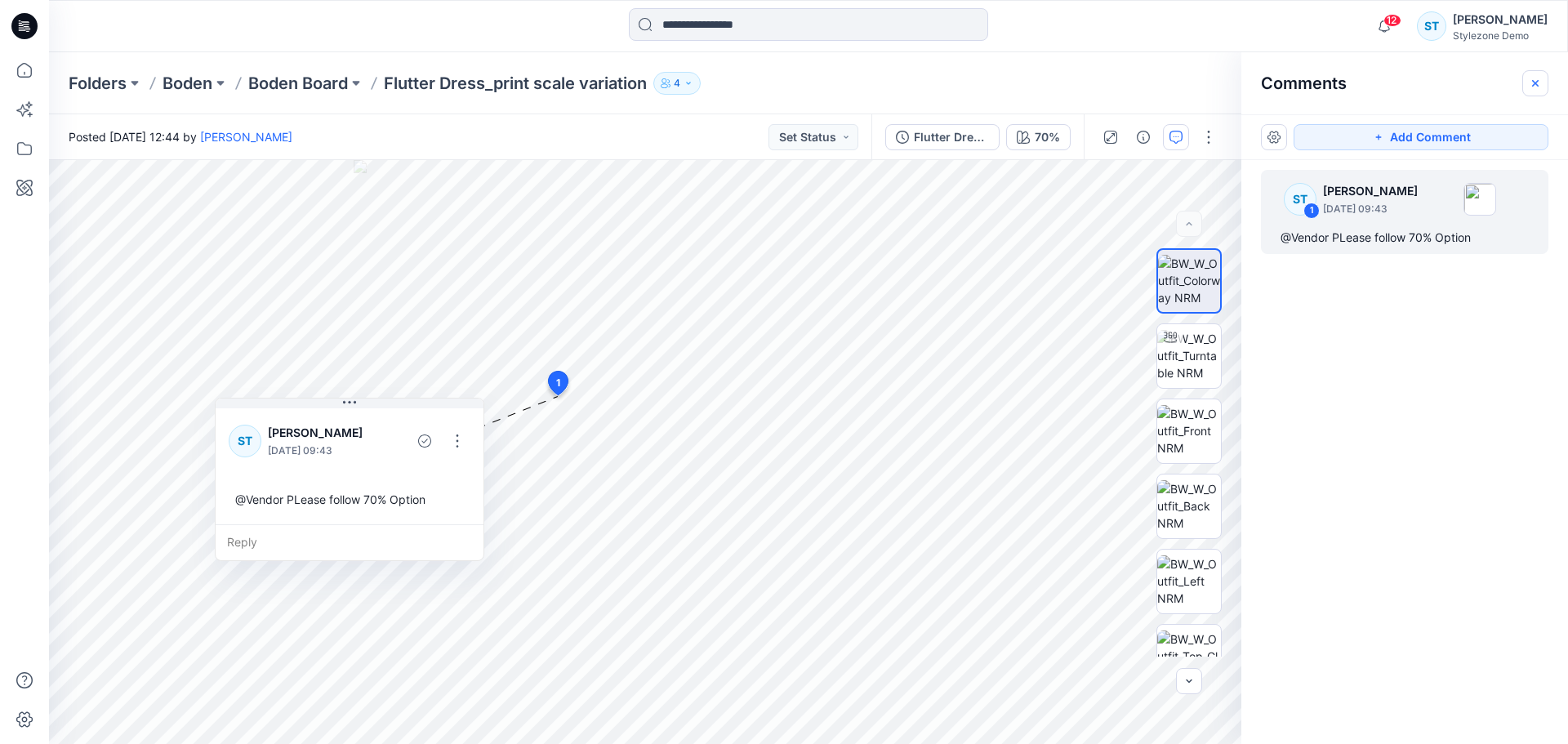
click at [1543, 86] on button "button" at bounding box center [1536, 83] width 26 height 26
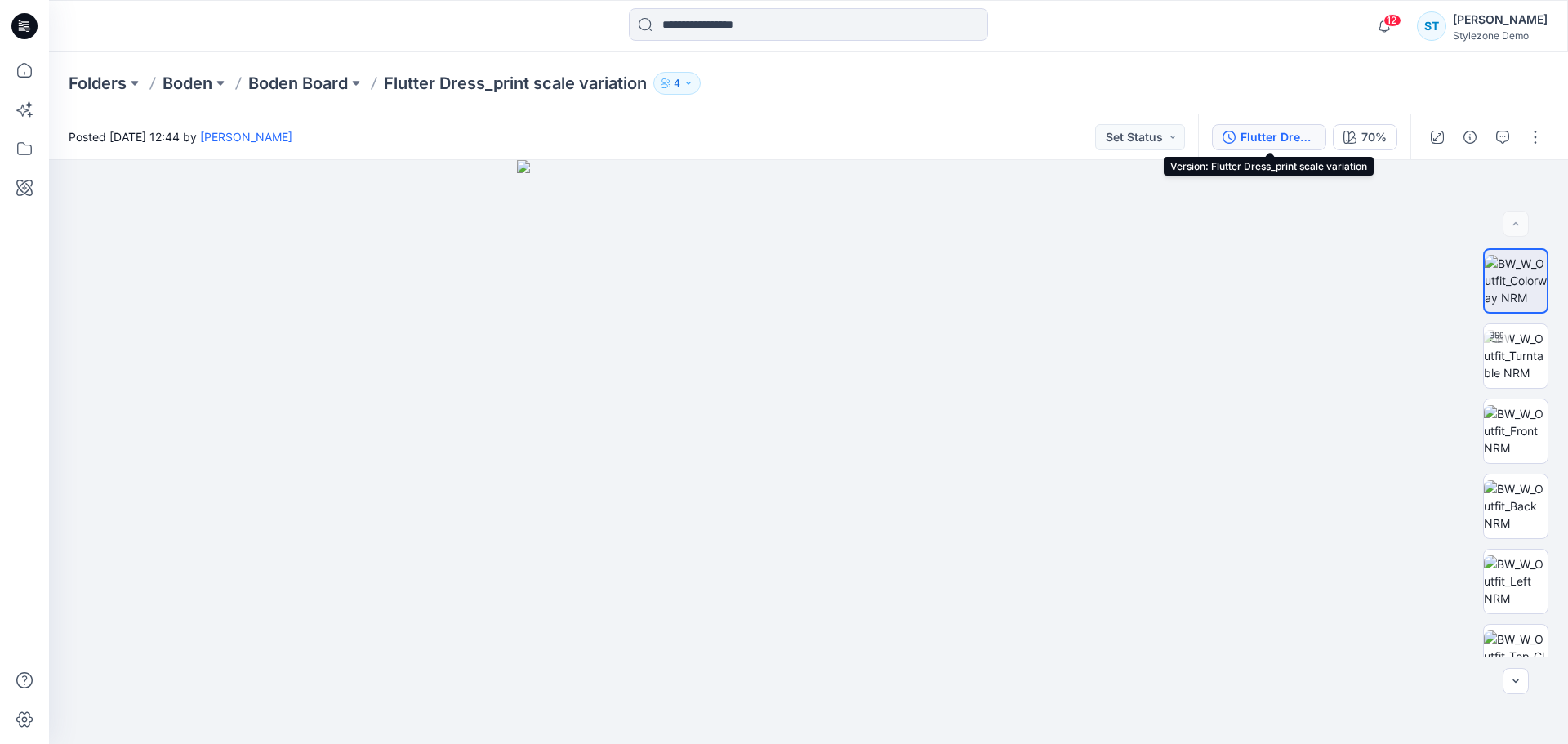
click at [1252, 133] on div "Flutter Dress_print scale variation" at bounding box center [1278, 136] width 75 height 18
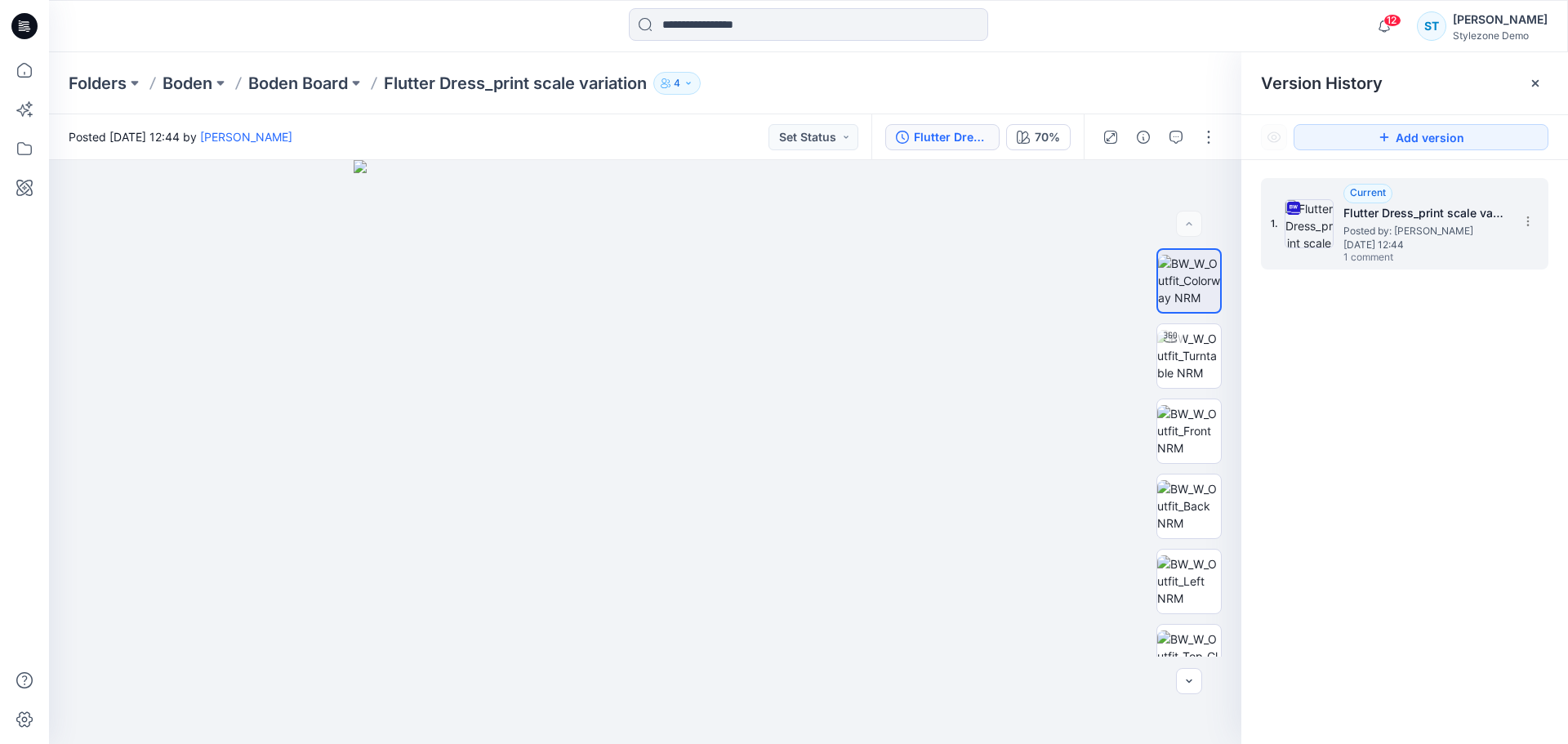
click at [1370, 239] on span "Wednesday, October 02, 2024 12:44" at bounding box center [1426, 245] width 164 height 11
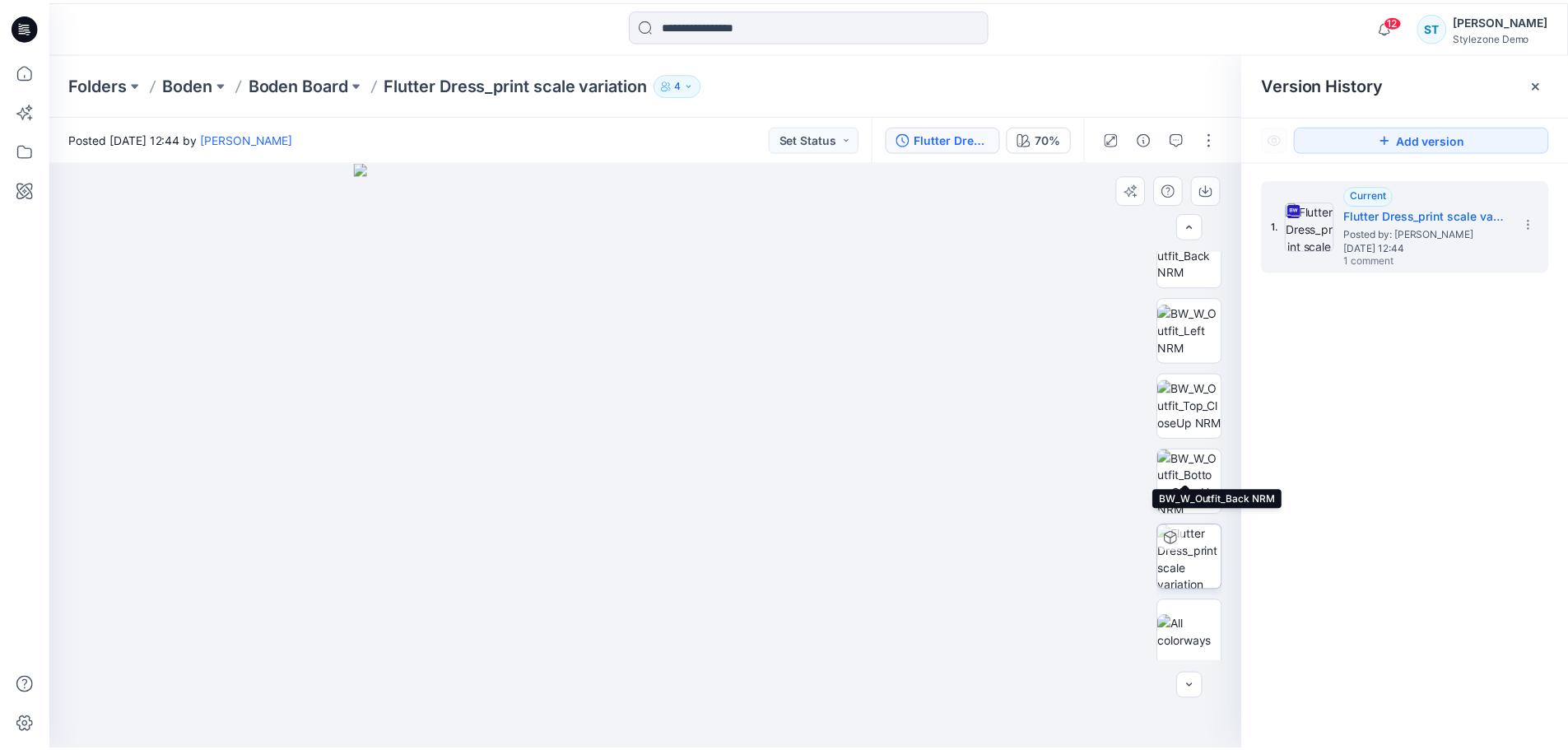
scroll to position [260, 0]
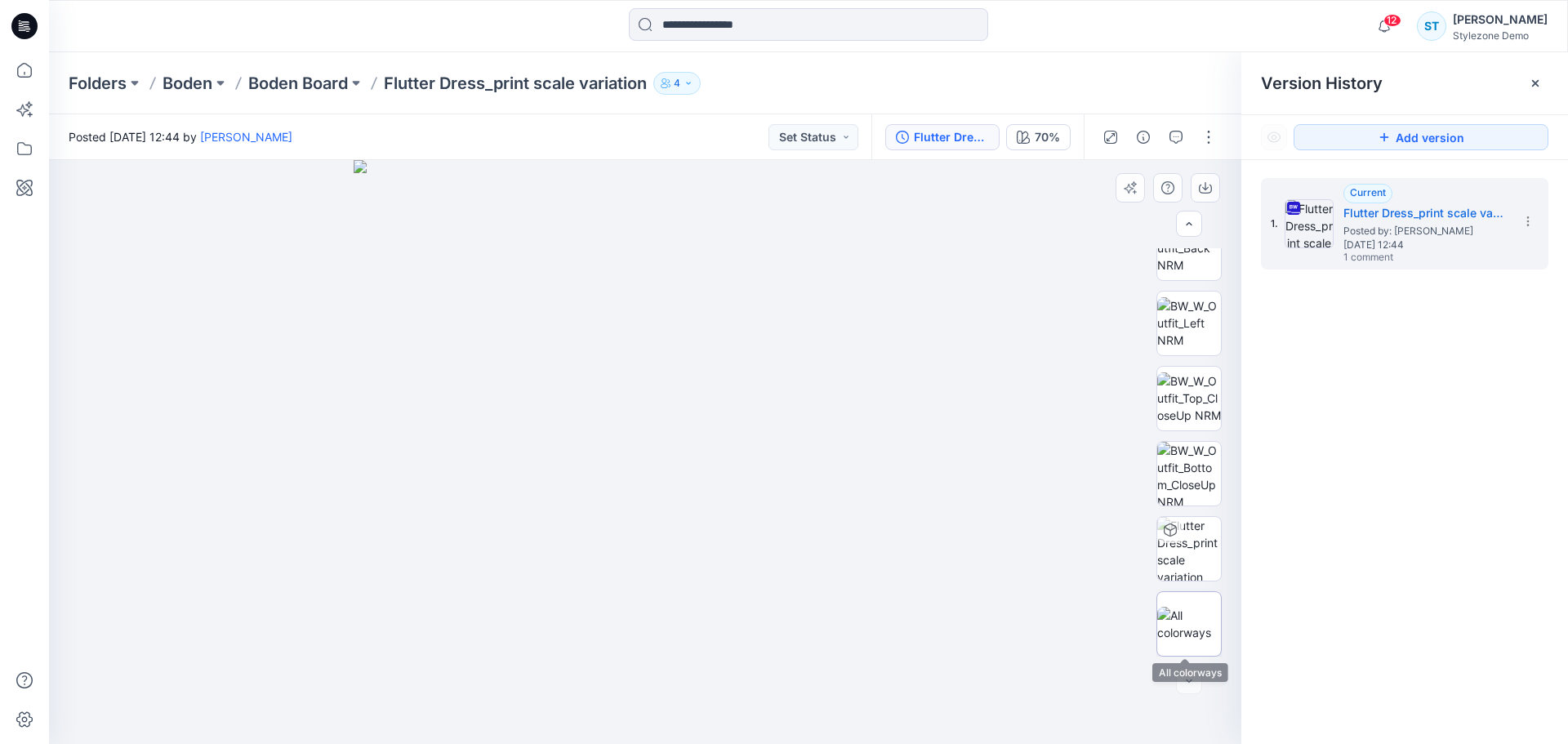
drag, startPoint x: 1188, startPoint y: 614, endPoint x: 1199, endPoint y: 614, distance: 11.0
click at [1188, 614] on img at bounding box center [1189, 624] width 64 height 34
click at [1531, 82] on icon at bounding box center [1535, 83] width 13 height 13
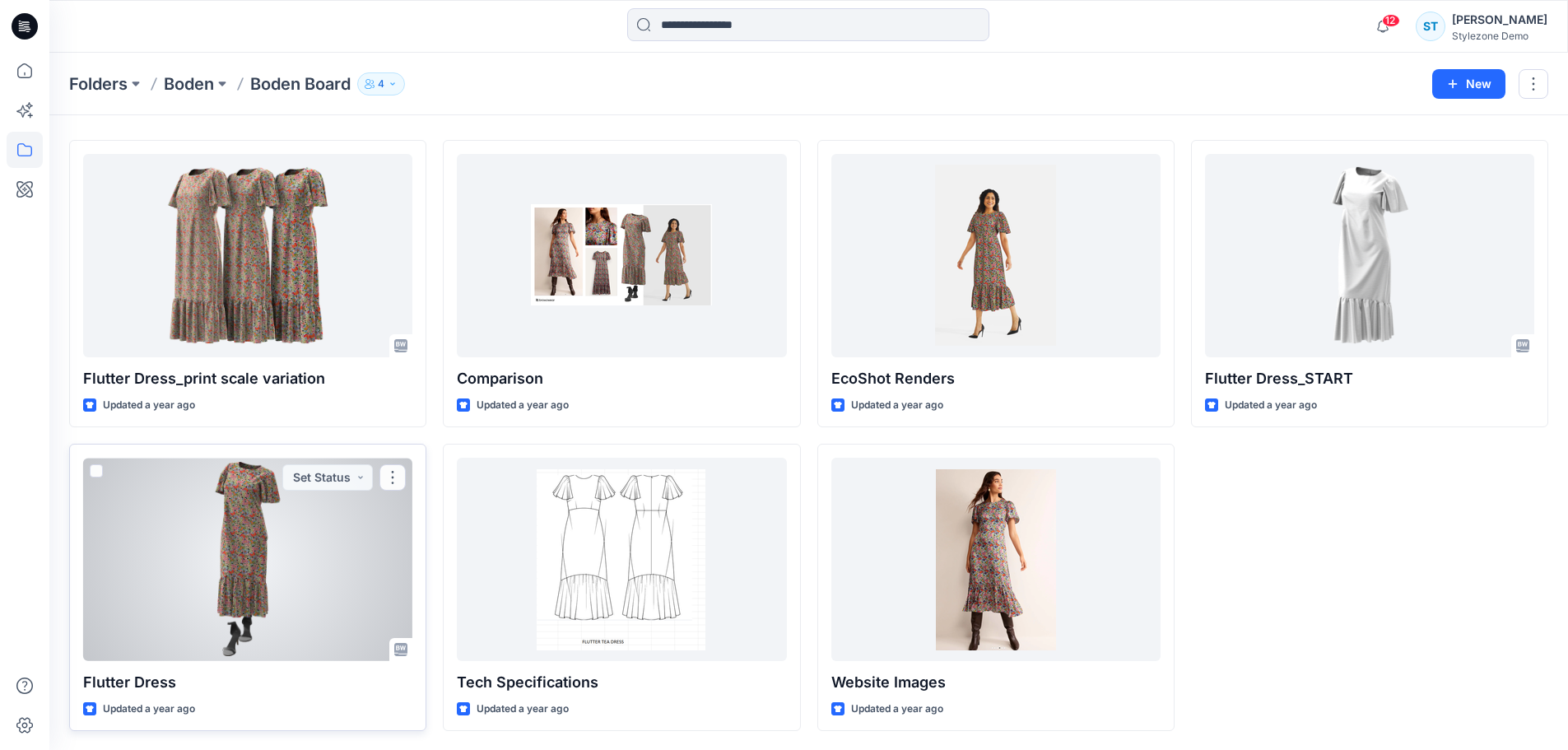
scroll to position [46, 0]
click at [362, 569] on div at bounding box center [247, 558] width 329 height 204
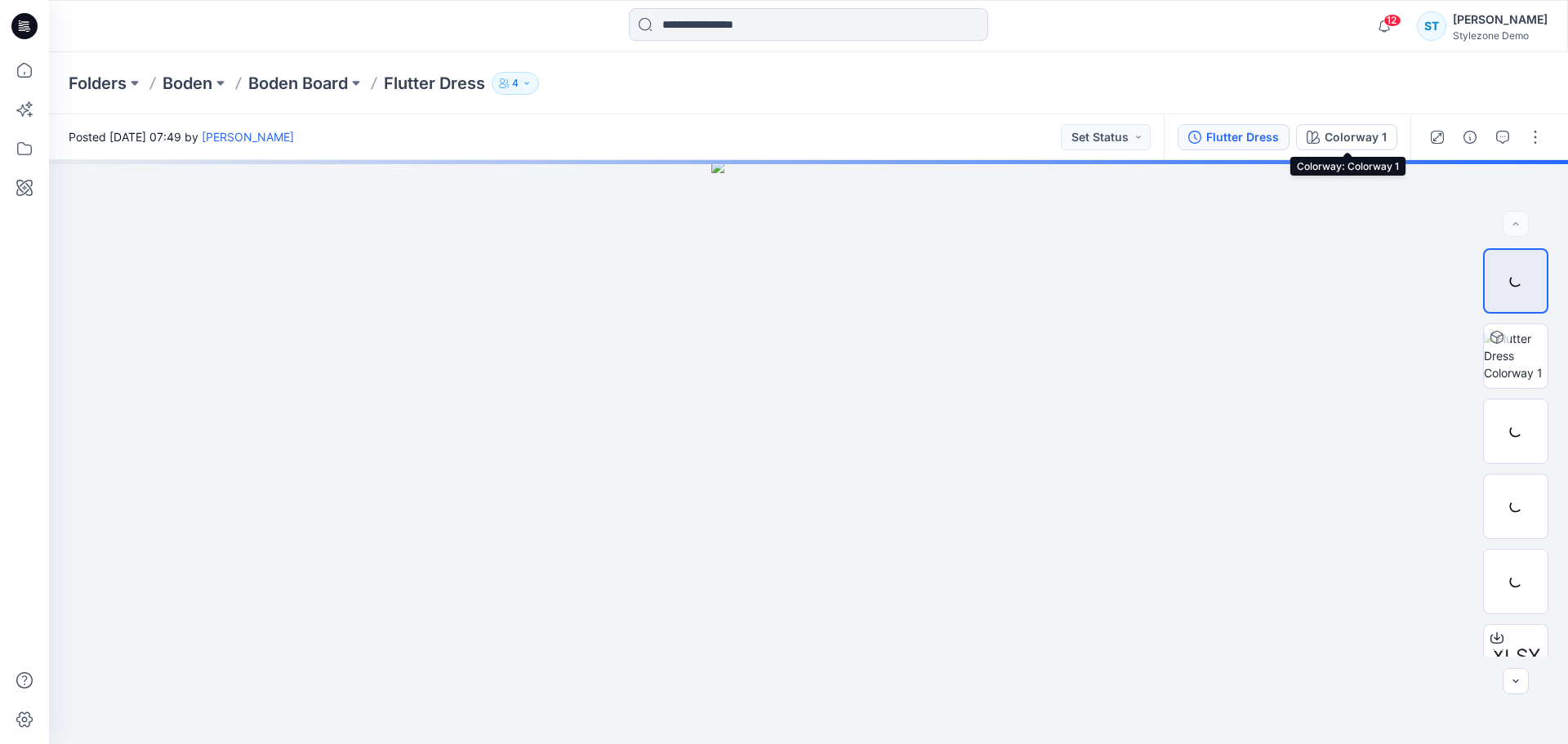
click at [1273, 138] on div "Flutter Dress" at bounding box center [1242, 136] width 72 height 18
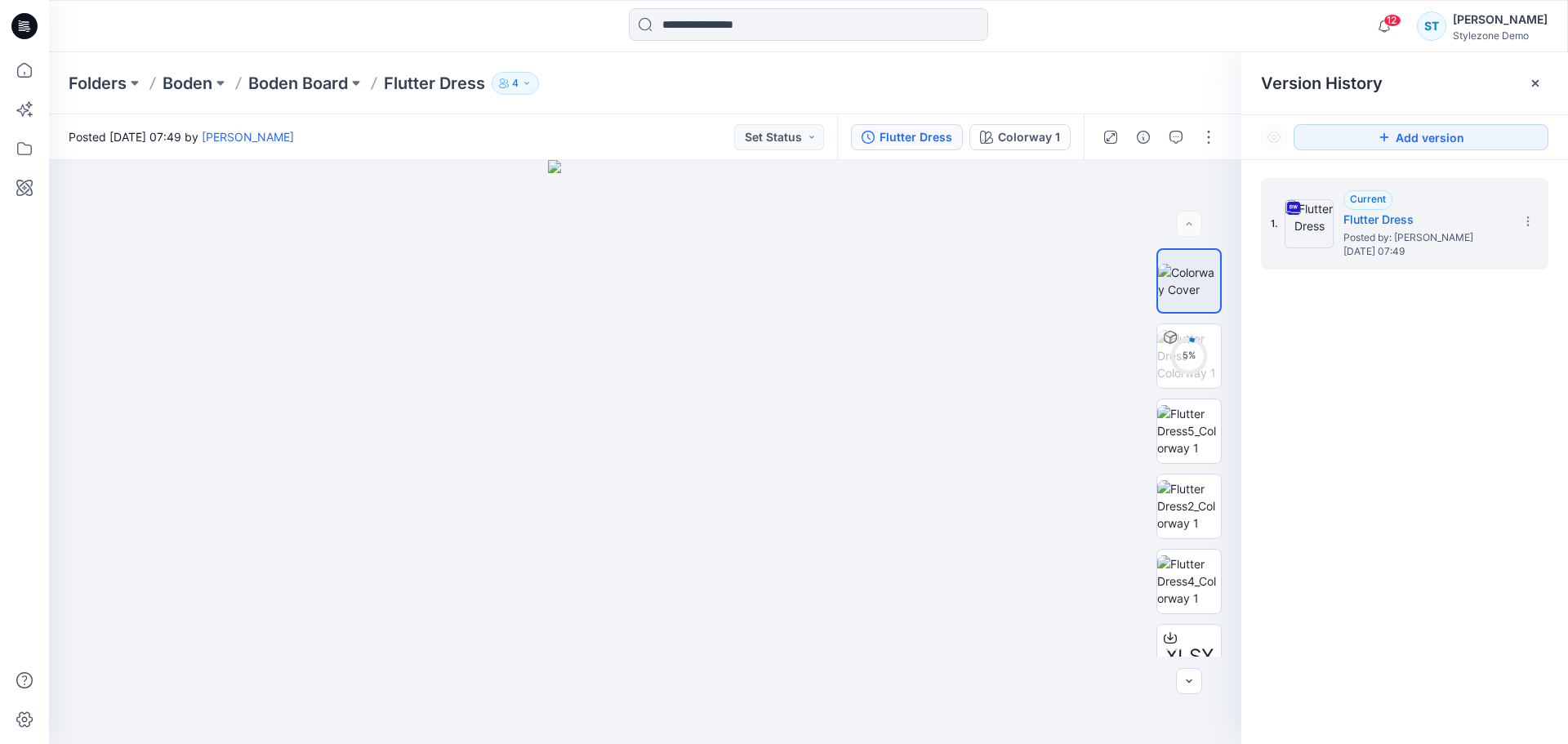
click at [1539, 83] on icon at bounding box center [1535, 83] width 13 height 13
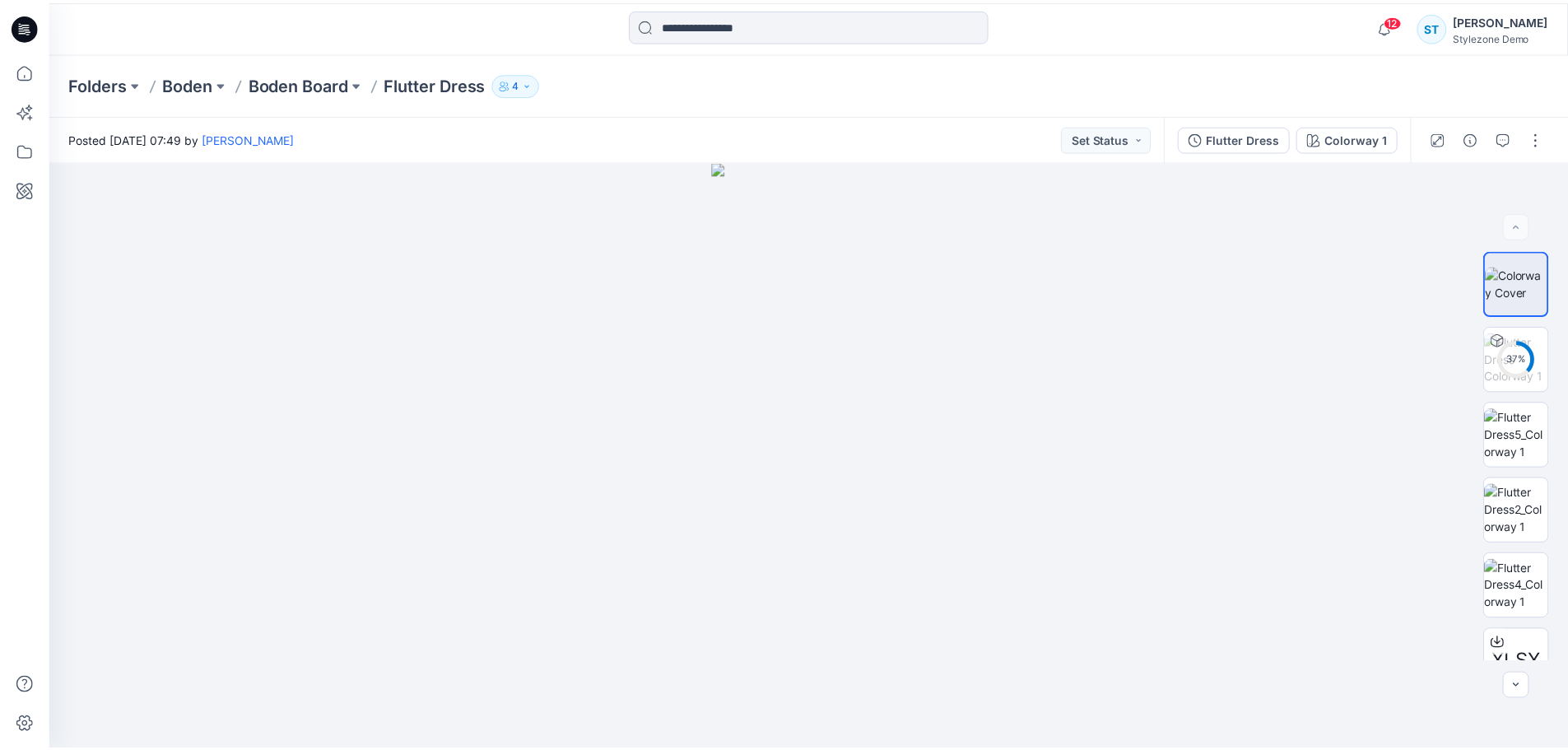
scroll to position [46, 0]
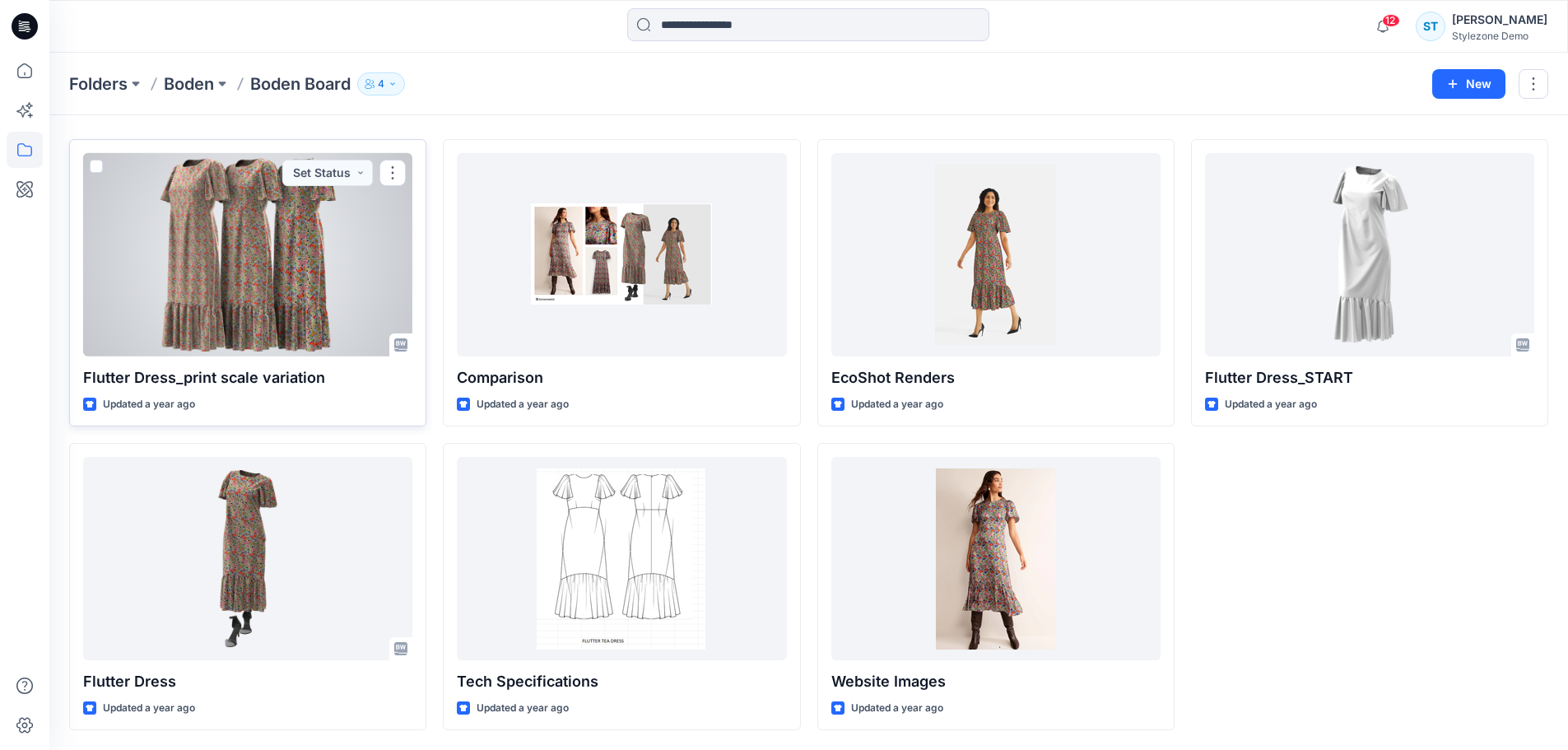
click at [262, 281] on div at bounding box center [247, 254] width 329 height 204
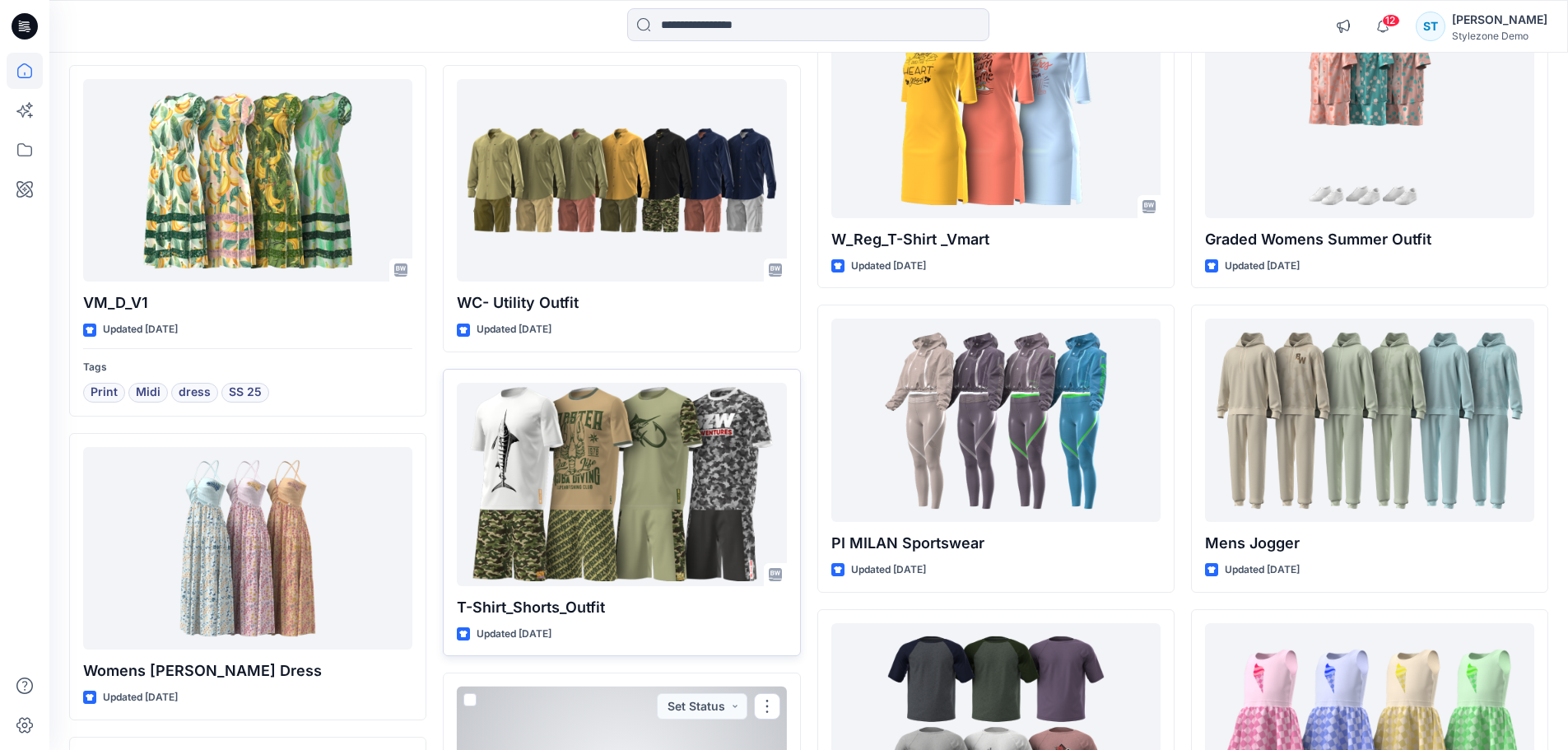
scroll to position [3548, 0]
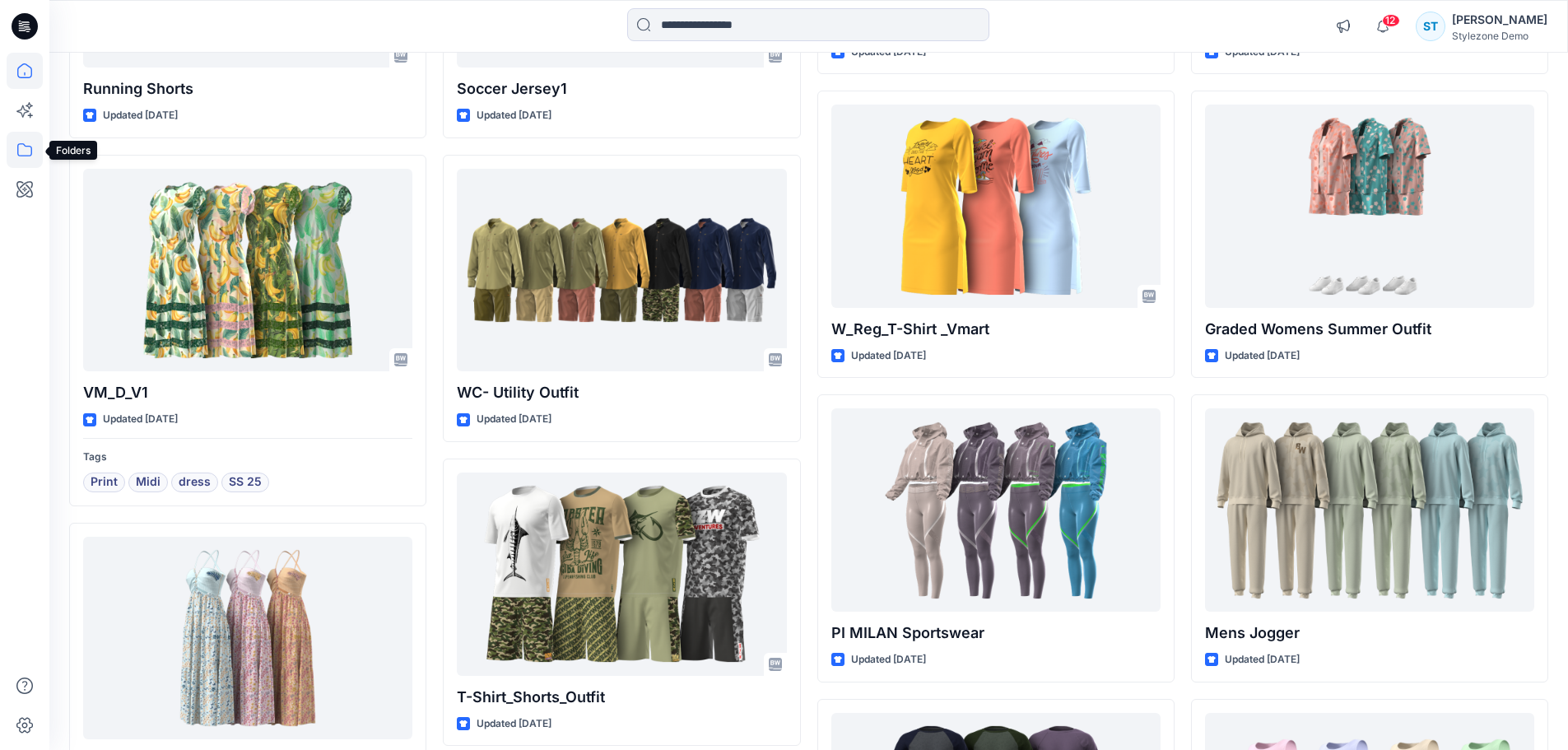
click at [30, 157] on icon at bounding box center [25, 149] width 36 height 36
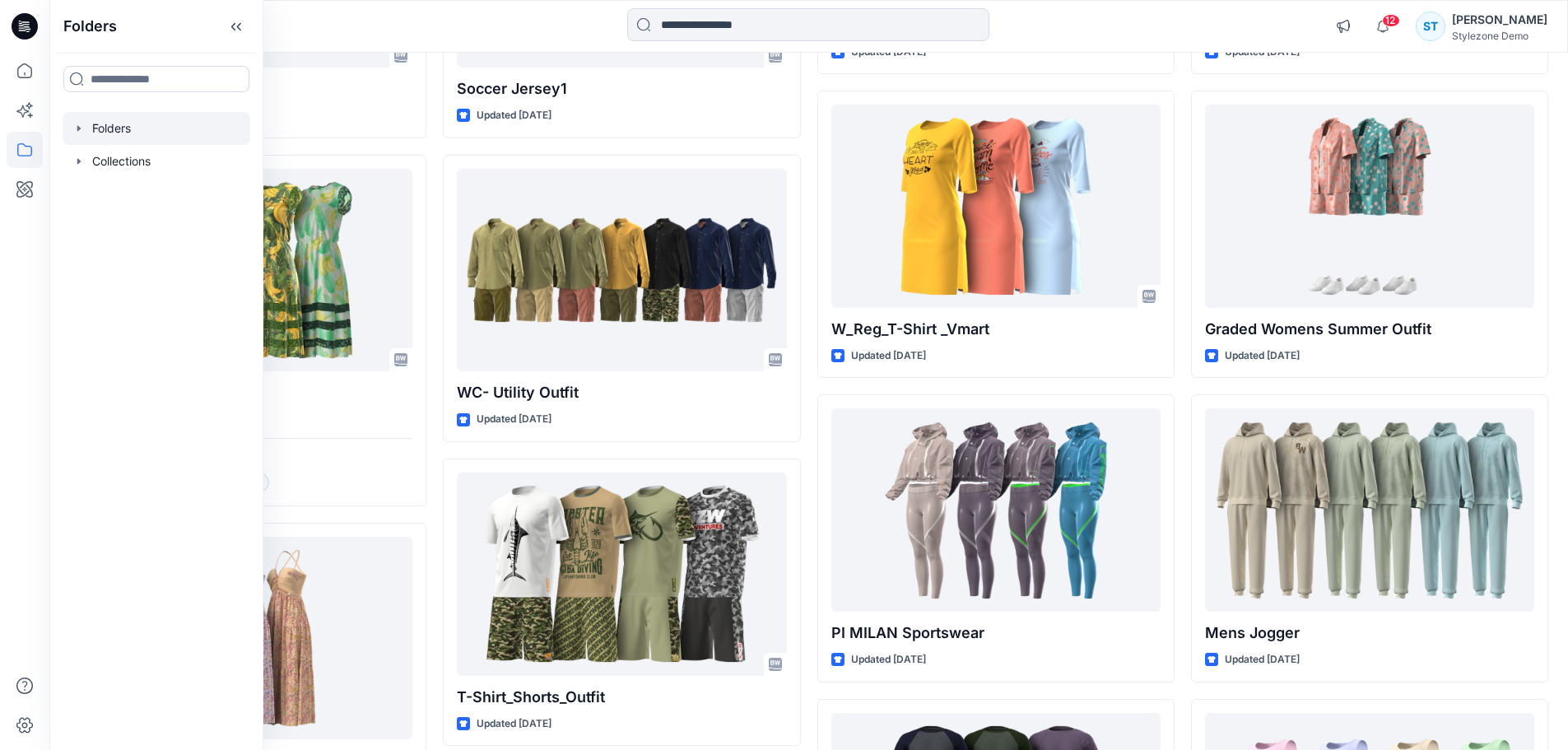
click at [74, 129] on icon "button" at bounding box center [78, 128] width 13 height 13
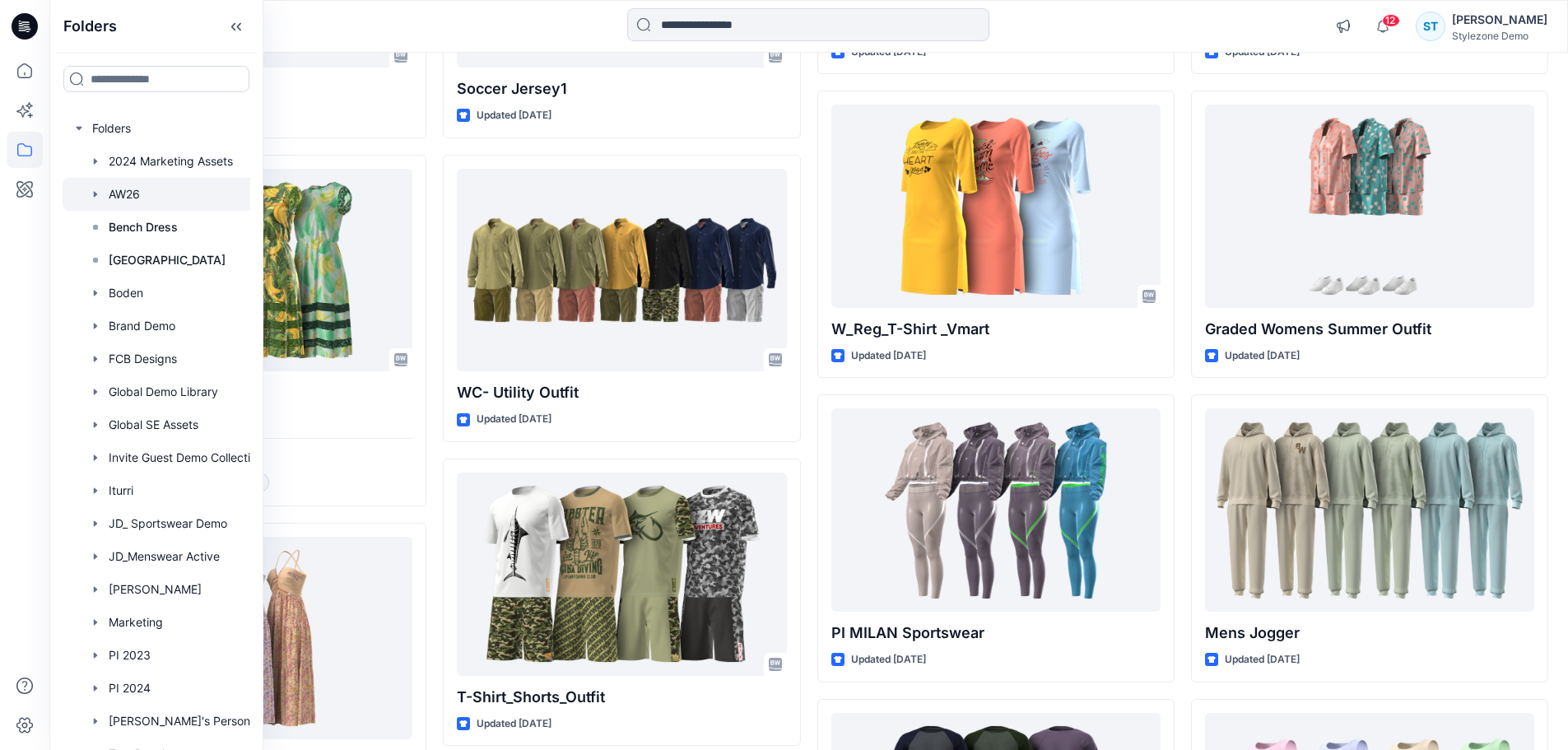
click at [96, 192] on icon "button" at bounding box center [95, 194] width 13 height 13
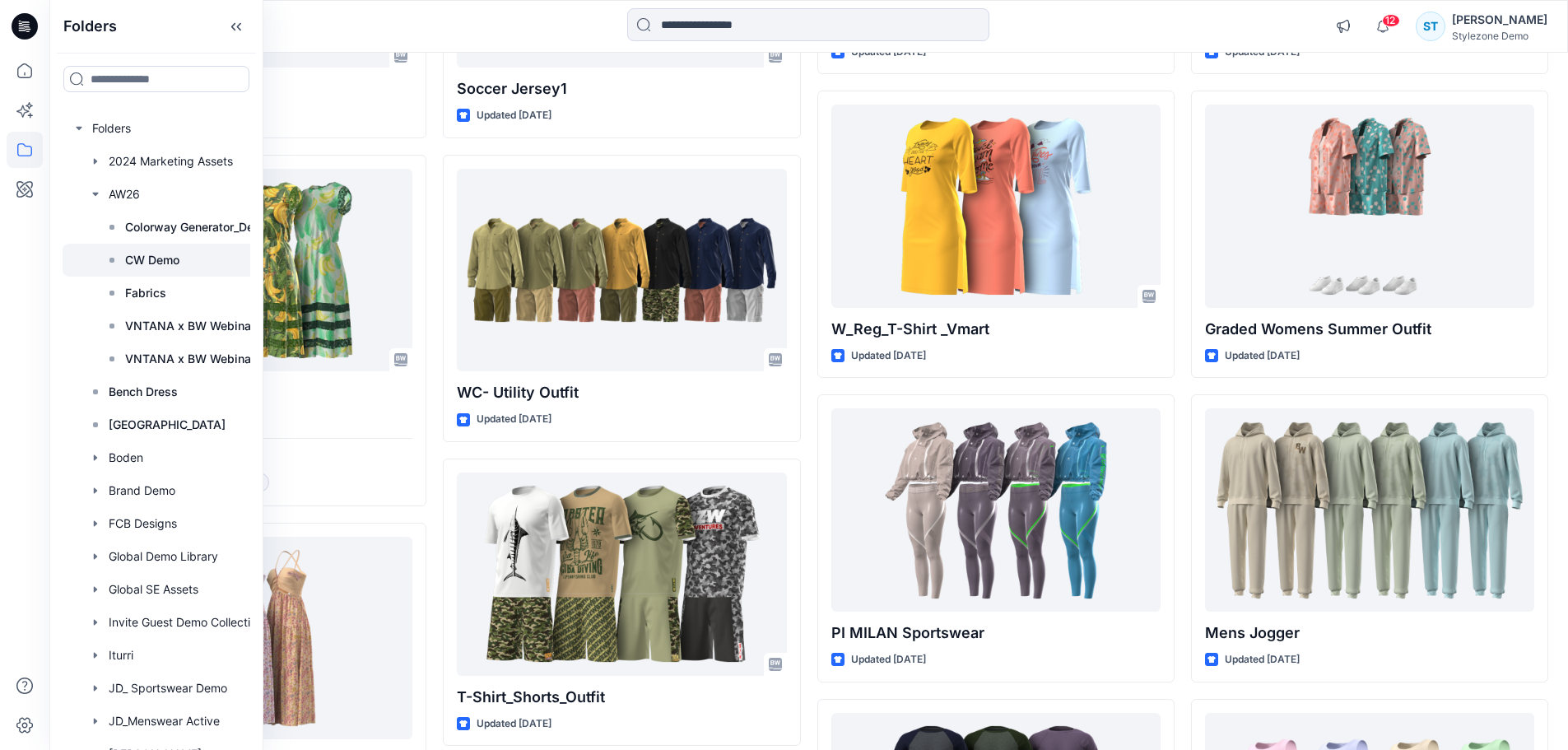
click at [143, 258] on p "CW Demo" at bounding box center [152, 259] width 54 height 20
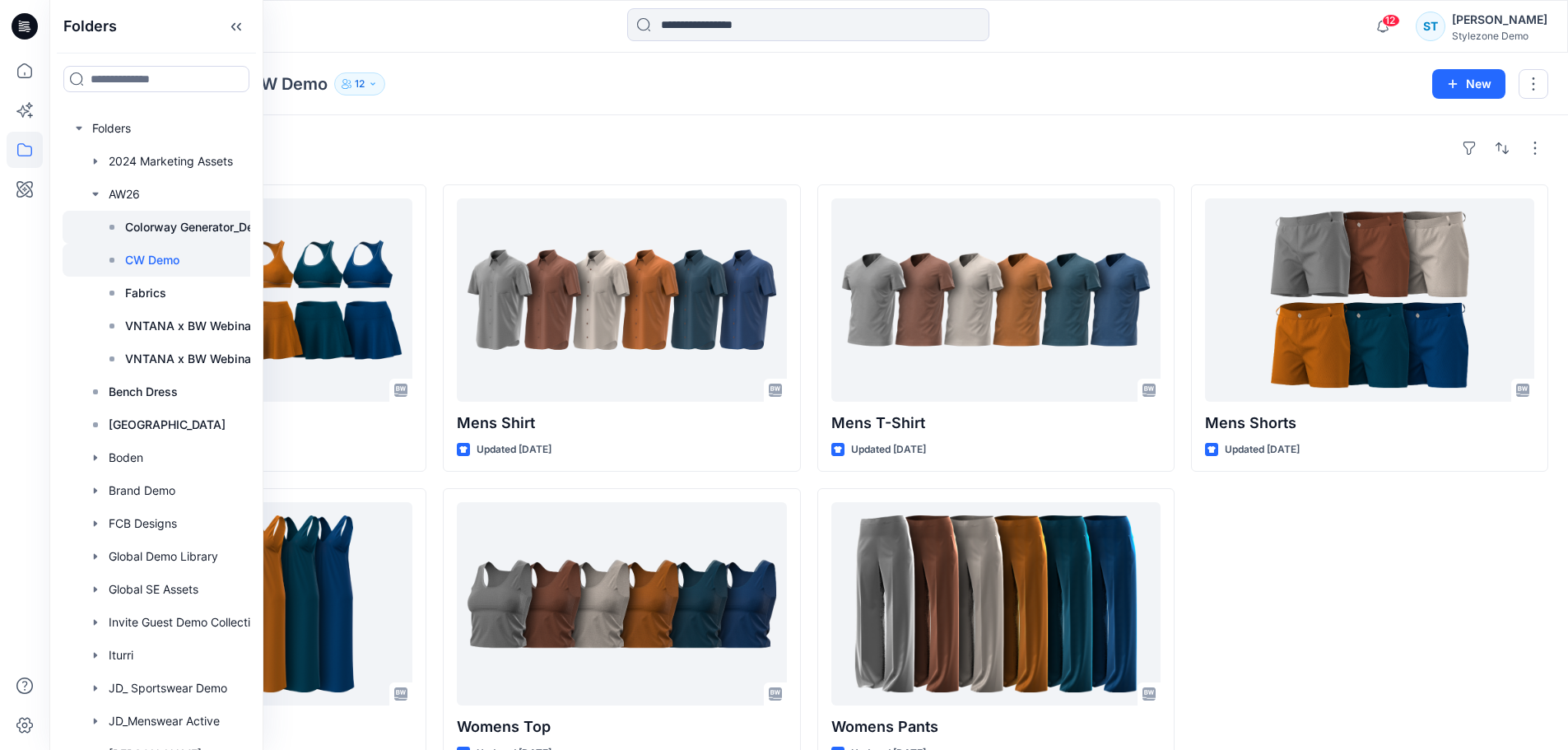
click at [162, 233] on p "Colorway Generator_Demo" at bounding box center [198, 227] width 145 height 20
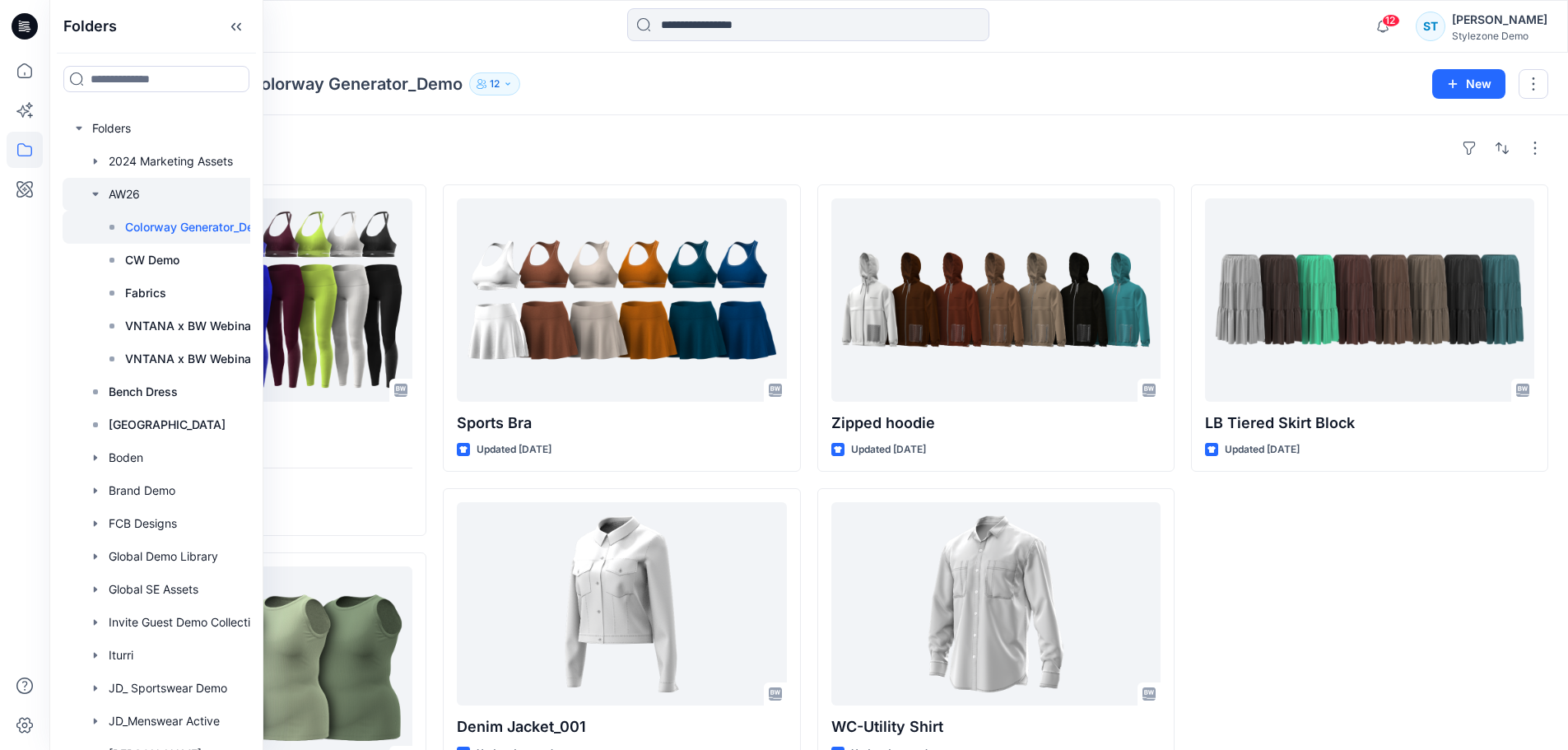
click at [125, 200] on div at bounding box center [178, 194] width 230 height 33
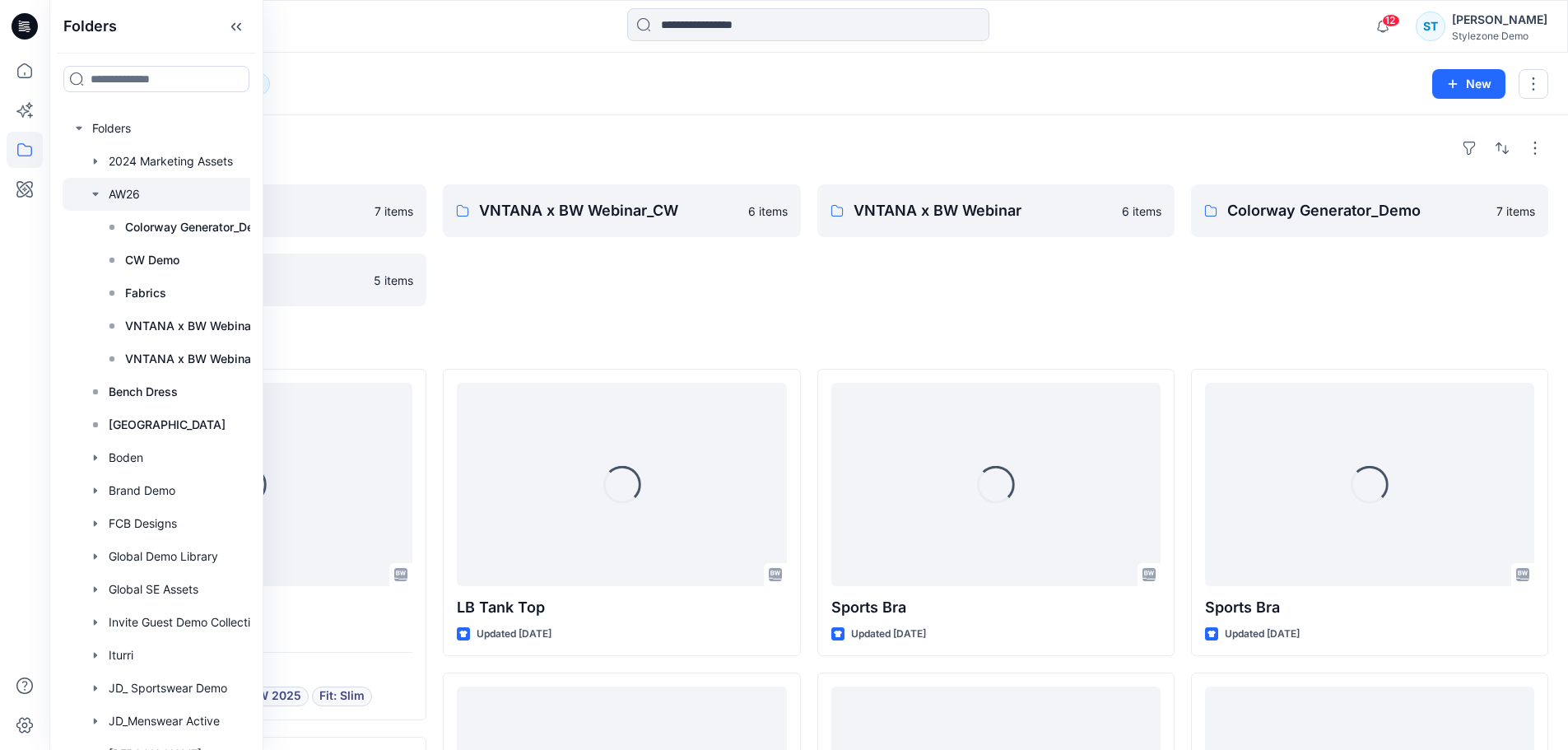
click at [654, 90] on div "Folders AW26 12" at bounding box center [744, 83] width 1351 height 23
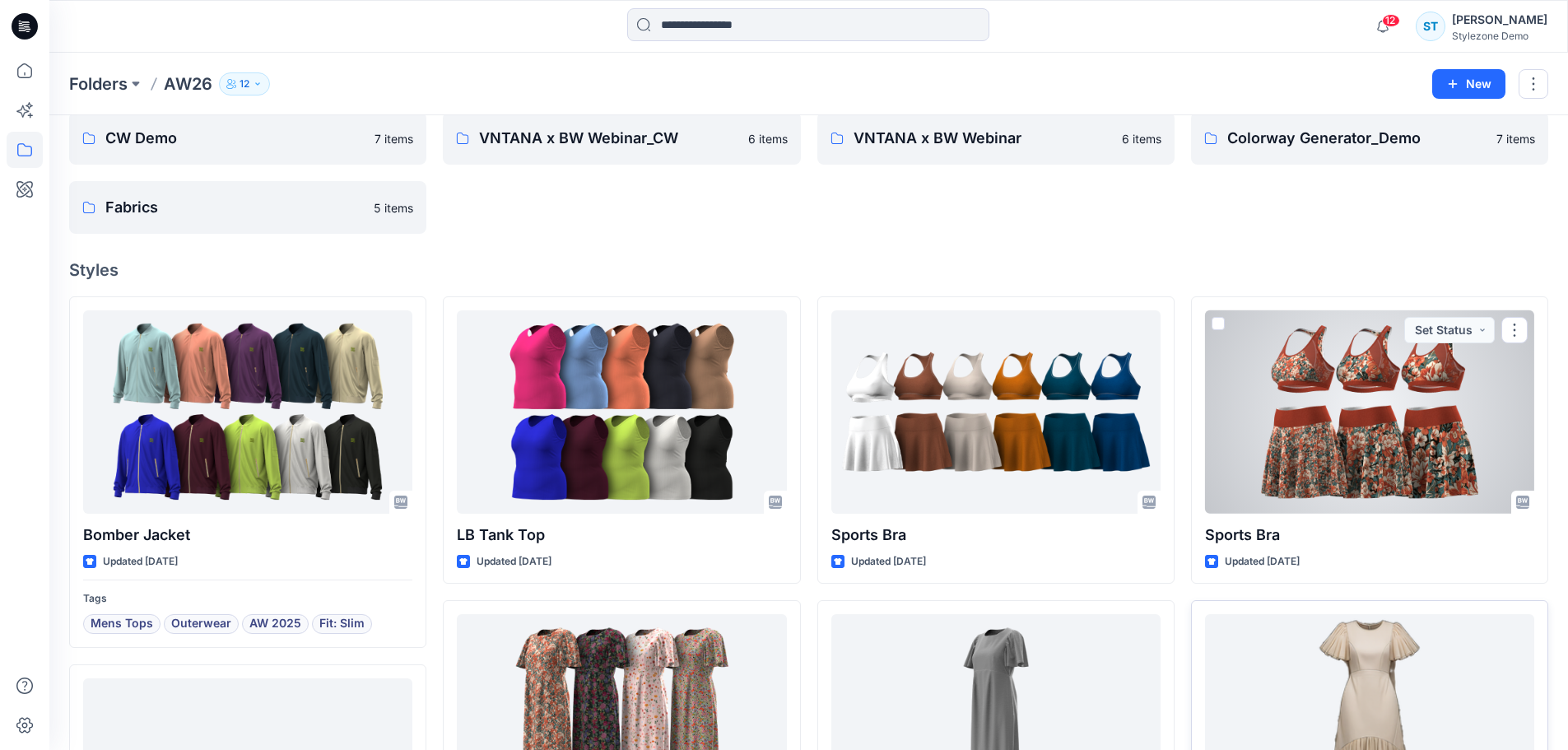
scroll to position [329, 0]
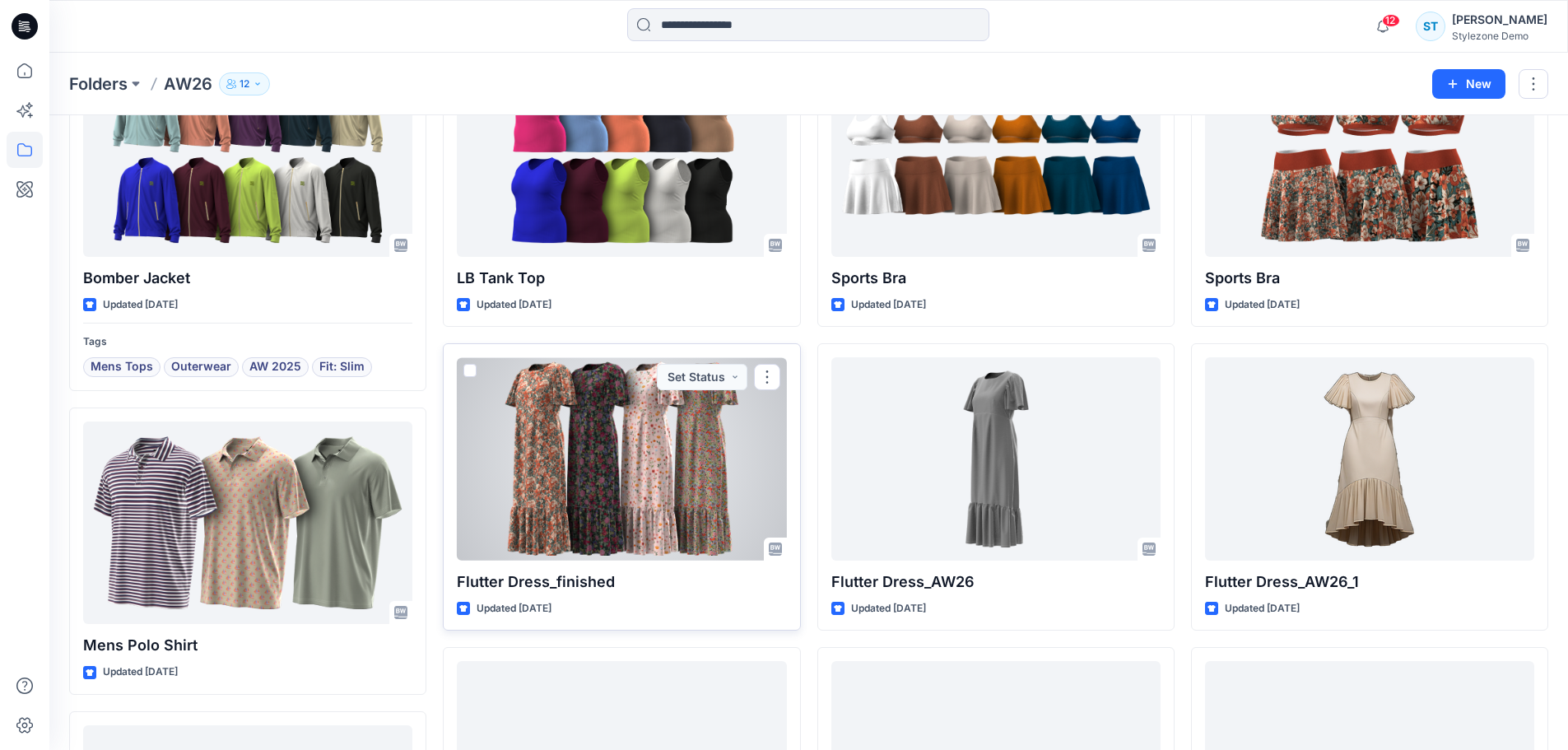
click at [691, 424] on div at bounding box center [621, 459] width 329 height 204
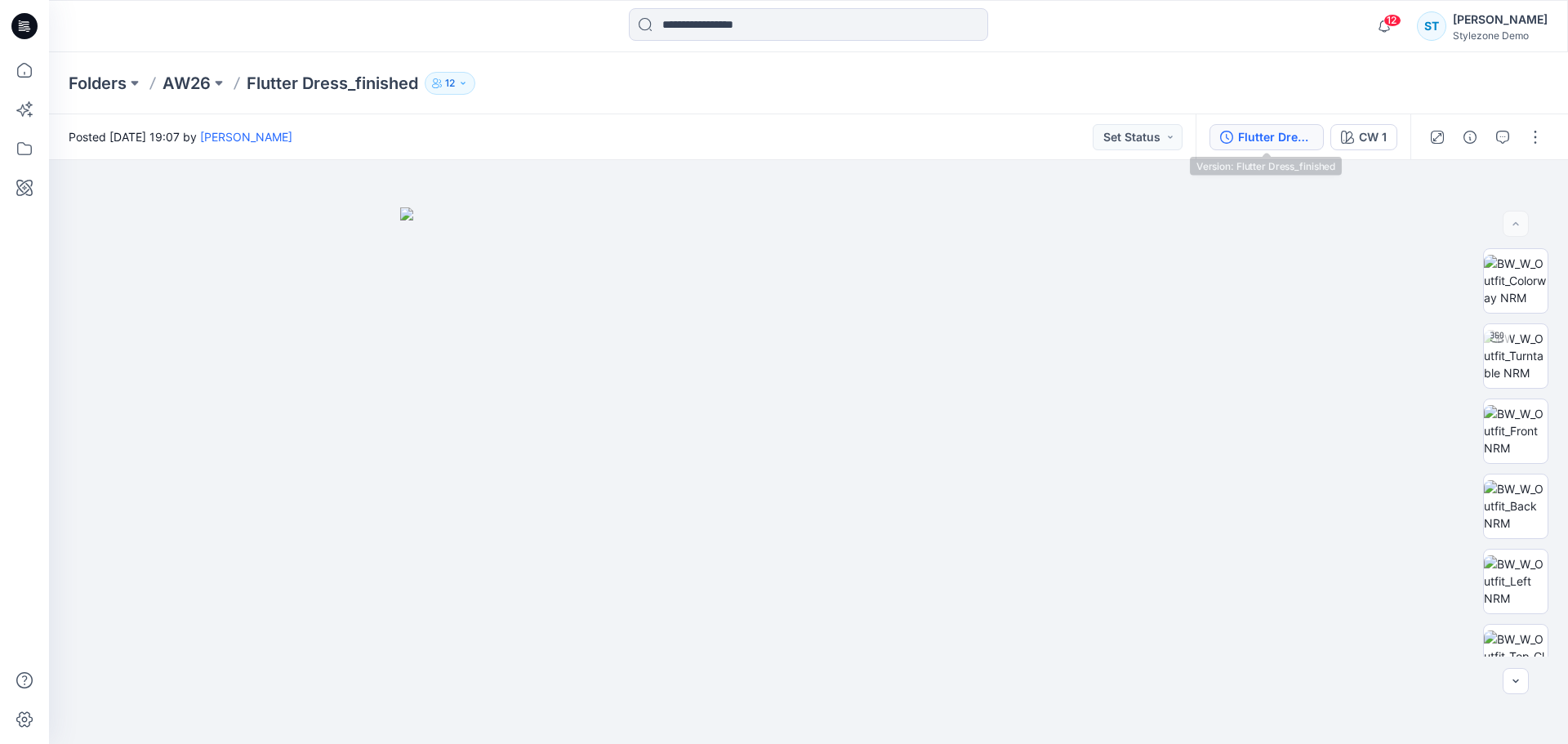
click at [1259, 129] on div "Flutter Dress_finished" at bounding box center [1276, 136] width 75 height 18
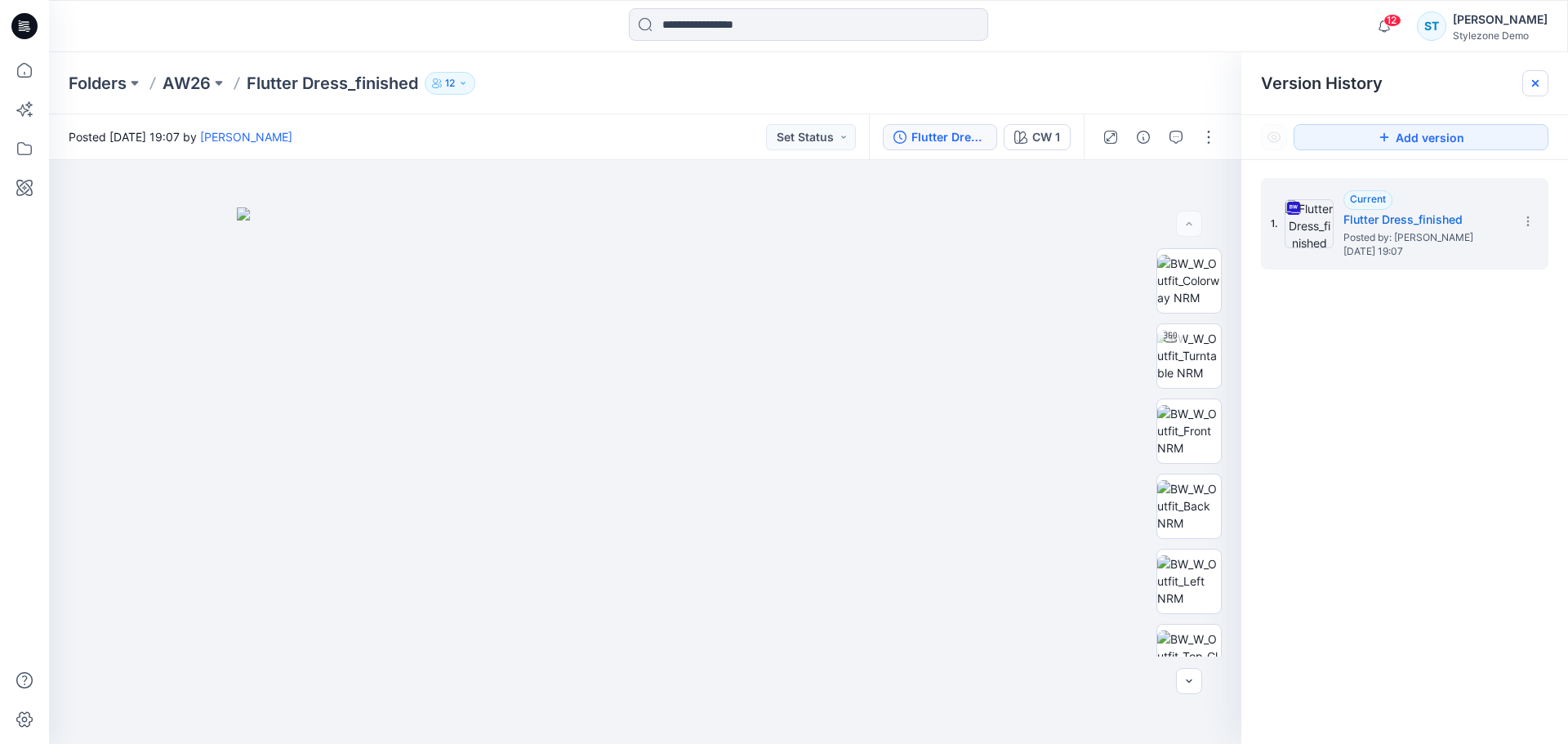
click at [1525, 89] on div at bounding box center [1536, 83] width 26 height 26
